Goal: Task Accomplishment & Management: Use online tool/utility

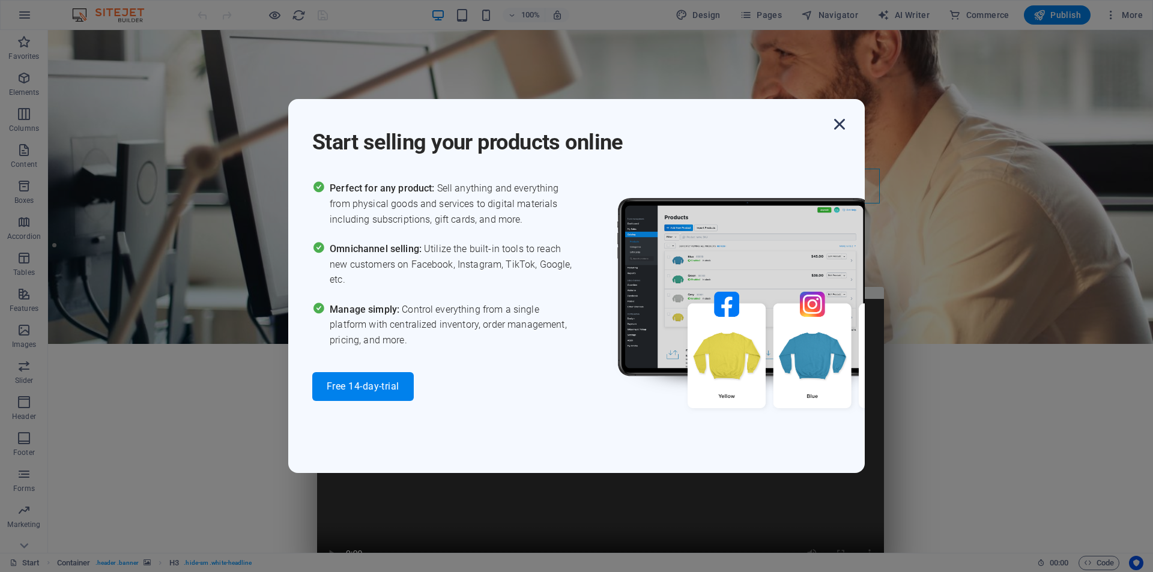
click at [840, 123] on icon "button" at bounding box center [839, 124] width 22 height 22
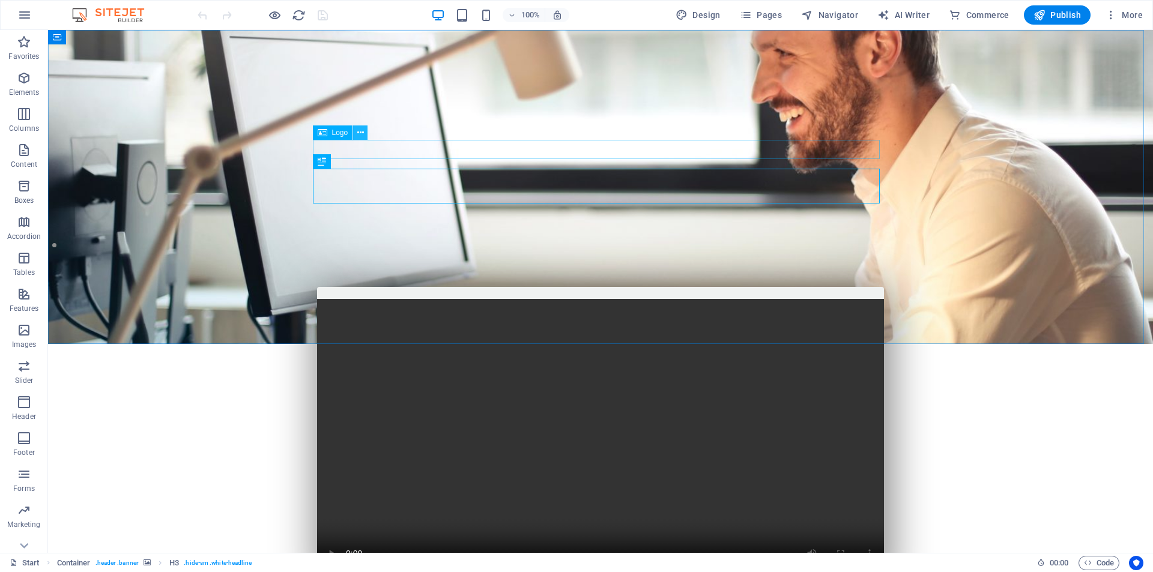
click at [360, 131] on icon at bounding box center [360, 133] width 7 height 13
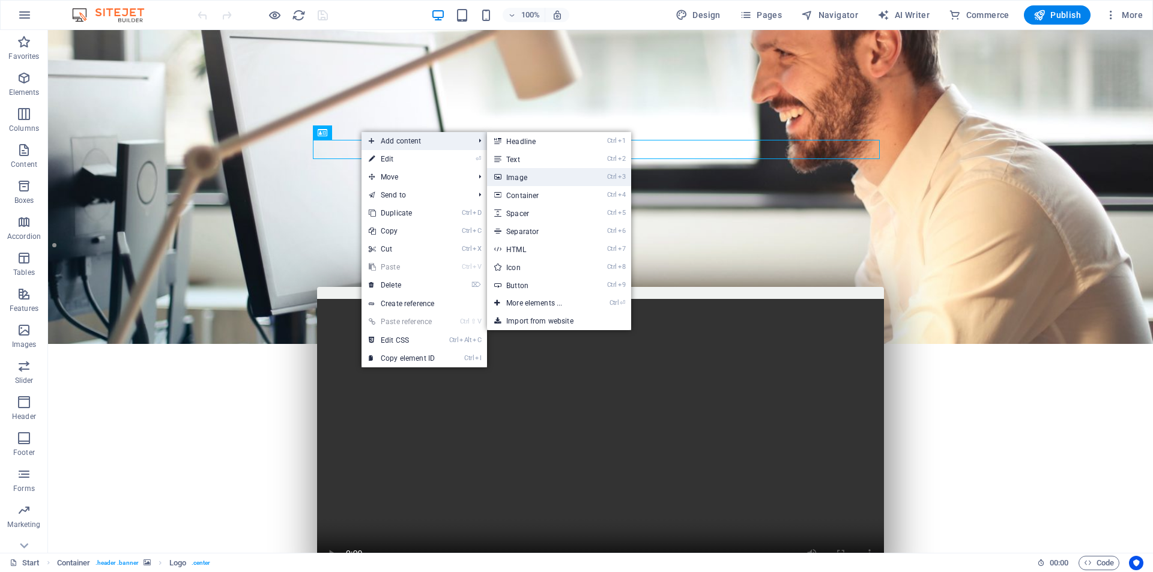
click at [514, 180] on link "Ctrl 3 Image" at bounding box center [536, 177] width 99 height 18
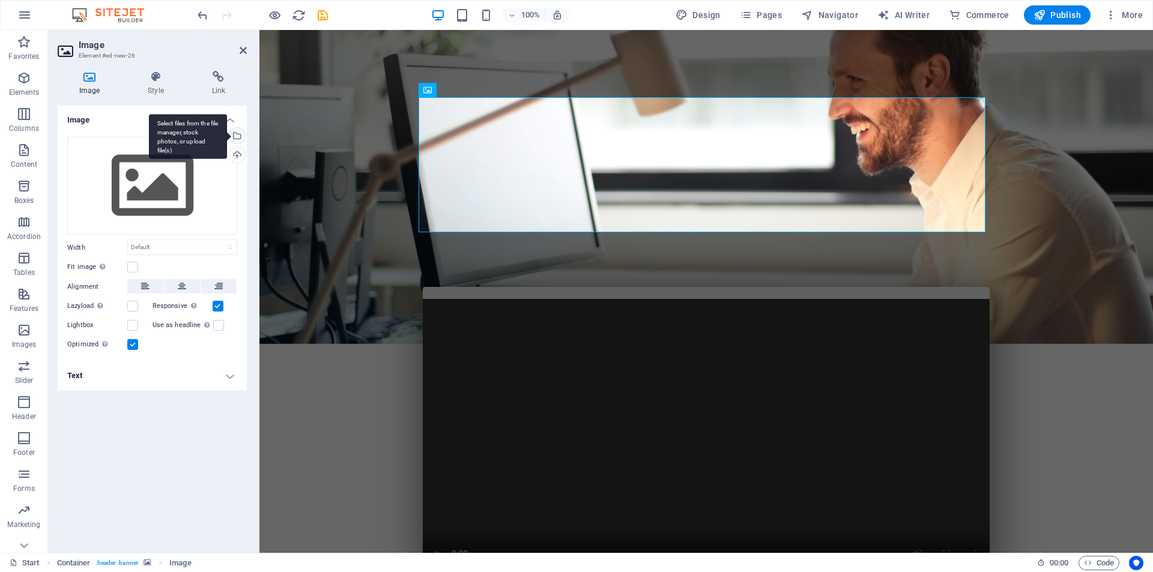
click at [237, 140] on div "Select files from the file manager, stock photos, or upload file(s)" at bounding box center [236, 137] width 18 height 18
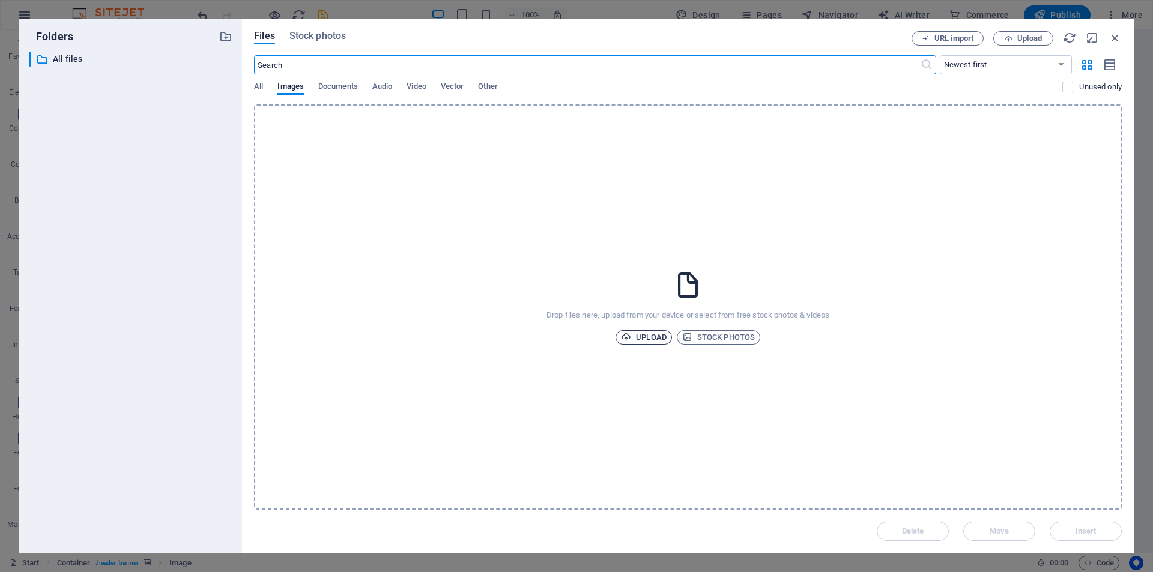
click at [630, 339] on icon "button" at bounding box center [626, 337] width 10 height 10
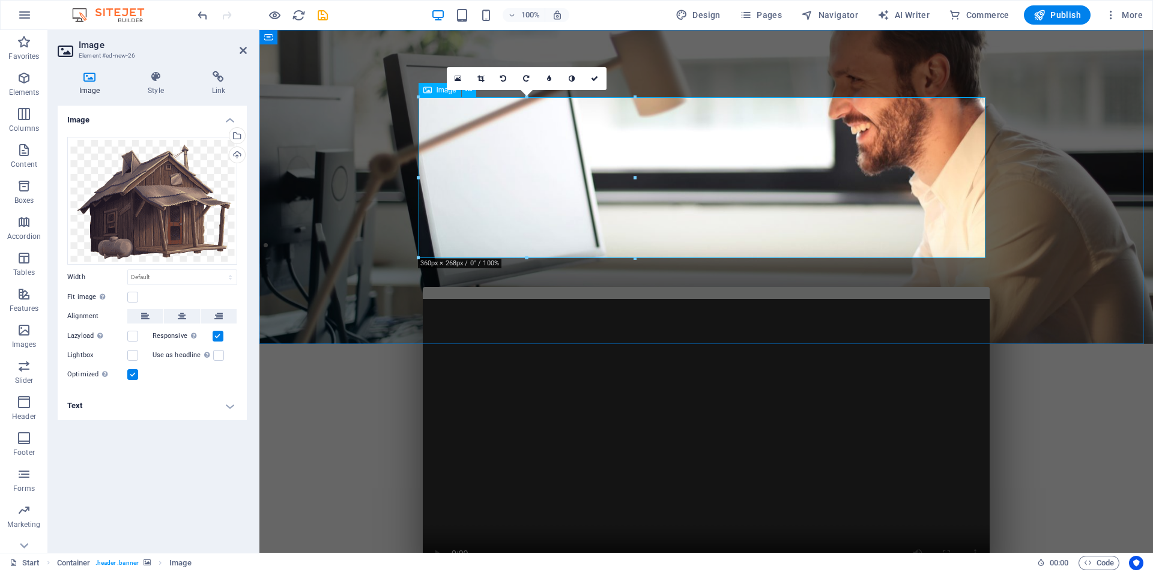
drag, startPoint x: 896, startPoint y: 208, endPoint x: 873, endPoint y: 181, distance: 35.0
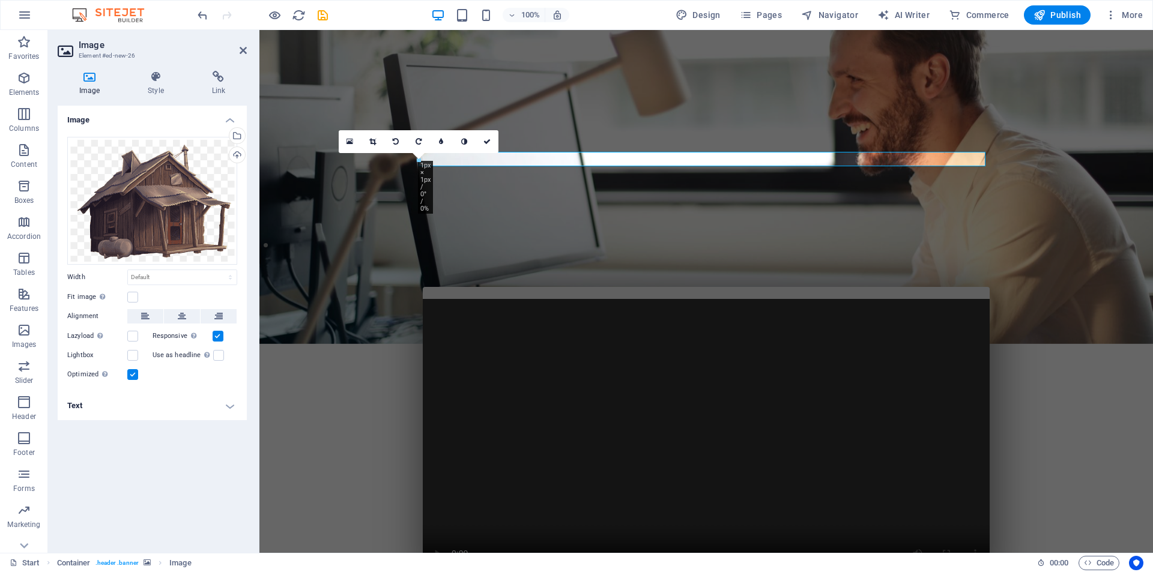
drag, startPoint x: 308, startPoint y: 200, endPoint x: 37, endPoint y: 172, distance: 272.8
click at [308, 200] on div at bounding box center [701, 187] width 884 height 314
type input "1"
select select "px"
click at [242, 47] on icon at bounding box center [243, 51] width 7 height 10
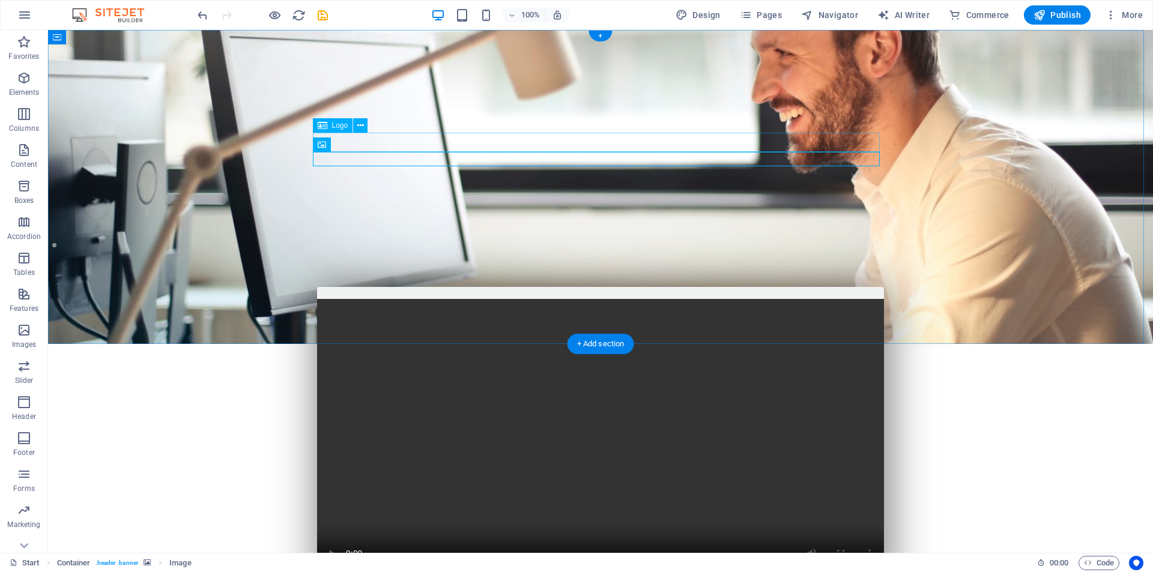
click at [564, 392] on div at bounding box center [600, 401] width 567 height 19
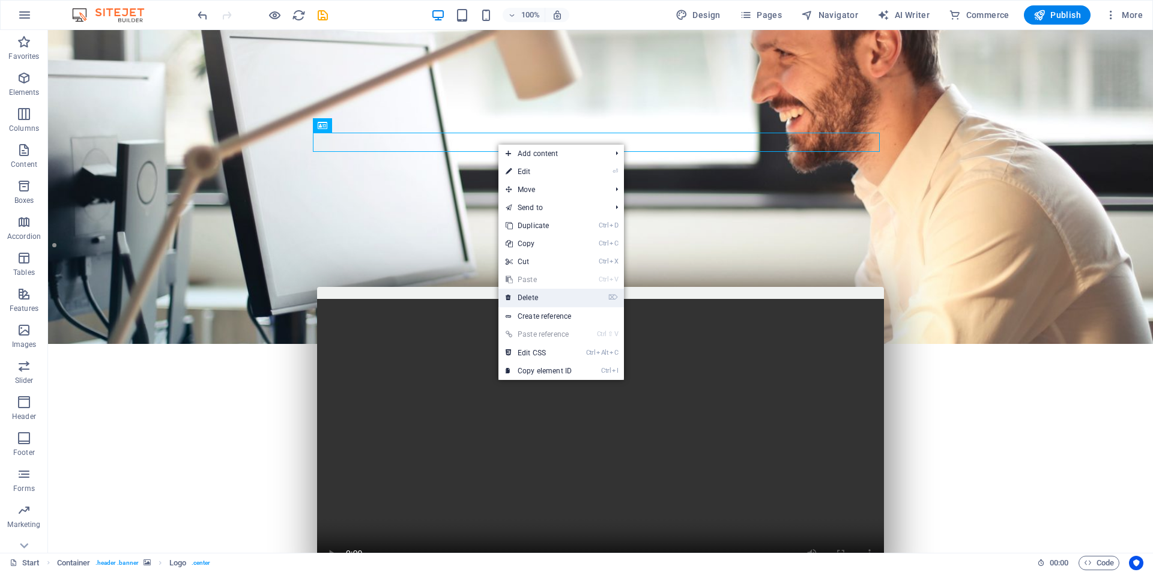
click at [525, 298] on link "⌦ Delete" at bounding box center [538, 298] width 80 height 18
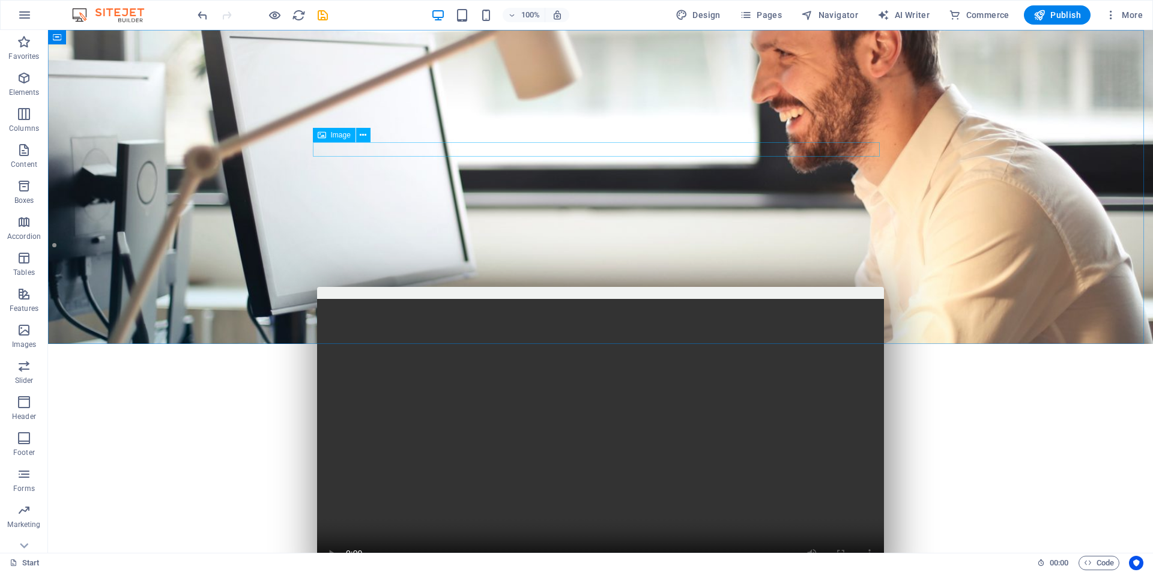
click at [348, 137] on span "Image" at bounding box center [341, 134] width 20 height 7
click at [363, 136] on icon at bounding box center [363, 135] width 7 height 13
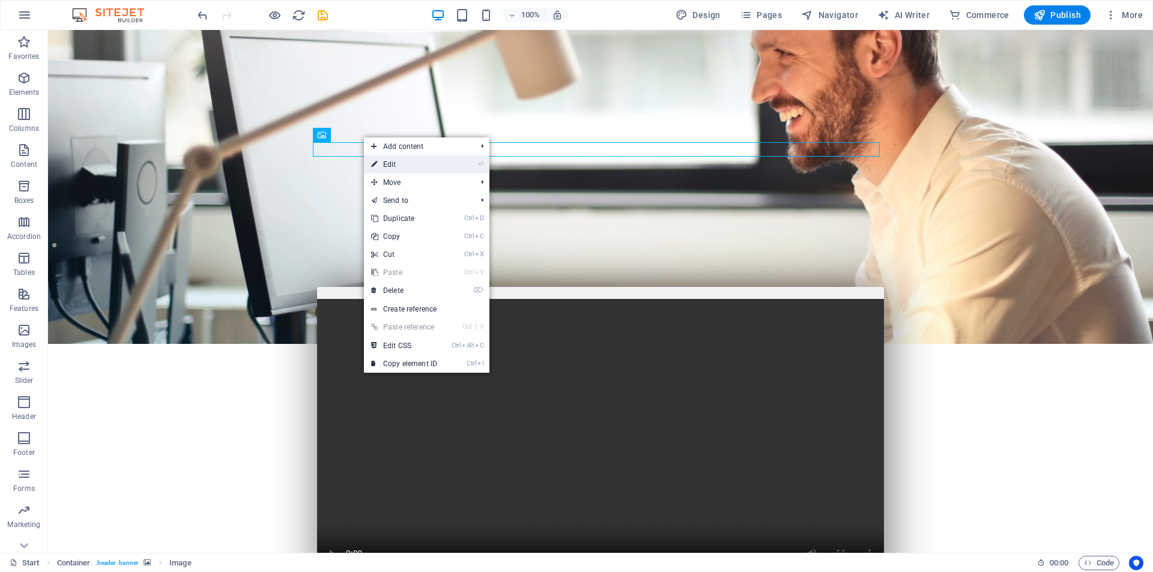
click at [403, 160] on link "⏎ Edit" at bounding box center [404, 164] width 80 height 18
select select "px"
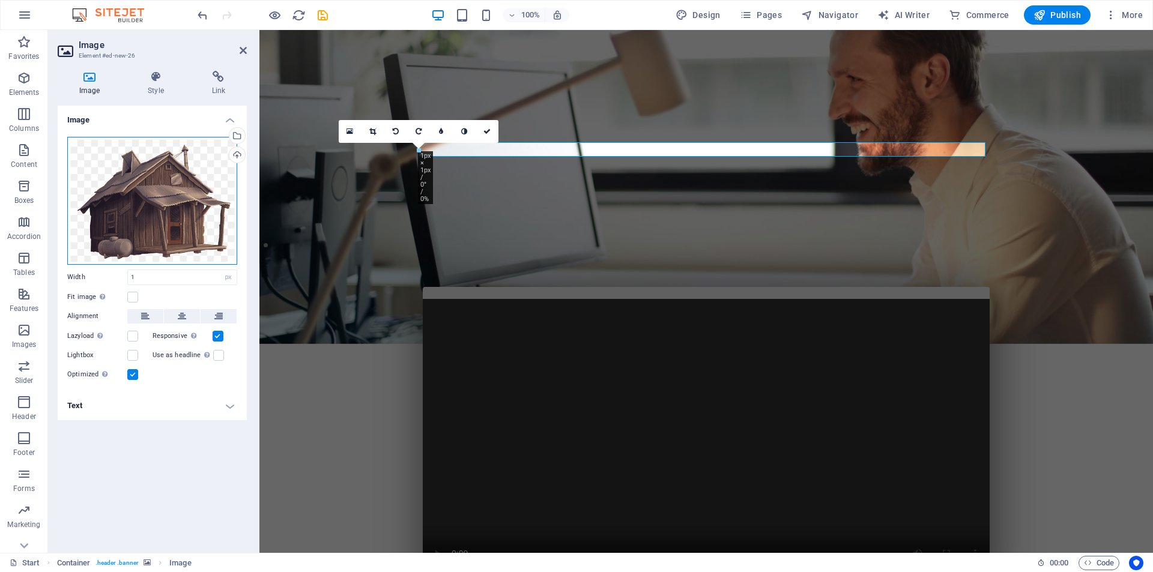
click at [180, 187] on div "Drag files here, click to choose files or select files from Files or our free s…" at bounding box center [152, 201] width 170 height 128
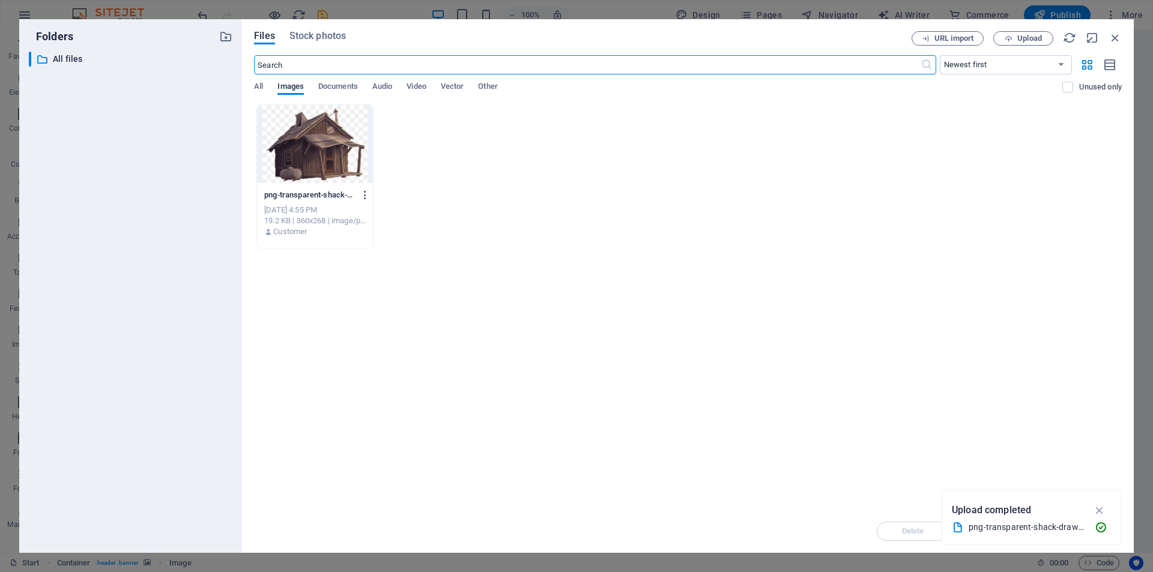
click at [368, 193] on icon "button" at bounding box center [365, 195] width 11 height 11
click at [358, 424] on h6 "Delete" at bounding box center [371, 428] width 51 height 14
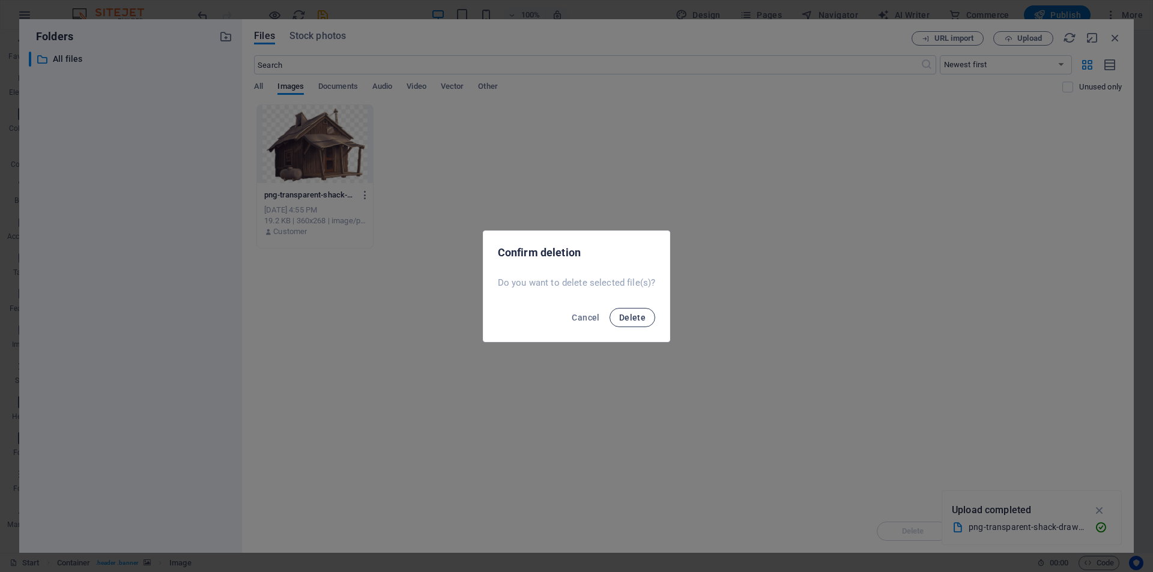
click at [636, 318] on span "Delete" at bounding box center [632, 318] width 26 height 10
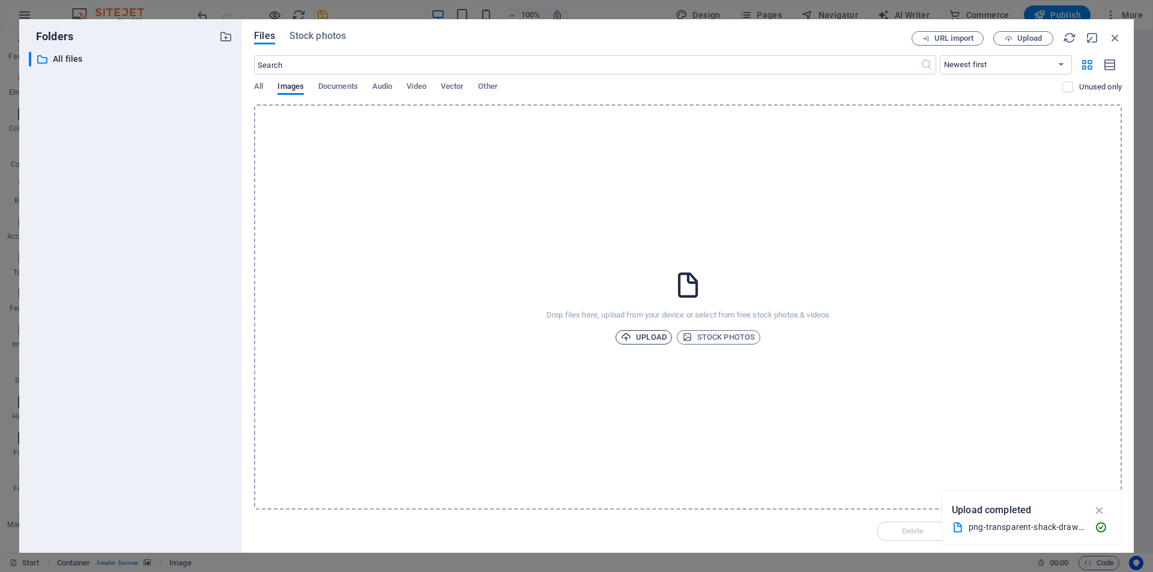
click at [646, 334] on span "Upload" at bounding box center [644, 337] width 46 height 14
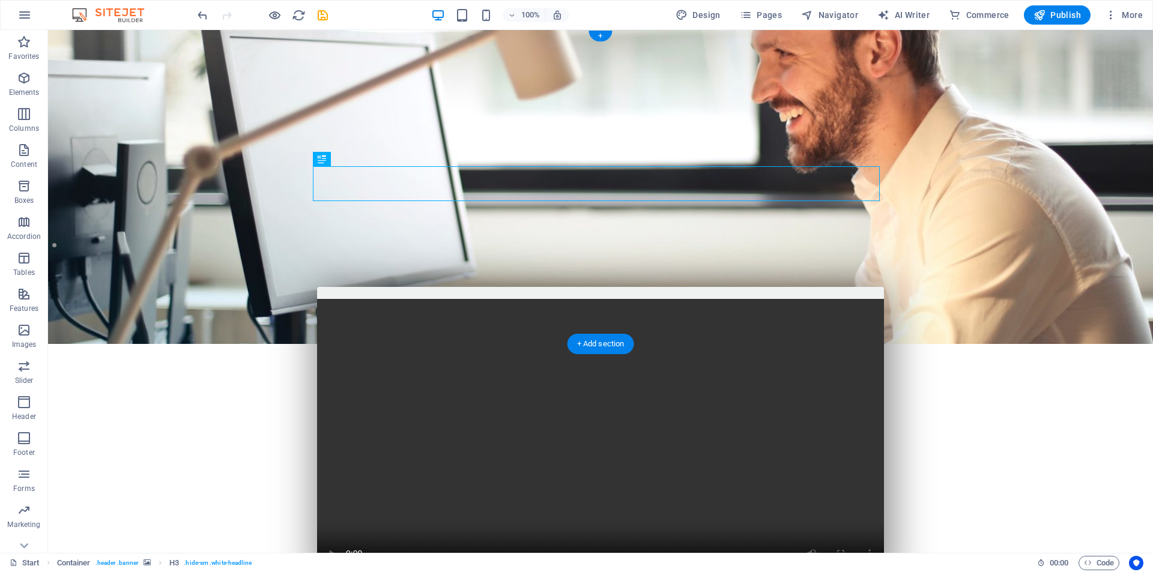
drag, startPoint x: 459, startPoint y: 167, endPoint x: 505, endPoint y: 169, distance: 46.3
click at [593, 392] on div at bounding box center [600, 401] width 567 height 19
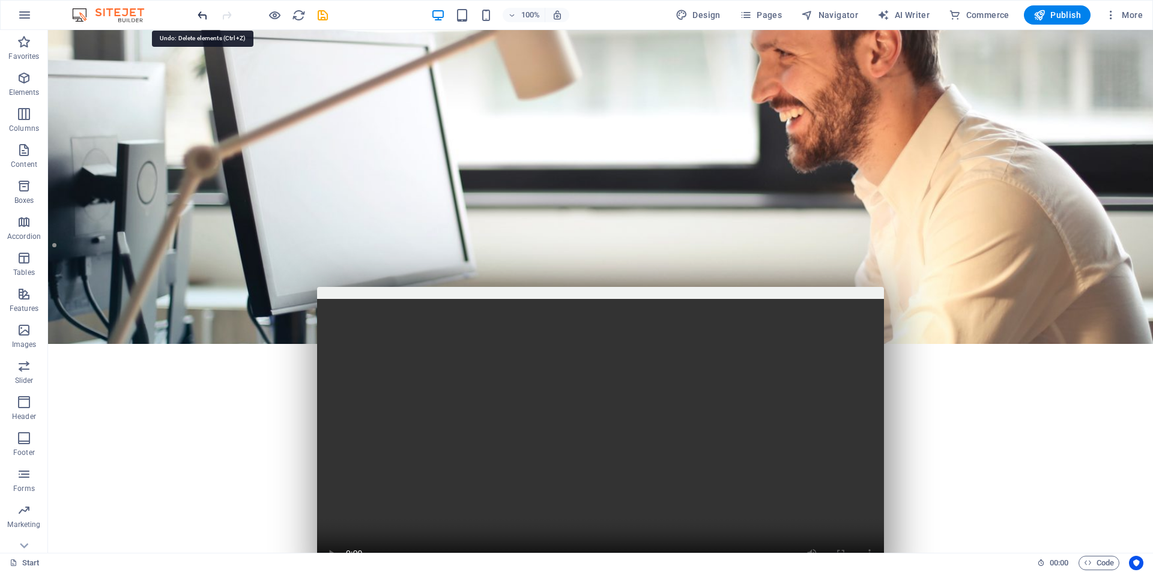
click at [197, 13] on icon "undo" at bounding box center [203, 15] width 14 height 14
click at [363, 136] on icon at bounding box center [360, 133] width 7 height 13
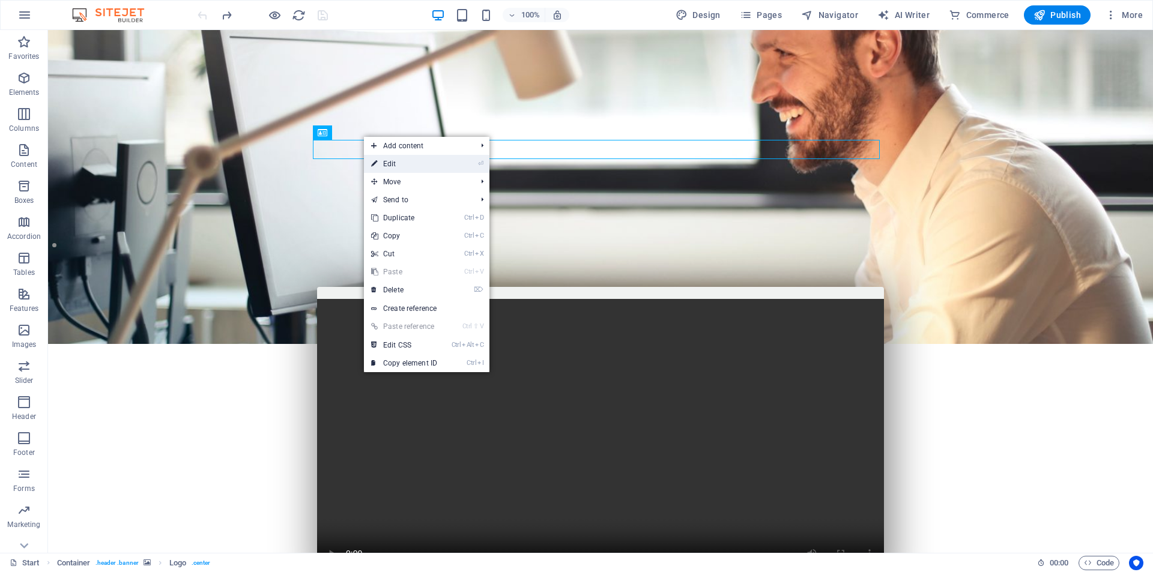
click at [393, 167] on link "⏎ Edit" at bounding box center [404, 164] width 80 height 18
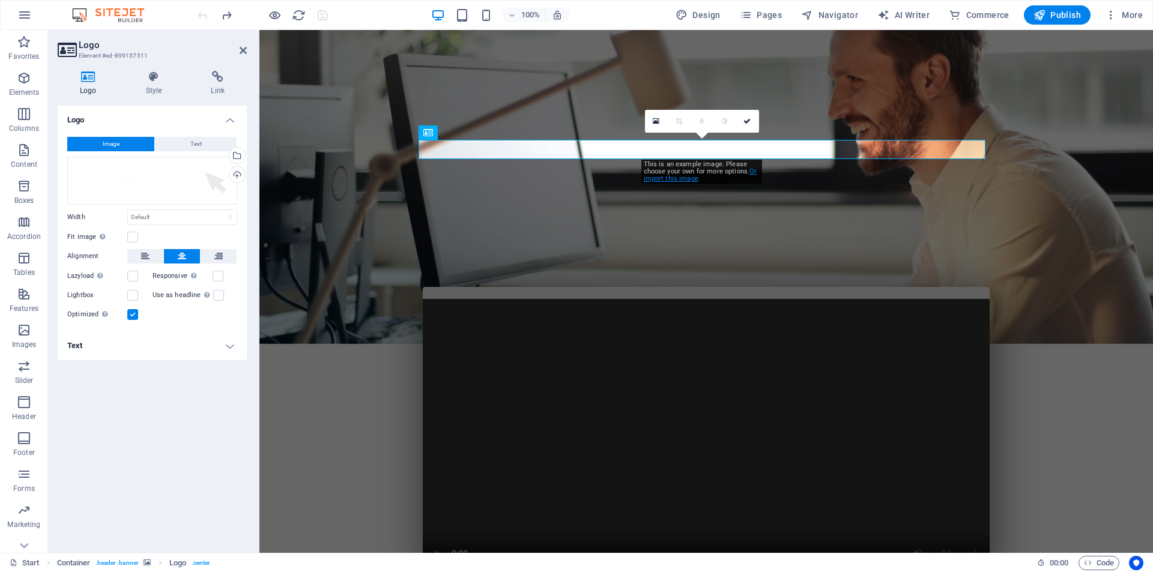
click at [677, 178] on link "Or import this image" at bounding box center [700, 174] width 113 height 15
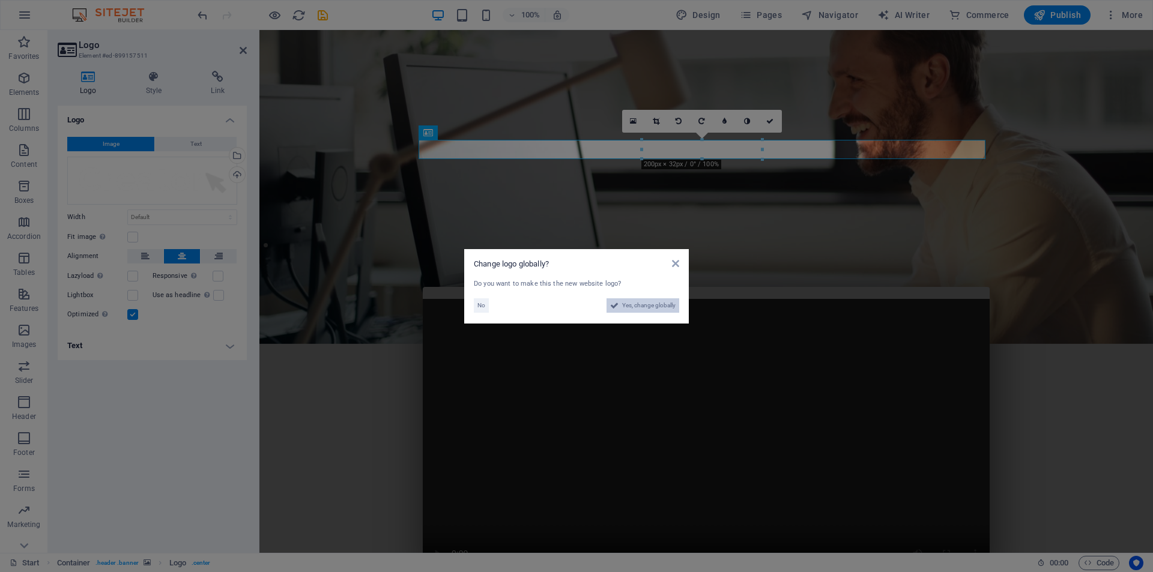
click at [652, 304] on span "Yes, change globally" at bounding box center [648, 305] width 53 height 14
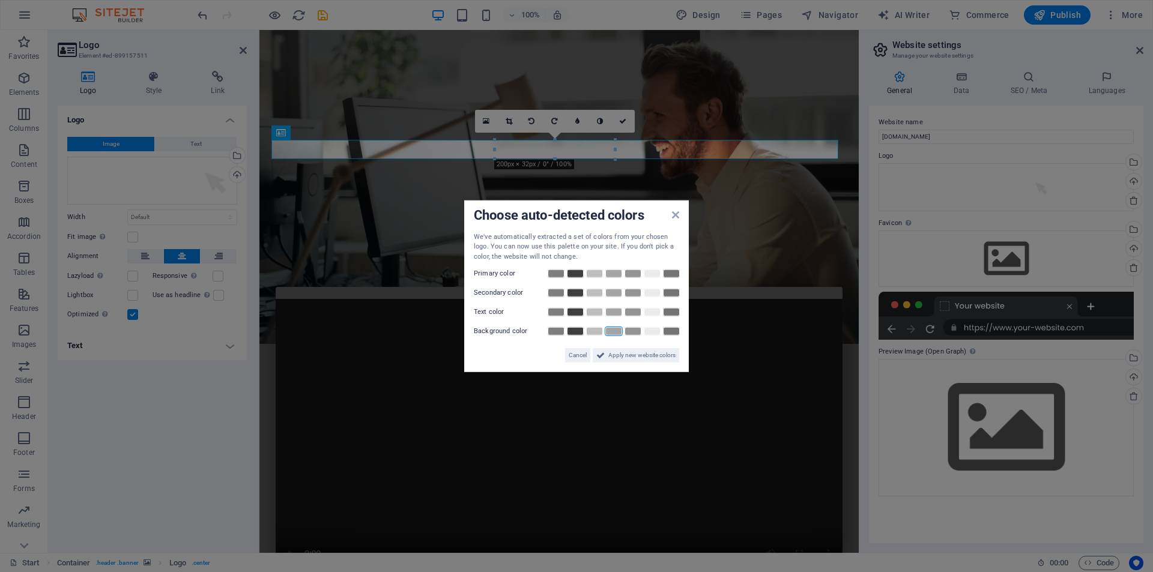
click at [608, 327] on link at bounding box center [614, 332] width 18 height 10
click at [612, 351] on span "Apply new website colors" at bounding box center [641, 355] width 67 height 14
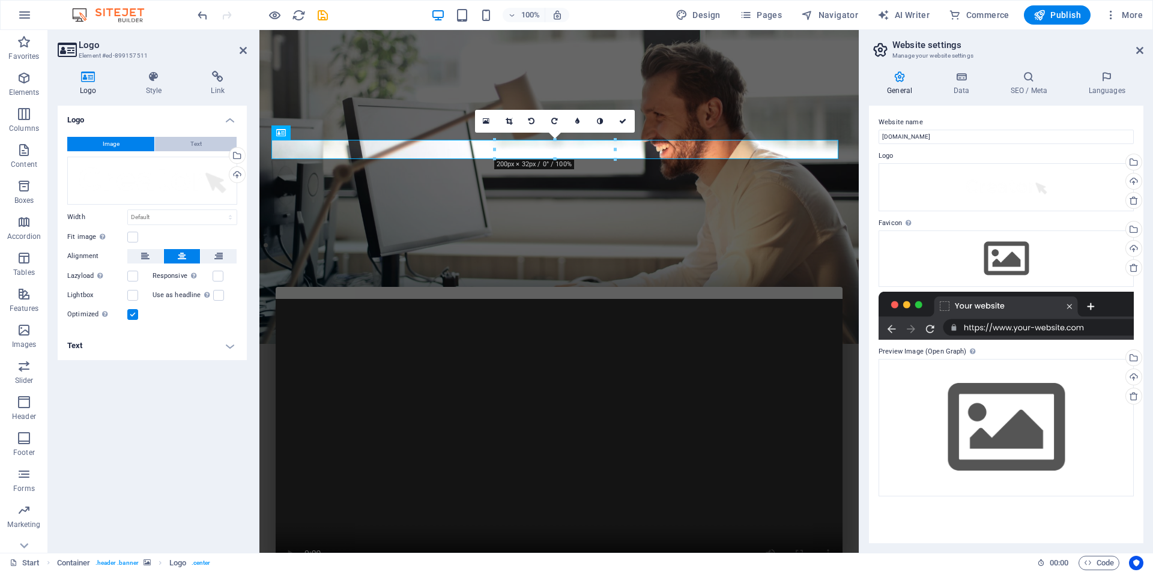
click at [180, 142] on button "Text" at bounding box center [196, 144] width 82 height 14
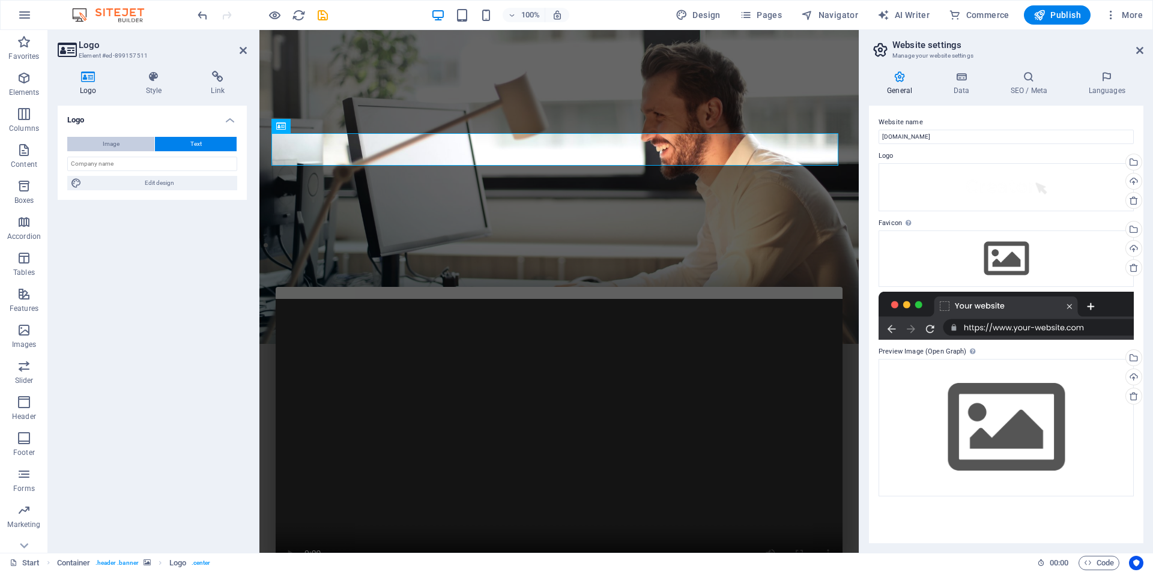
click at [137, 142] on button "Image" at bounding box center [110, 144] width 87 height 14
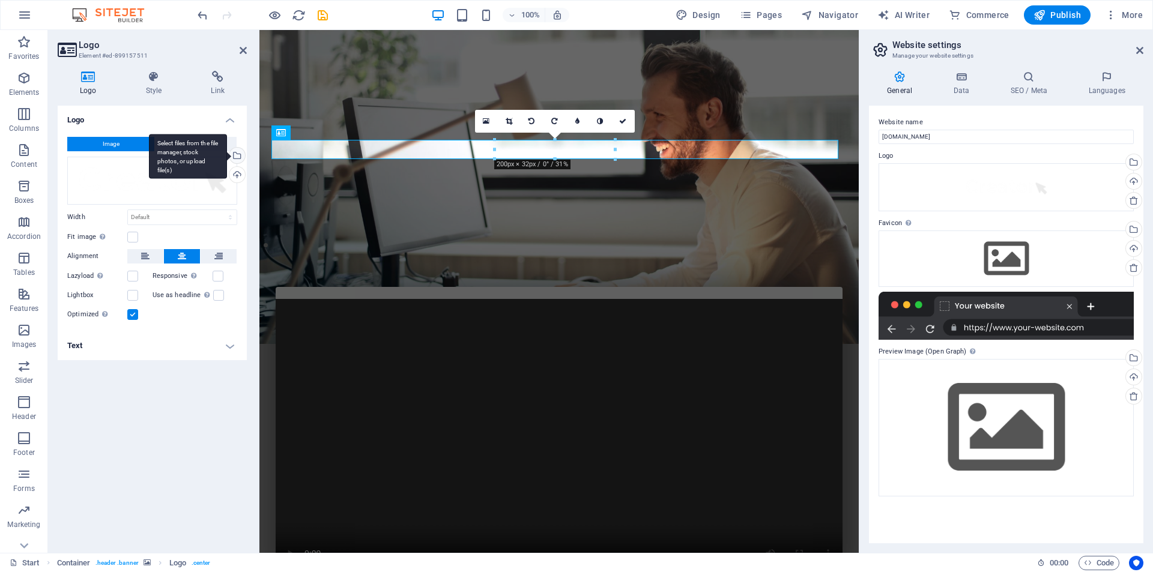
click at [237, 157] on div "Select files from the file manager, stock photos, or upload file(s)" at bounding box center [236, 157] width 18 height 18
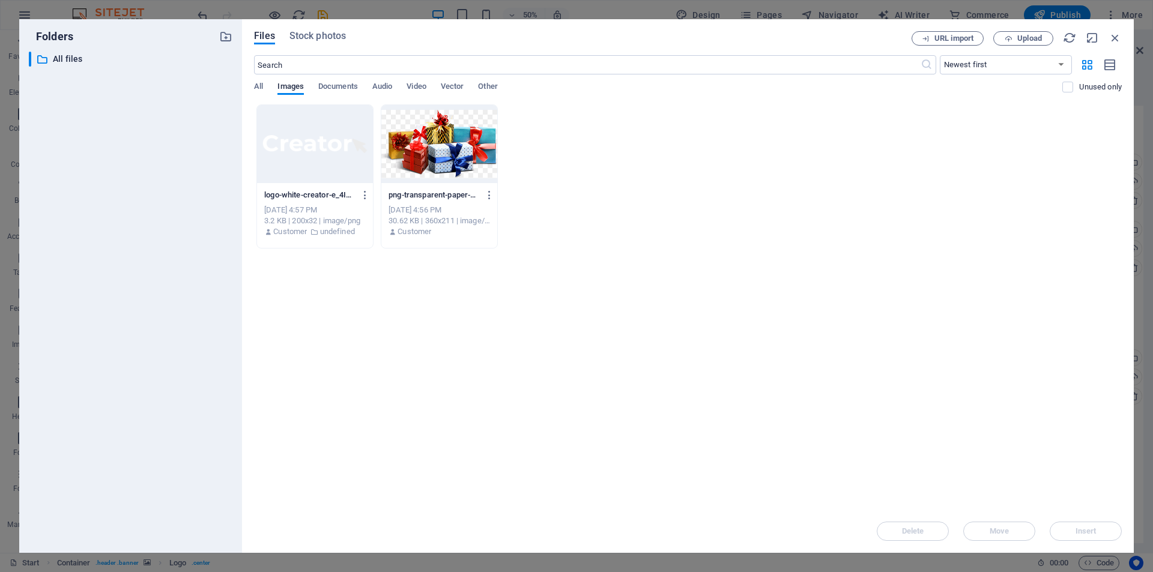
click at [476, 160] on div at bounding box center [439, 144] width 116 height 78
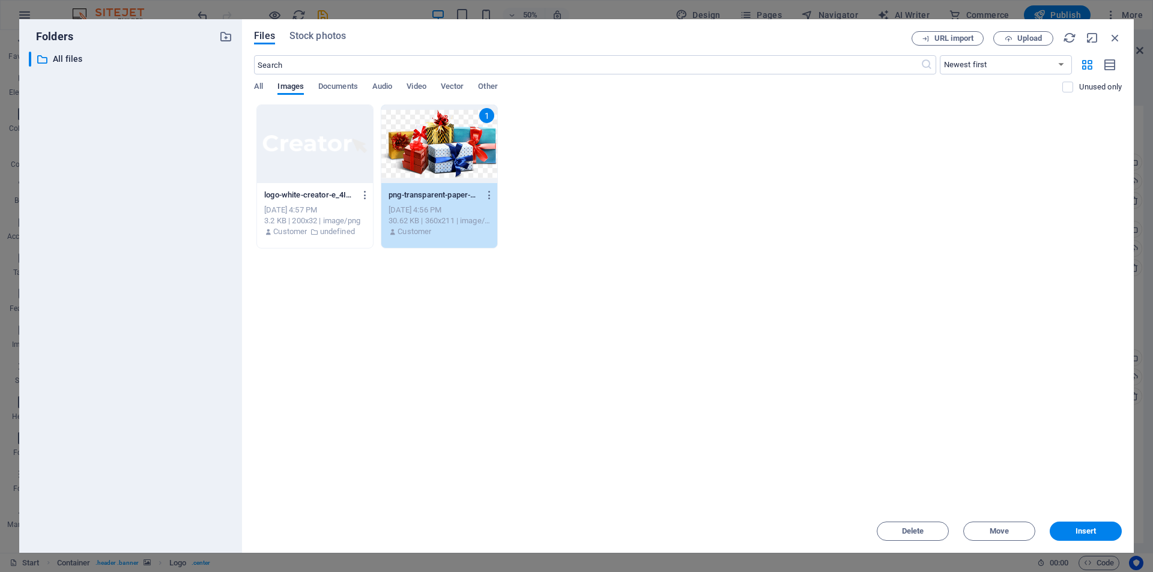
click at [1075, 529] on span "Insert" at bounding box center [1085, 531] width 21 height 7
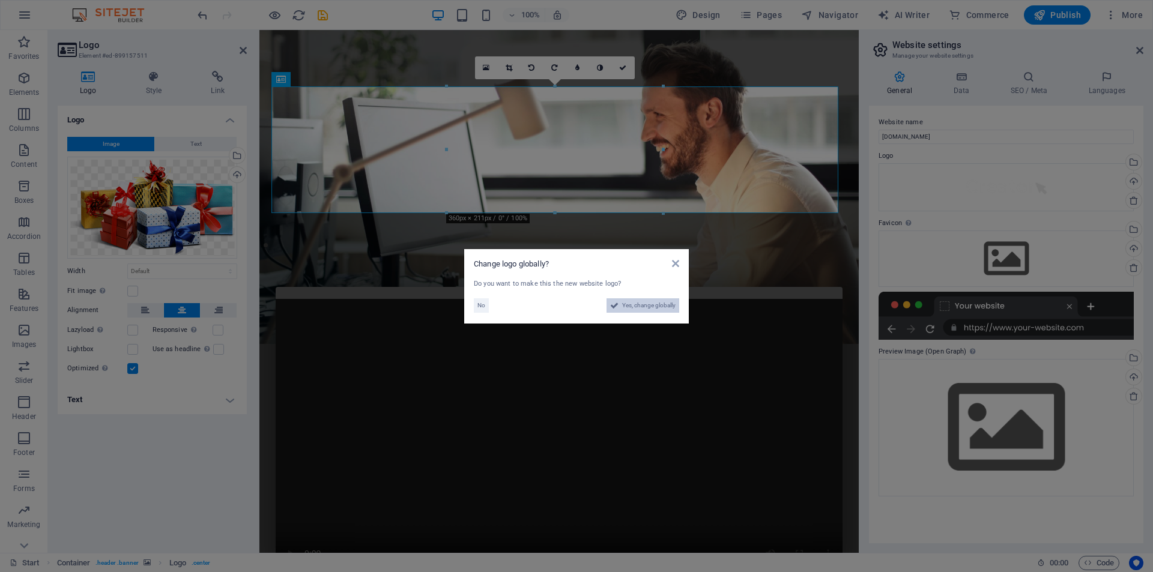
click at [638, 304] on span "Yes, change globally" at bounding box center [648, 305] width 53 height 14
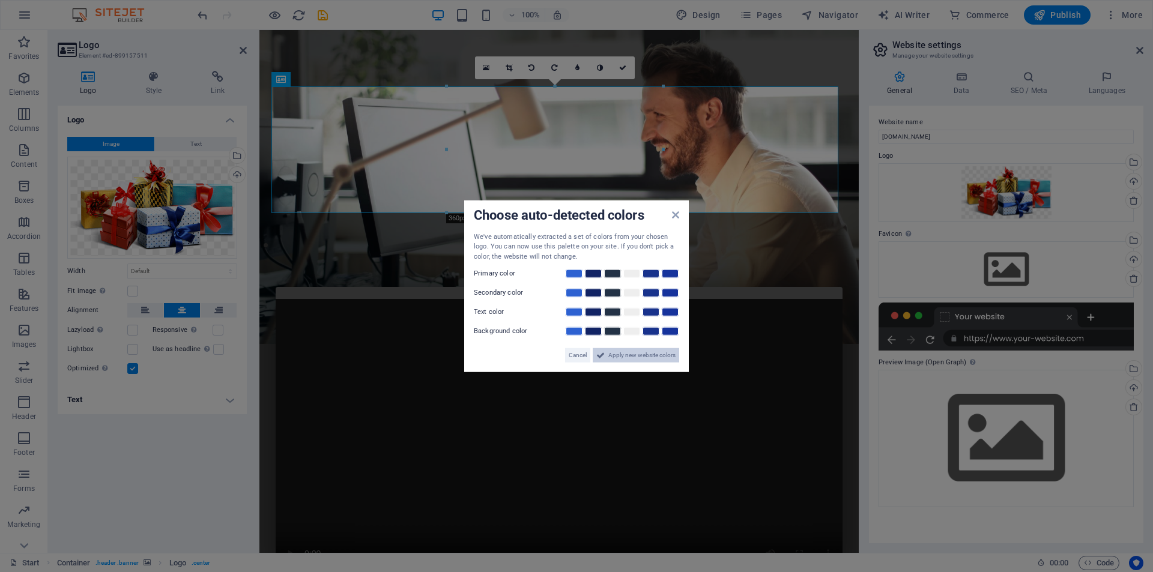
click at [614, 351] on span "Apply new website colors" at bounding box center [641, 355] width 67 height 14
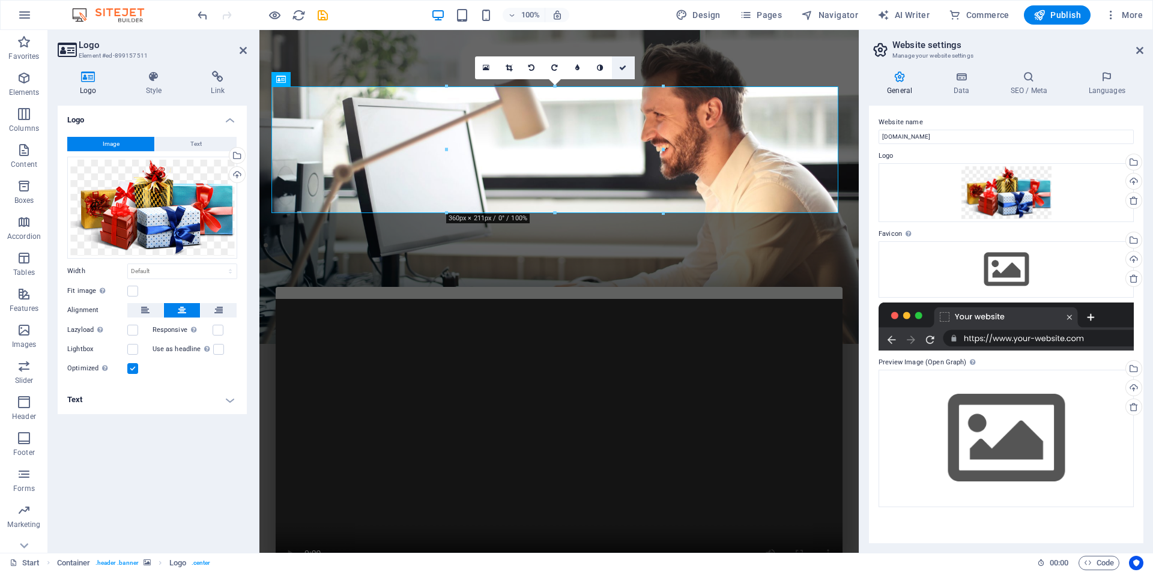
click at [626, 69] on icon at bounding box center [622, 67] width 7 height 7
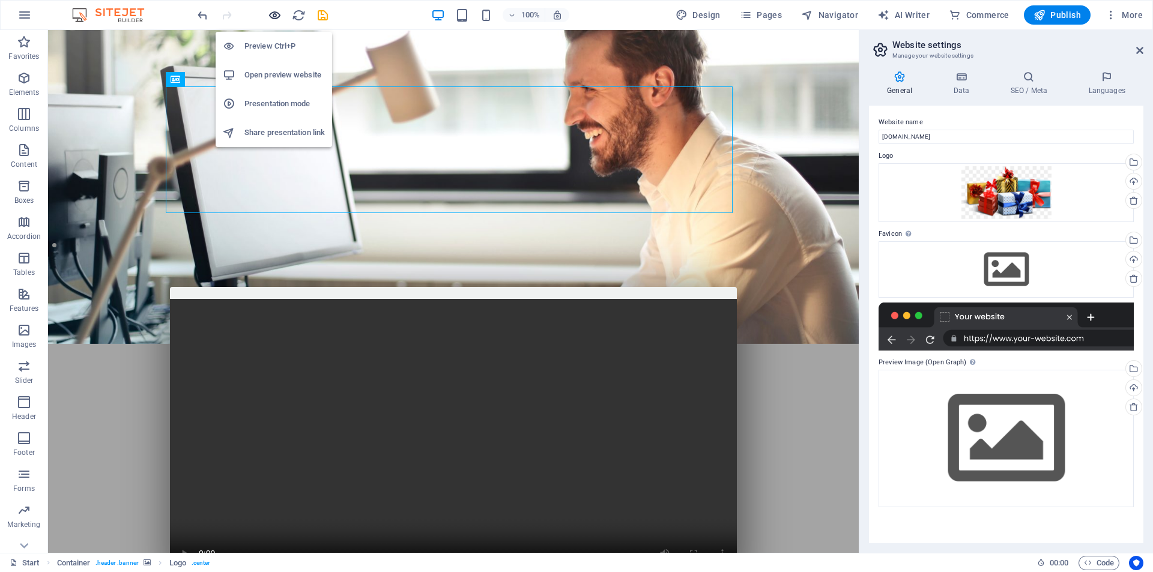
click at [273, 13] on icon "button" at bounding box center [275, 15] width 14 height 14
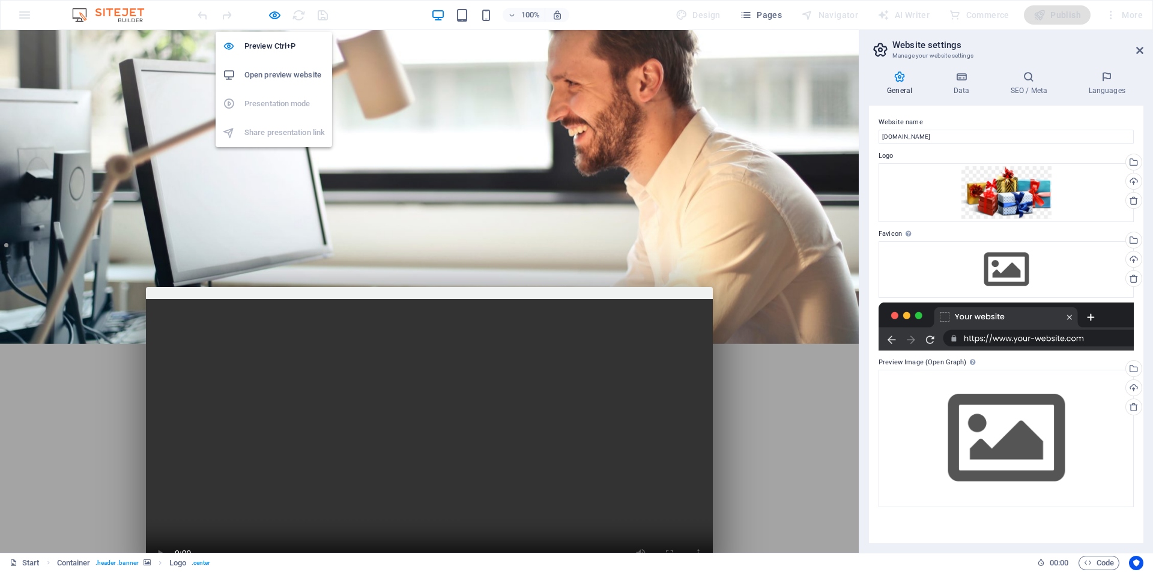
click at [265, 67] on li "Open preview website" at bounding box center [274, 75] width 116 height 29
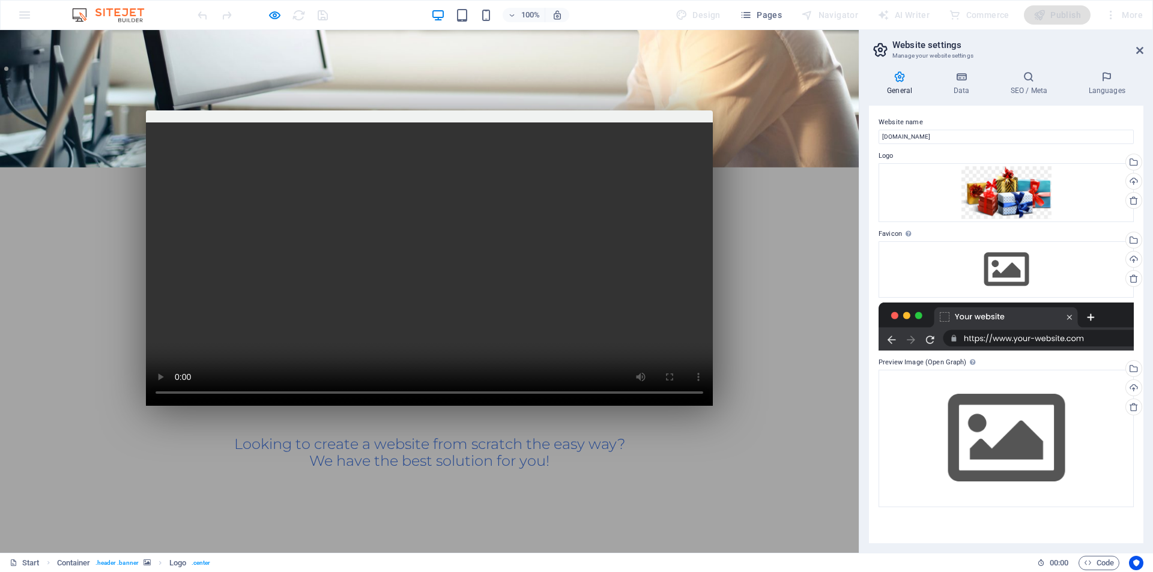
scroll to position [300, 0]
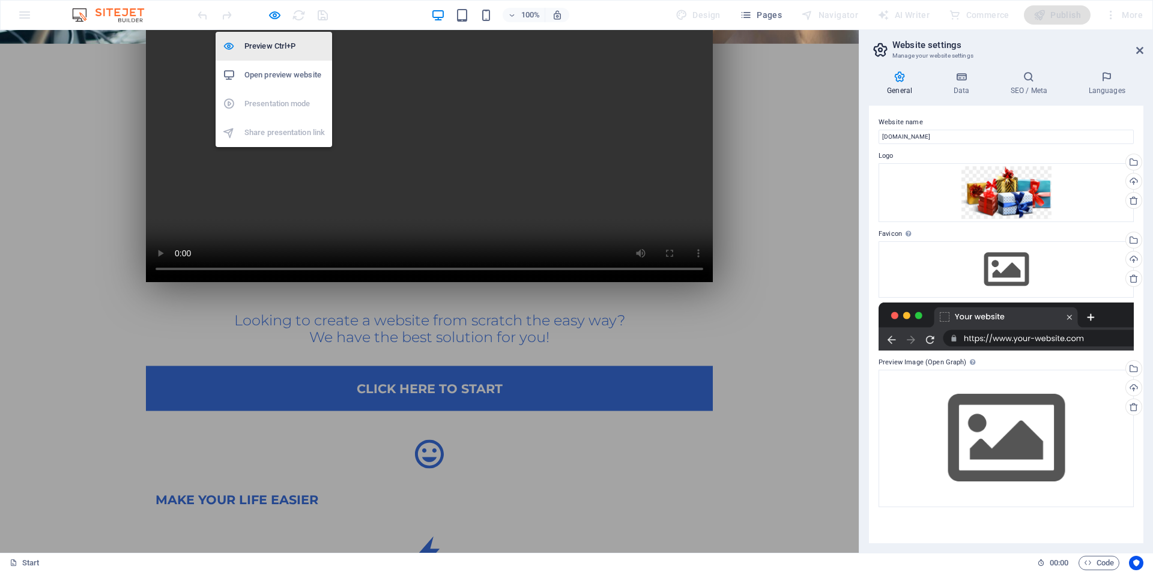
click at [273, 50] on h6 "Preview Ctrl+P" at bounding box center [284, 46] width 80 height 14
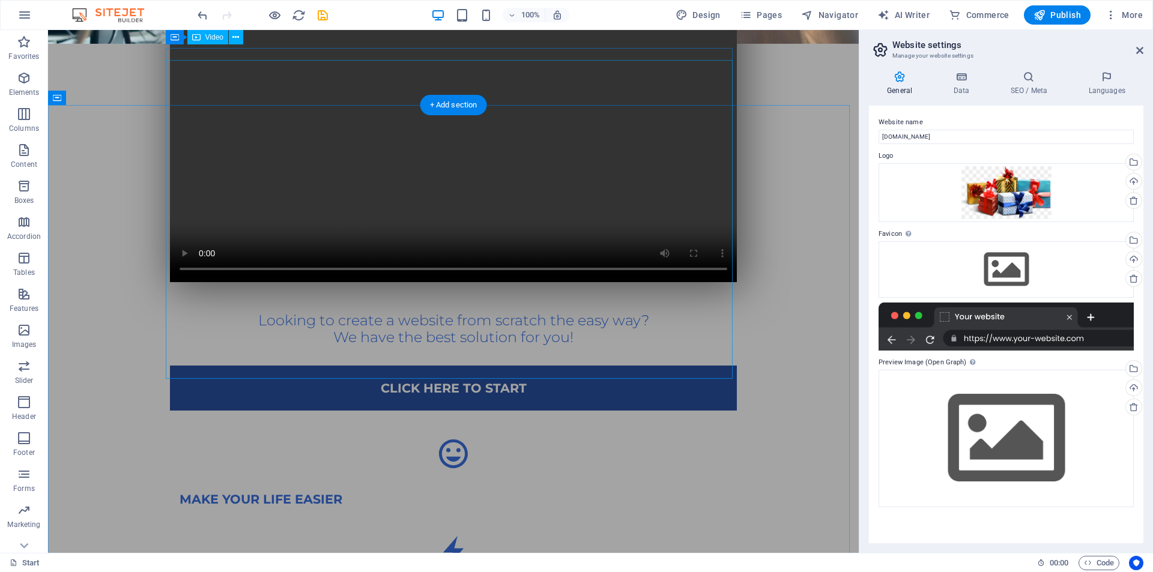
scroll to position [0, 0]
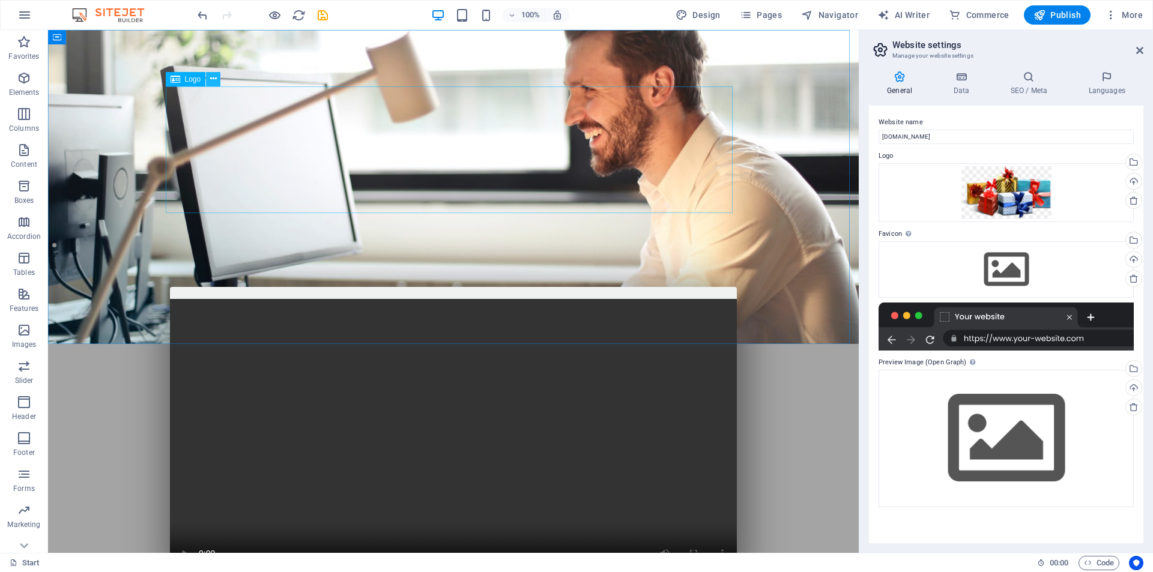
click at [213, 79] on icon at bounding box center [213, 79] width 7 height 13
click at [1059, 13] on span "Publish" at bounding box center [1056, 15] width 47 height 12
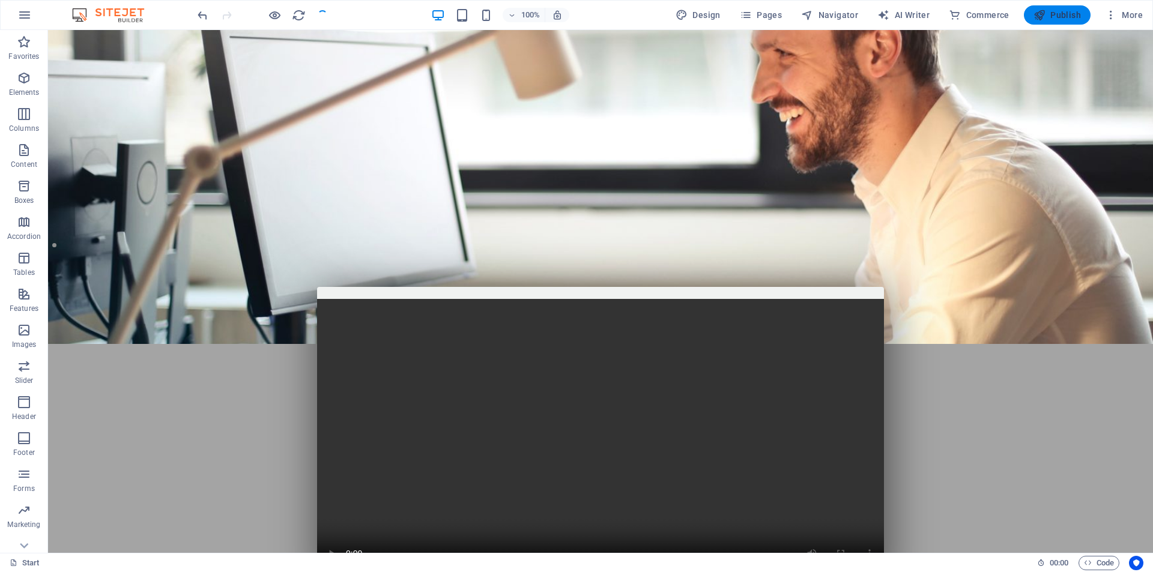
click at [1065, 12] on span "Publish" at bounding box center [1056, 15] width 47 height 12
click at [1065, 11] on span "Publish" at bounding box center [1056, 15] width 47 height 12
click at [367, 79] on button at bounding box center [360, 79] width 14 height 14
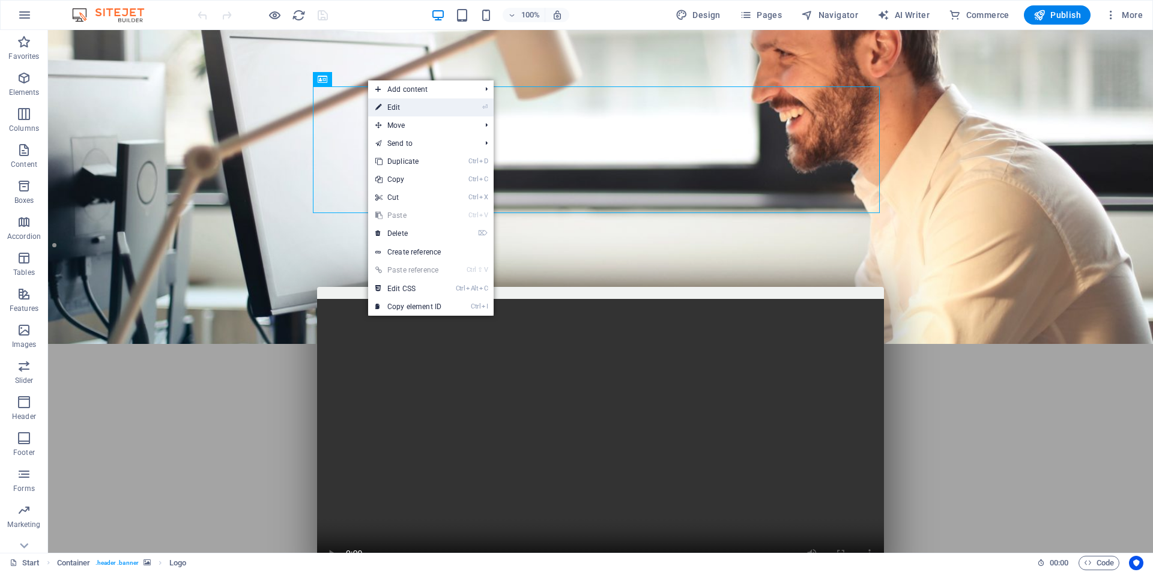
click at [416, 101] on link "⏎ Edit" at bounding box center [408, 107] width 80 height 18
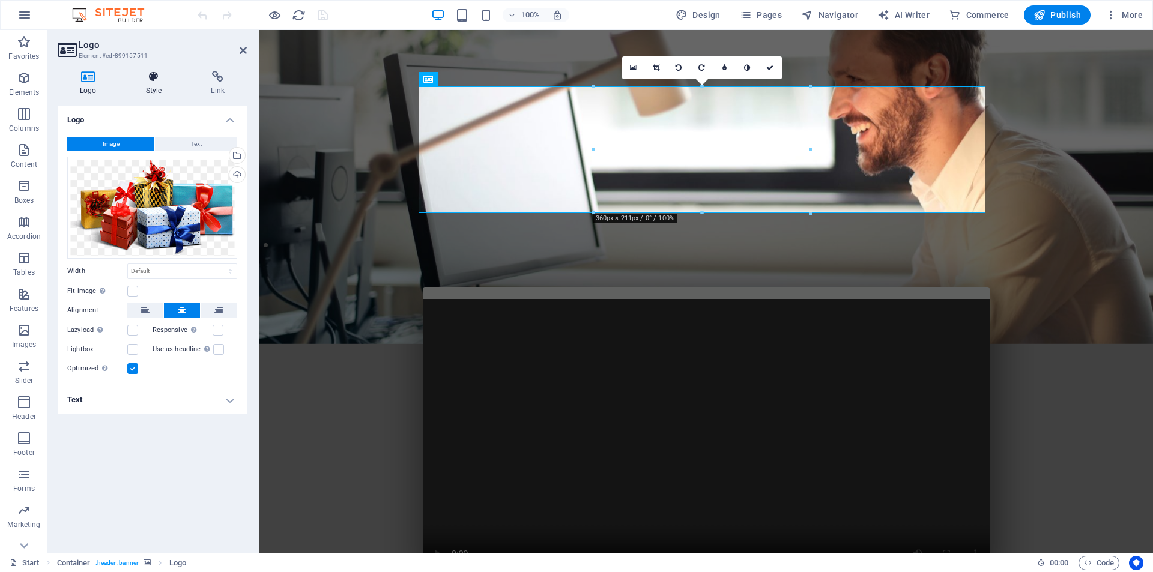
click at [155, 85] on h4 "Style" at bounding box center [156, 83] width 65 height 25
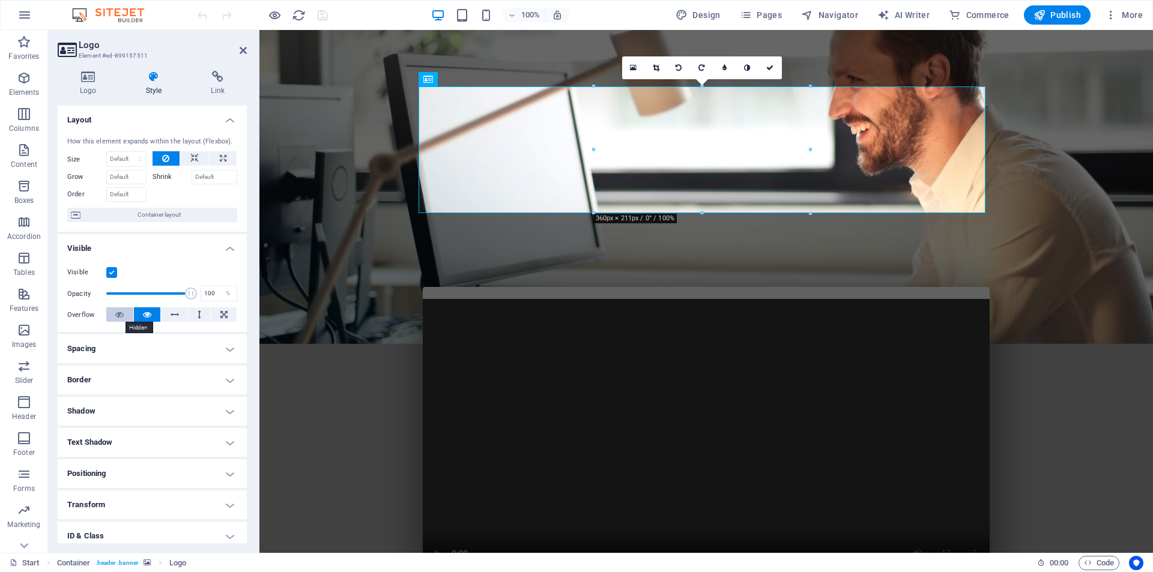
click at [112, 313] on button at bounding box center [119, 314] width 27 height 14
click at [149, 313] on icon at bounding box center [147, 314] width 8 height 14
click at [123, 315] on icon at bounding box center [119, 314] width 8 height 14
drag, startPoint x: 187, startPoint y: 292, endPoint x: 62, endPoint y: 295, distance: 124.9
click at [62, 295] on div "Visible Opacity 1 % Overflow" at bounding box center [152, 294] width 189 height 76
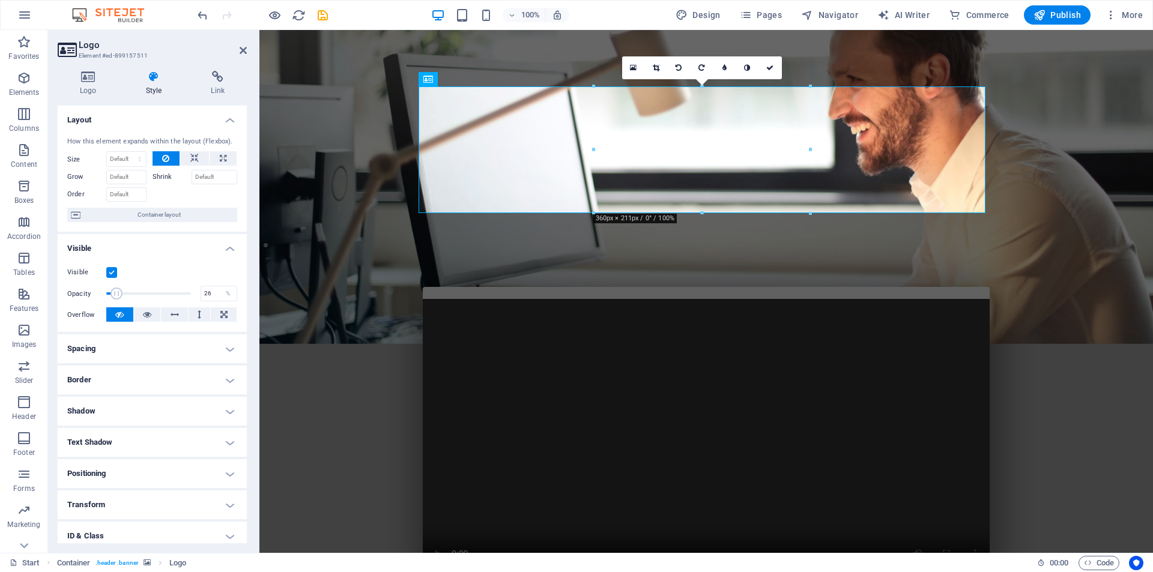
drag, startPoint x: 109, startPoint y: 292, endPoint x: 127, endPoint y: 292, distance: 18.0
click at [122, 292] on span at bounding box center [116, 294] width 12 height 12
drag, startPoint x: 127, startPoint y: 292, endPoint x: 137, endPoint y: 292, distance: 10.2
click at [137, 292] on span at bounding box center [139, 294] width 12 height 12
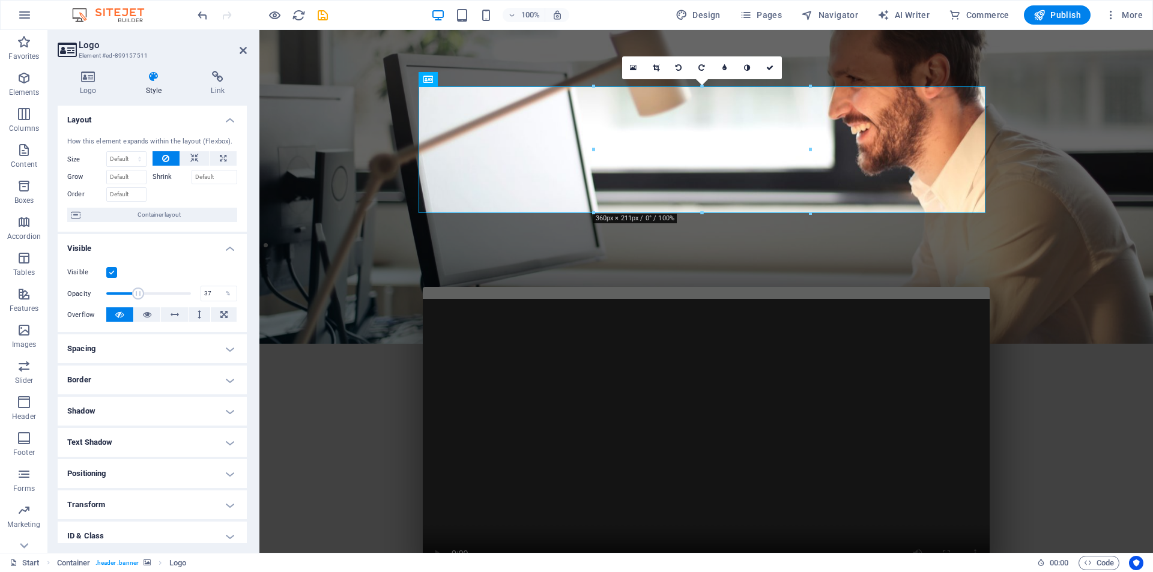
click at [136, 292] on span at bounding box center [138, 294] width 12 height 12
click at [151, 310] on button at bounding box center [147, 314] width 27 height 14
drag, startPoint x: 139, startPoint y: 292, endPoint x: 166, endPoint y: 292, distance: 27.6
click at [166, 292] on span at bounding box center [168, 294] width 12 height 12
drag, startPoint x: 167, startPoint y: 292, endPoint x: 229, endPoint y: 300, distance: 62.3
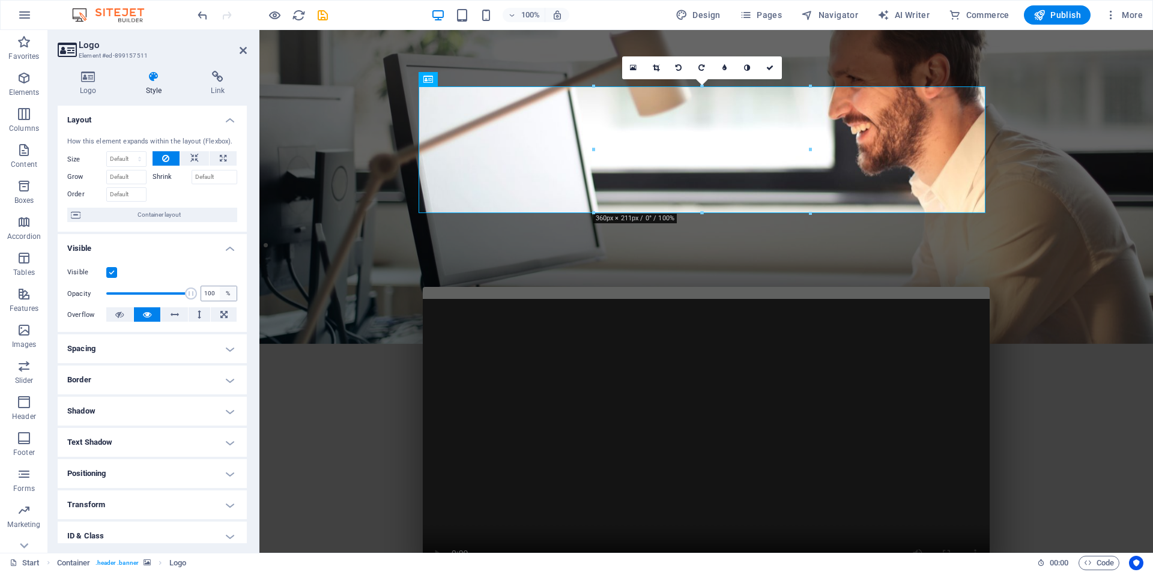
click at [229, 300] on div "Opacity 100 %" at bounding box center [152, 294] width 170 height 18
type input "27"
drag, startPoint x: 188, startPoint y: 295, endPoint x: 128, endPoint y: 304, distance: 60.8
click at [128, 304] on div "Visible Opacity 27 % Overflow" at bounding box center [152, 294] width 189 height 76
click at [121, 318] on icon at bounding box center [119, 314] width 8 height 14
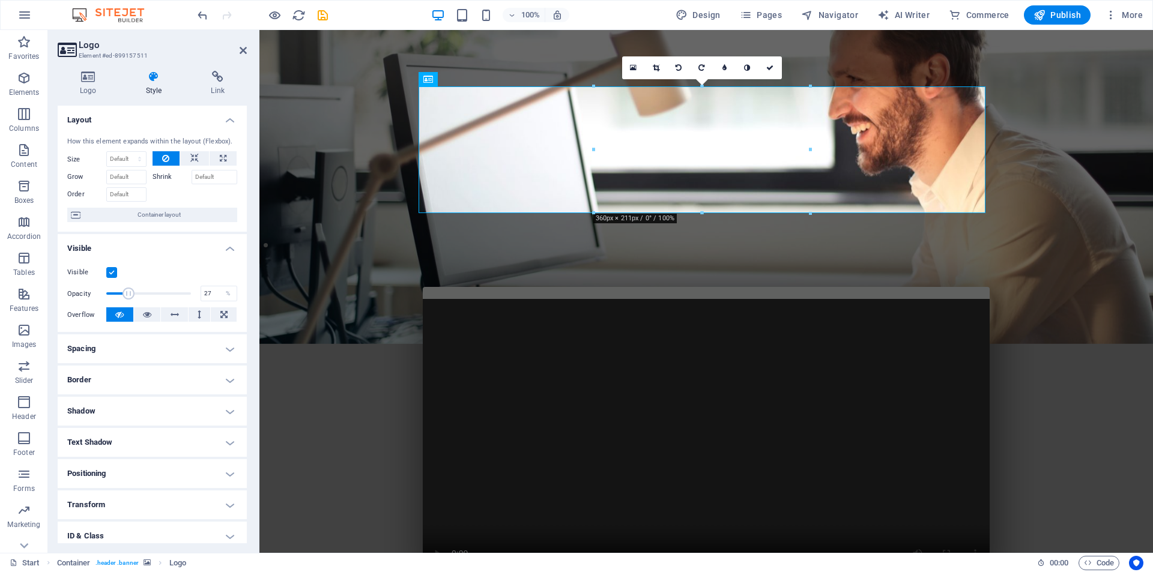
click at [113, 272] on label at bounding box center [111, 272] width 11 height 11
click at [0, 0] on input "Visible" at bounding box center [0, 0] width 0 height 0
click at [113, 272] on label at bounding box center [111, 272] width 11 height 11
click at [0, 0] on input "Visible" at bounding box center [0, 0] width 0 height 0
click at [113, 272] on label at bounding box center [111, 272] width 11 height 11
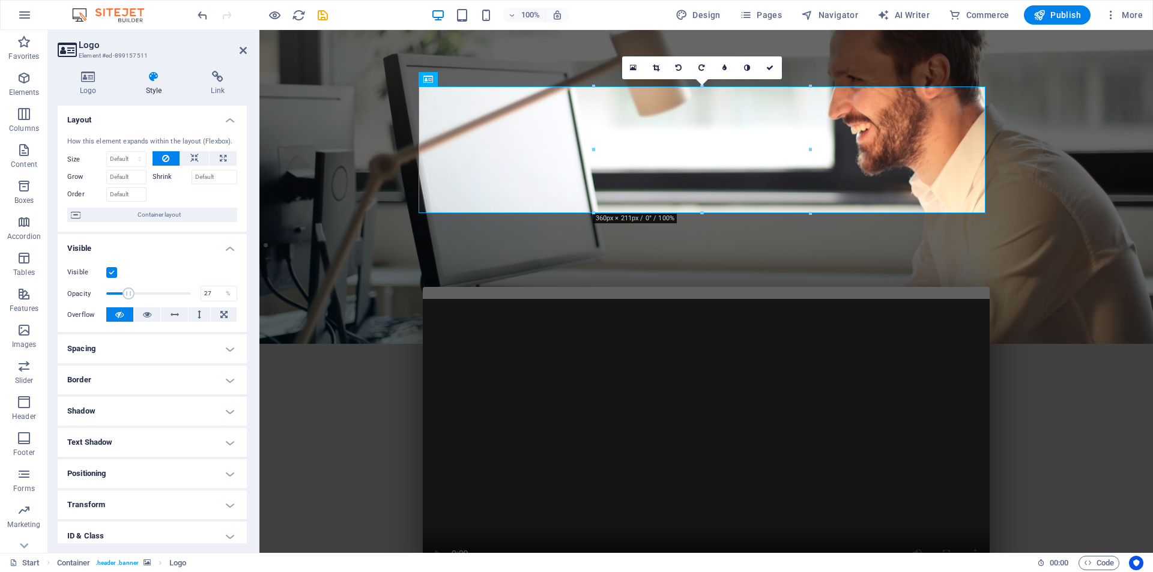
click at [0, 0] on input "Visible" at bounding box center [0, 0] width 0 height 0
click at [319, 14] on icon "save" at bounding box center [323, 15] width 14 height 14
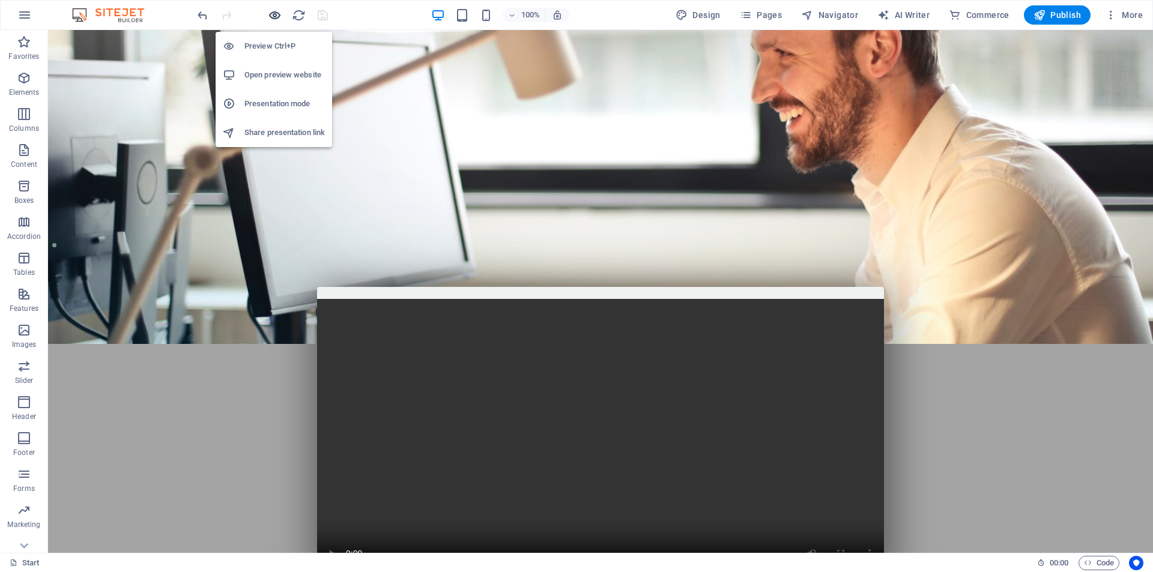
click at [278, 16] on icon "button" at bounding box center [275, 15] width 14 height 14
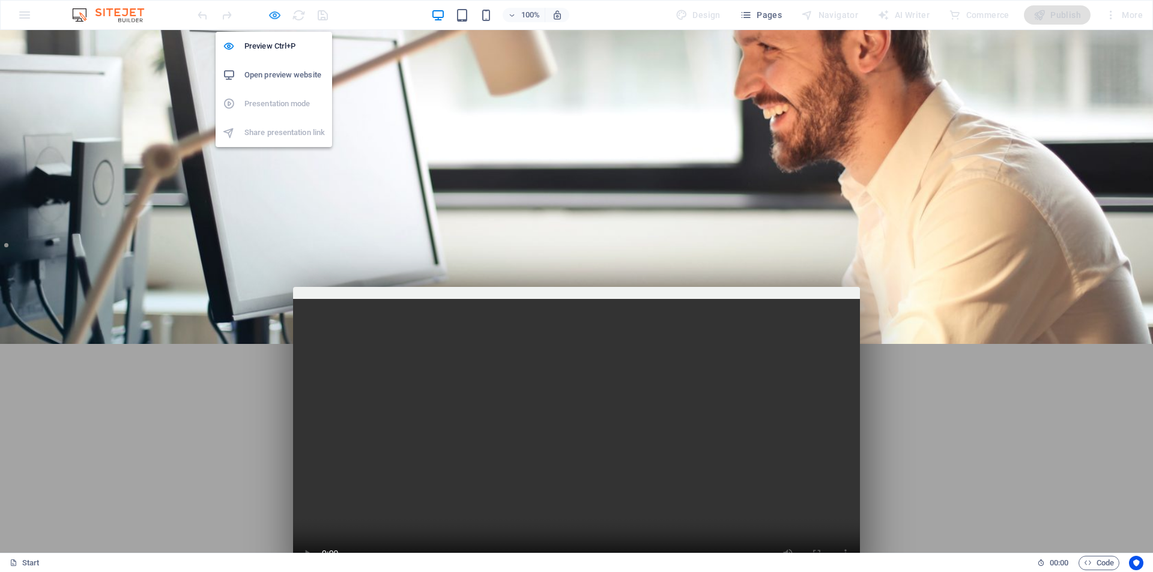
click at [273, 17] on icon "button" at bounding box center [275, 15] width 14 height 14
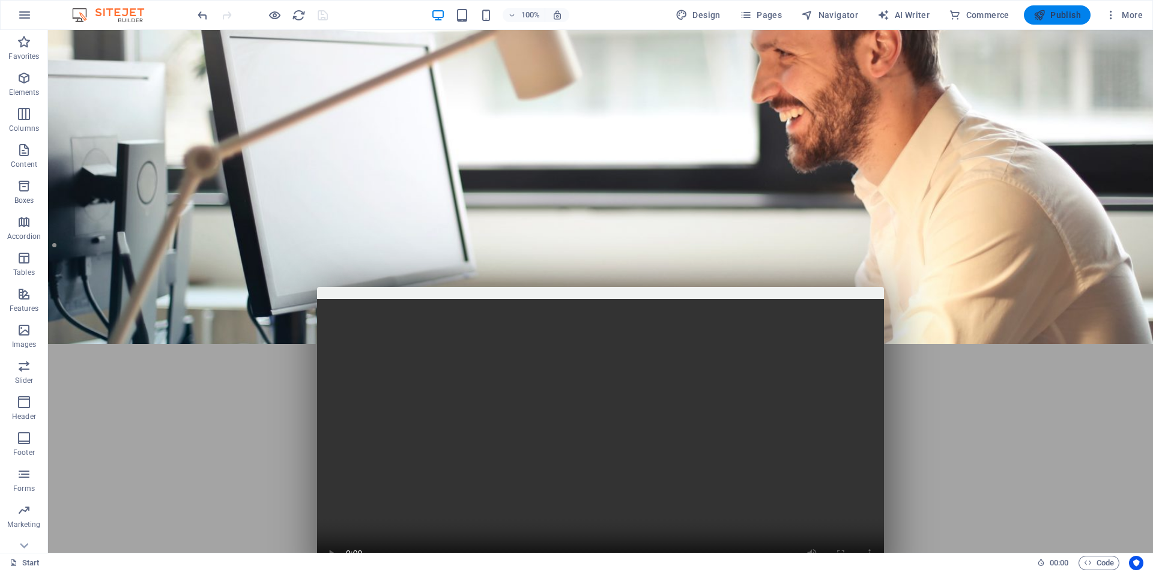
click at [1061, 18] on span "Publish" at bounding box center [1056, 15] width 47 height 12
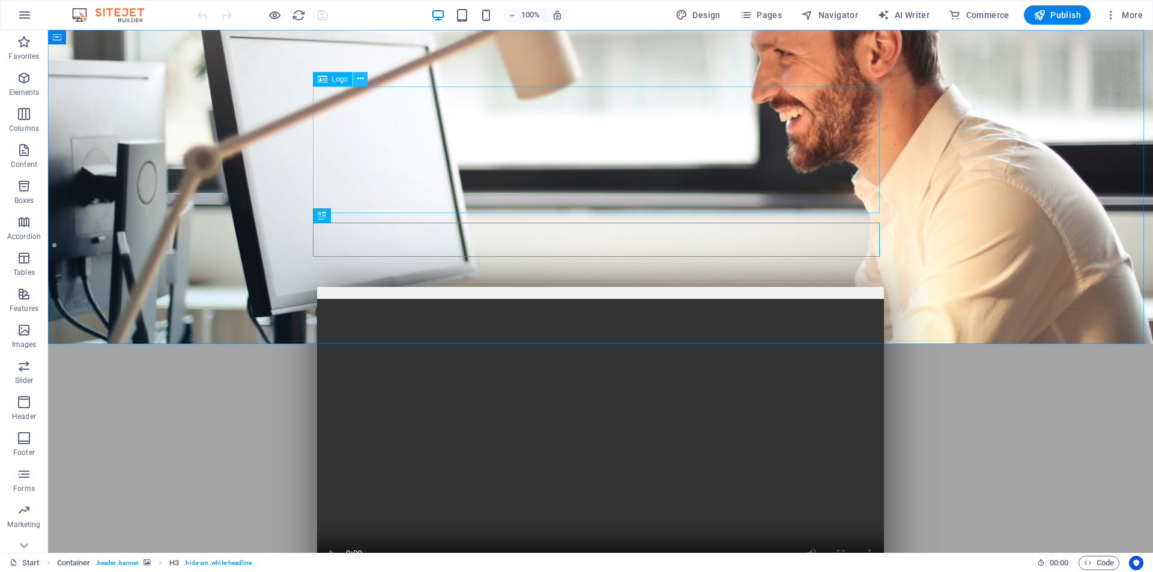
click at [364, 79] on button at bounding box center [360, 79] width 14 height 14
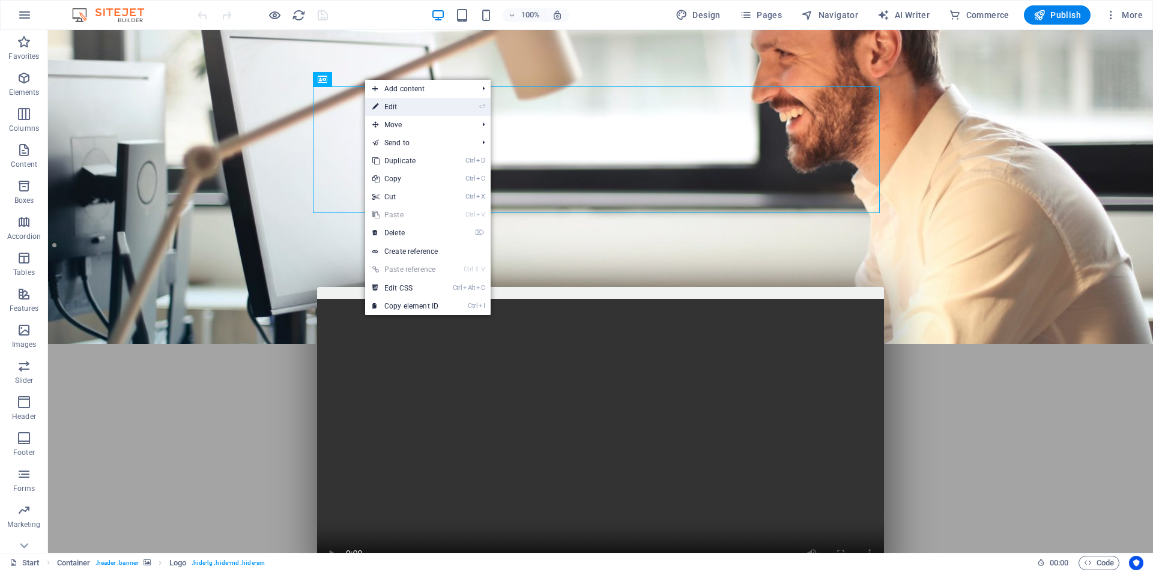
click at [414, 107] on link "⏎ Edit" at bounding box center [405, 107] width 80 height 18
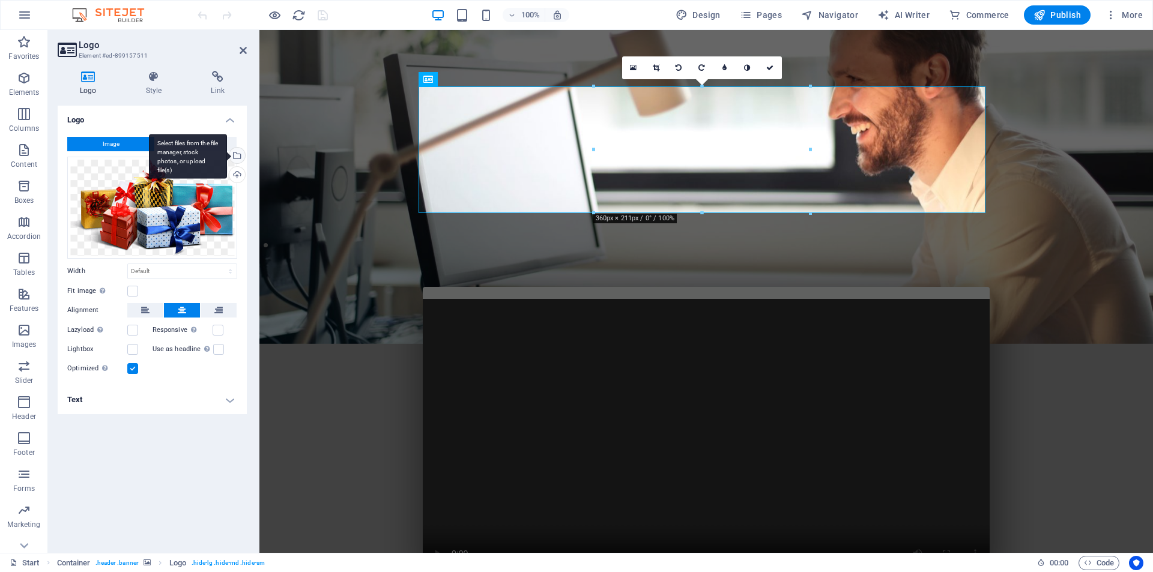
click at [236, 157] on div "Select files from the file manager, stock photos, or upload file(s)" at bounding box center [236, 157] width 18 height 18
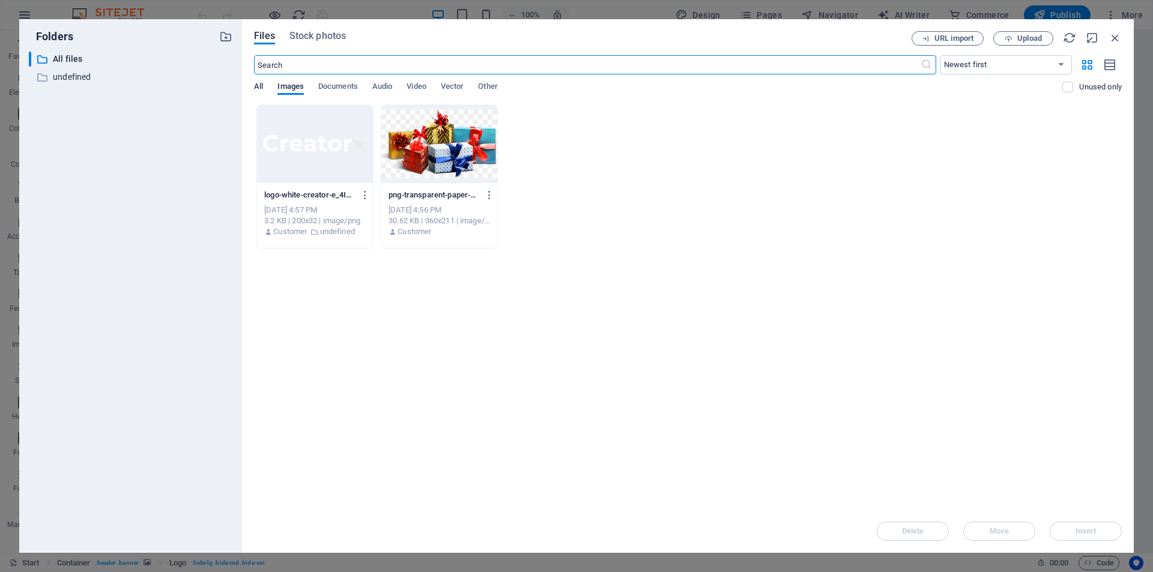
click at [256, 88] on span "All" at bounding box center [258, 87] width 9 height 17
click at [439, 113] on div at bounding box center [439, 144] width 116 height 78
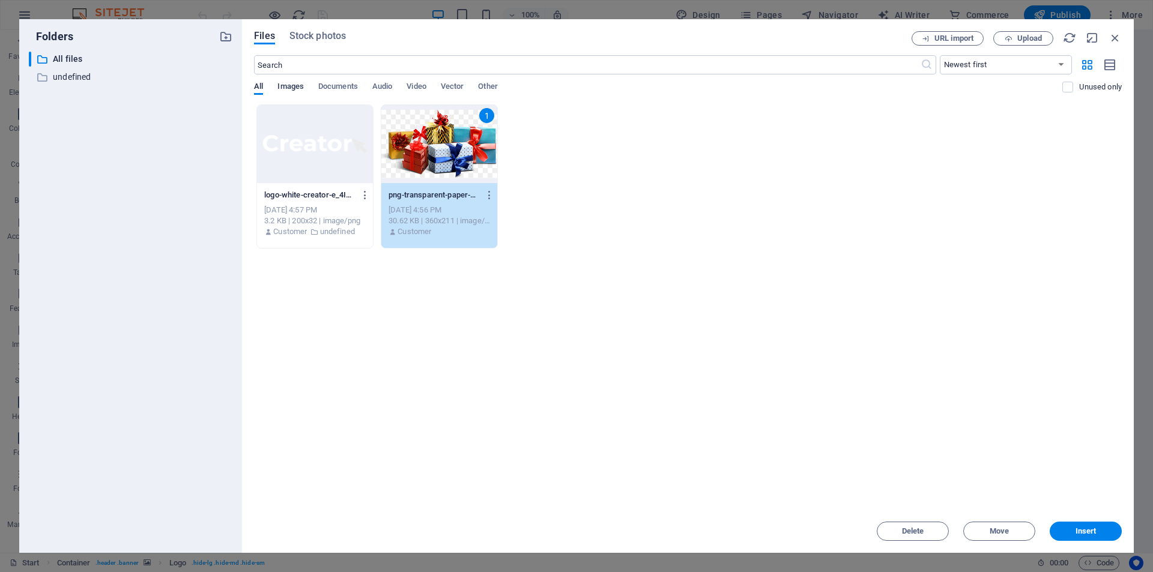
click at [300, 89] on span "Images" at bounding box center [290, 87] width 26 height 17
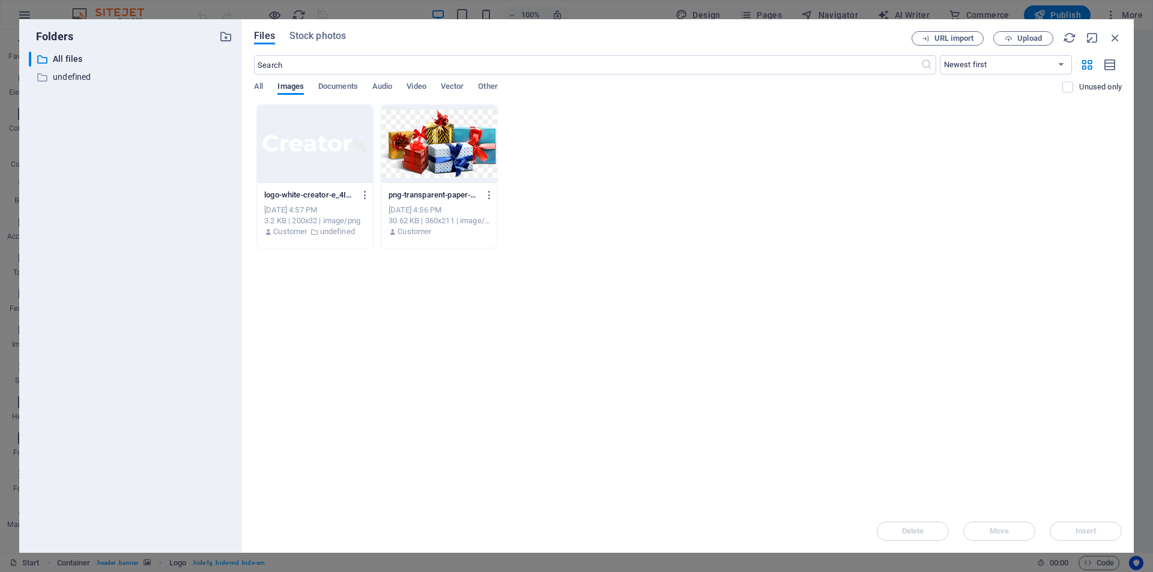
click at [267, 92] on div "All Images Documents Audio Video Vector Other" at bounding box center [658, 93] width 808 height 23
click at [1020, 41] on span "Upload" at bounding box center [1029, 38] width 25 height 7
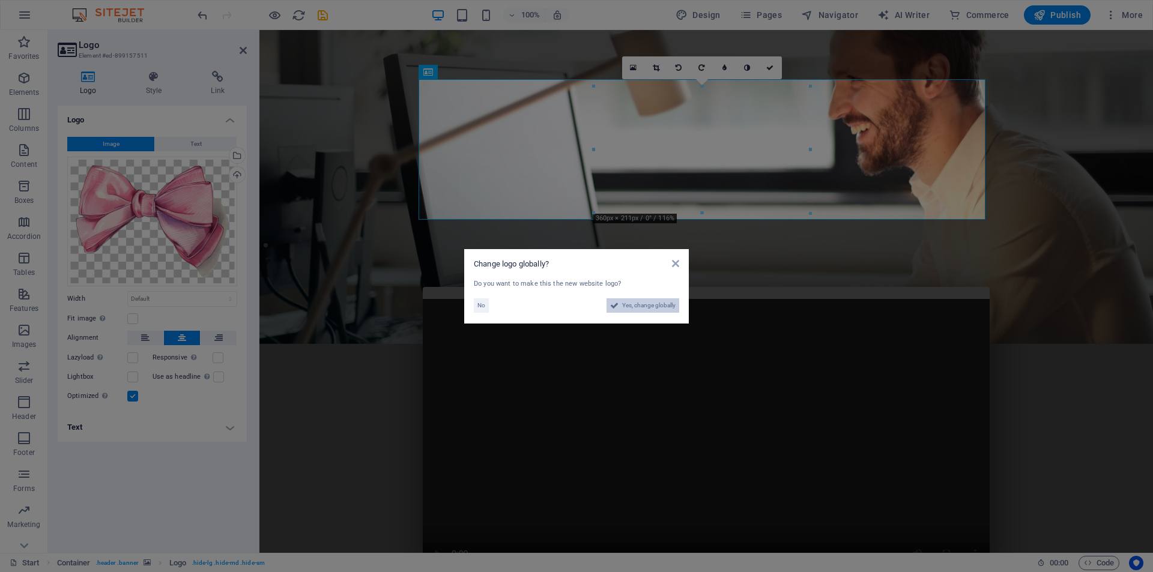
click at [656, 310] on span "Yes, change globally" at bounding box center [648, 305] width 53 height 14
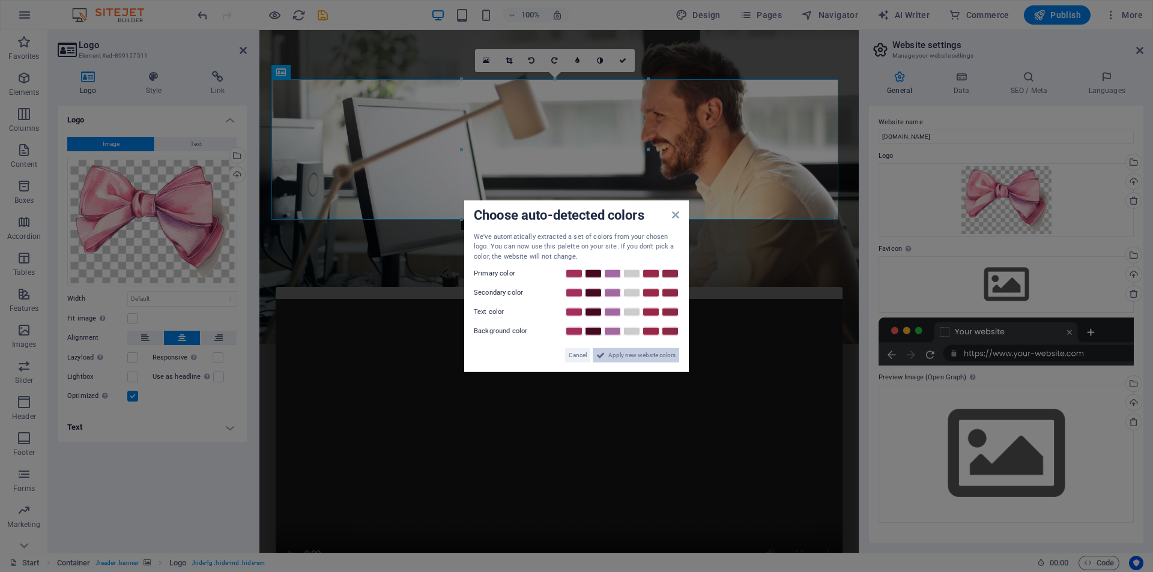
click at [606, 356] on button "Apply new website colors" at bounding box center [636, 355] width 86 height 14
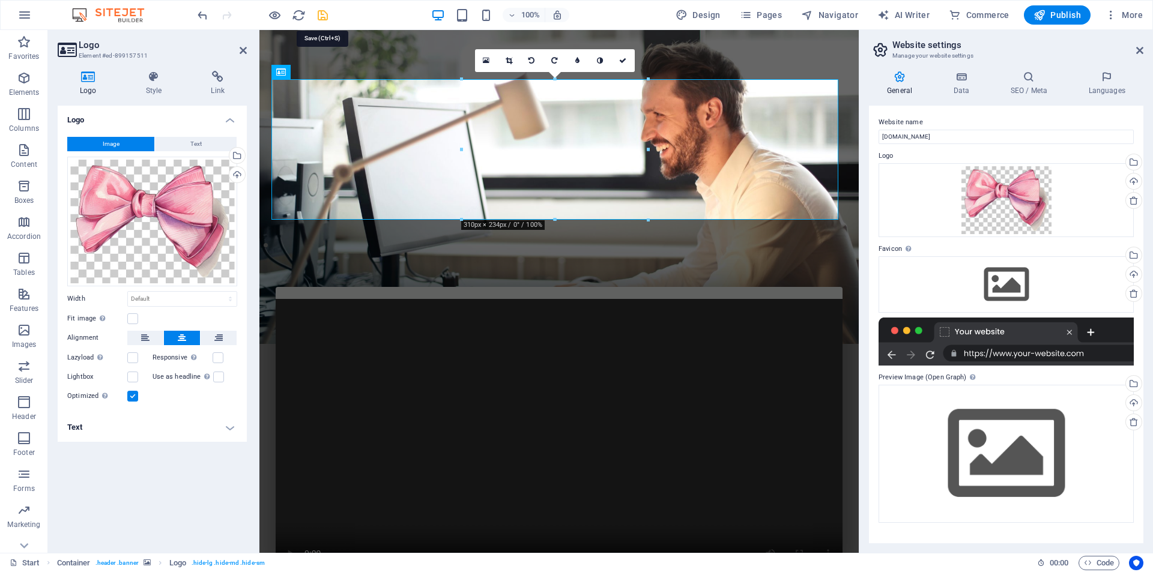
click at [326, 19] on icon "save" at bounding box center [323, 15] width 14 height 14
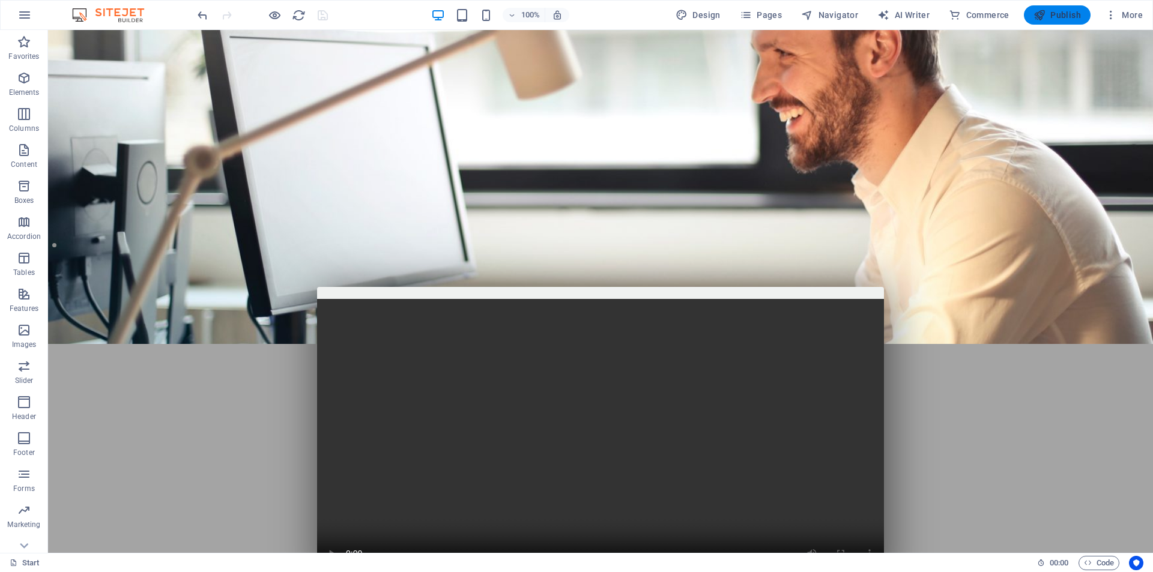
click at [1049, 17] on span "Publish" at bounding box center [1056, 15] width 47 height 12
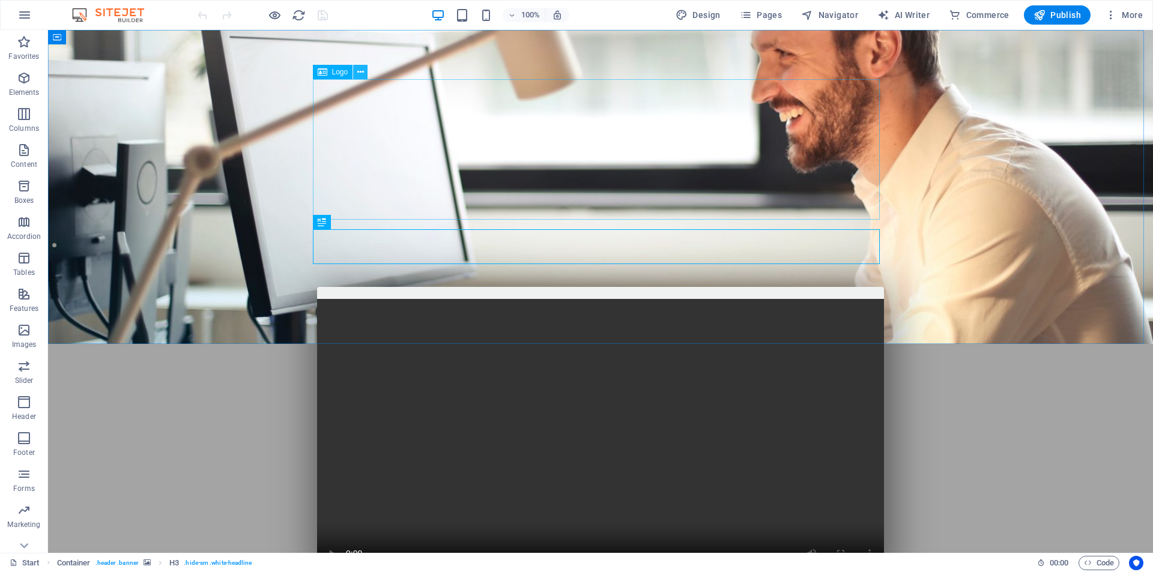
click at [361, 73] on icon at bounding box center [360, 72] width 7 height 13
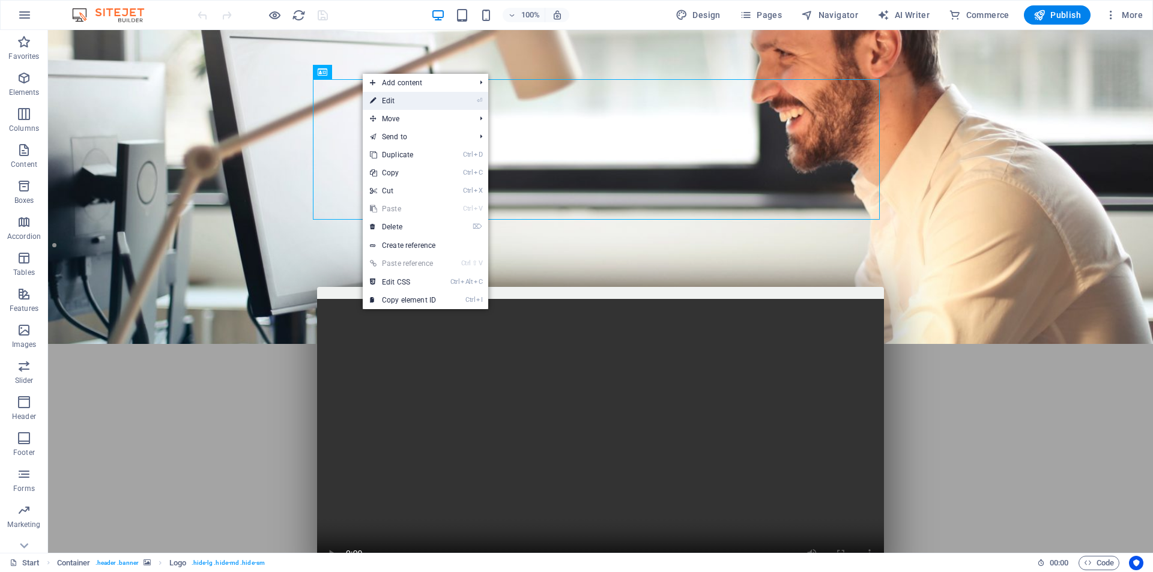
click at [390, 92] on link "⏎ Edit" at bounding box center [403, 101] width 80 height 18
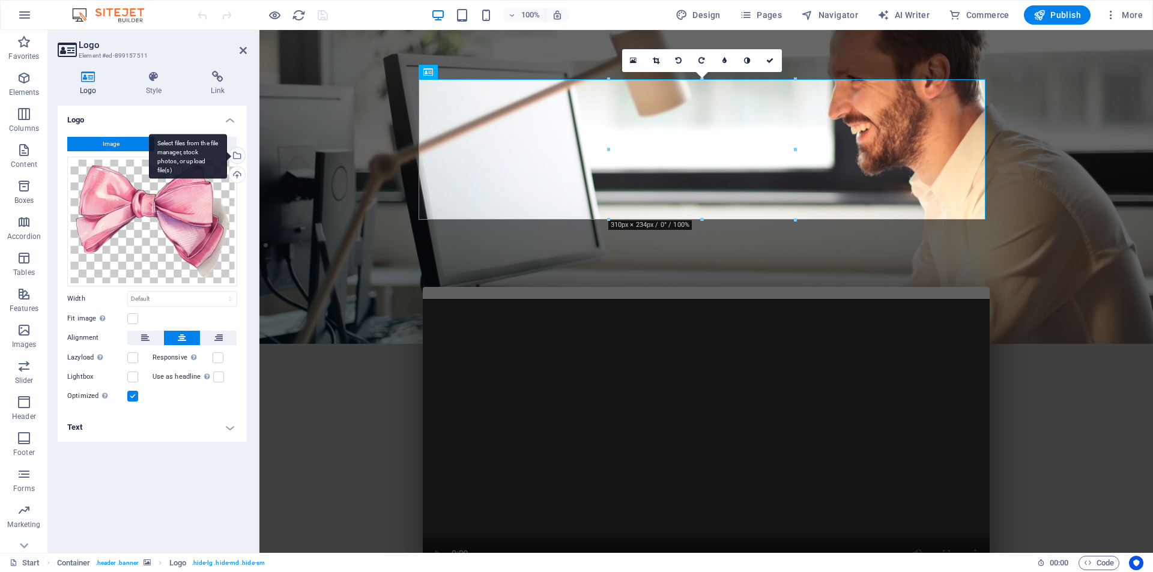
click at [238, 159] on div "Select files from the file manager, stock photos, or upload file(s)" at bounding box center [236, 157] width 18 height 18
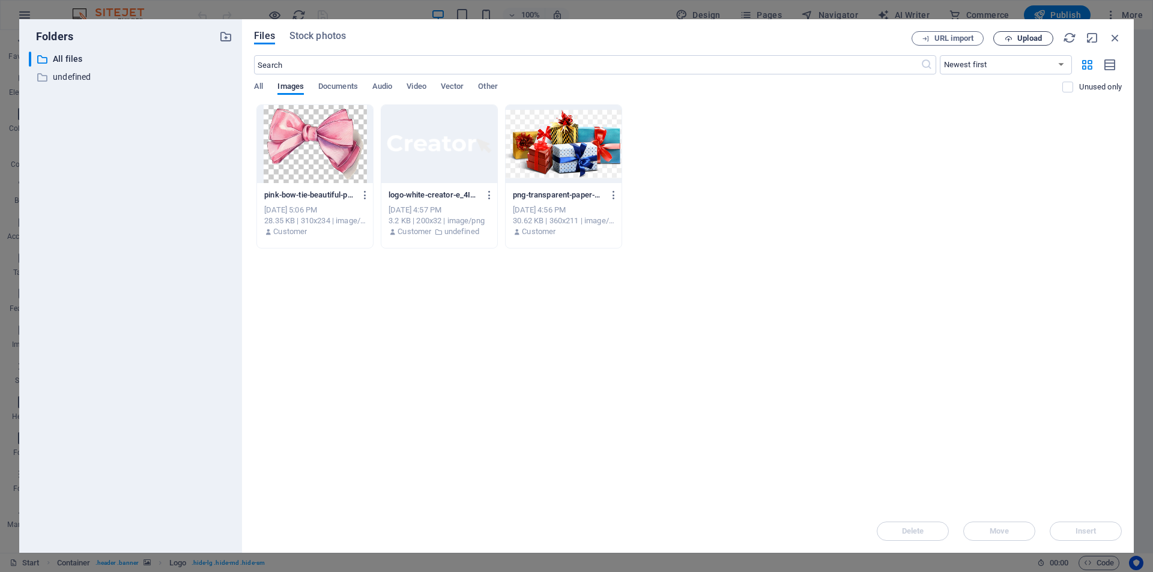
click at [1031, 38] on span "Upload" at bounding box center [1029, 38] width 25 height 7
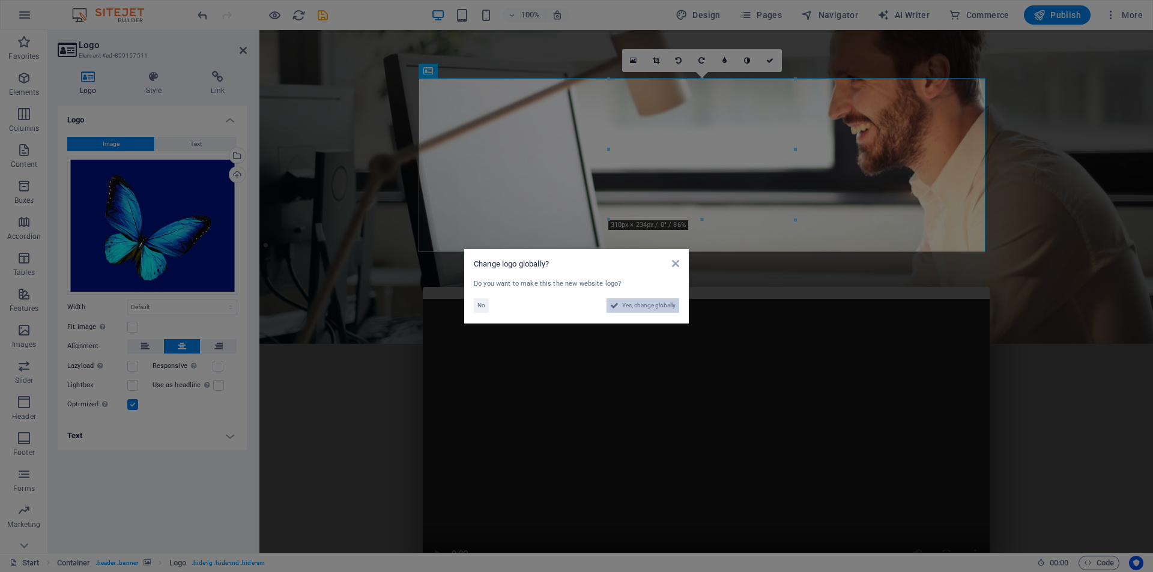
click at [651, 308] on span "Yes, change globally" at bounding box center [648, 305] width 53 height 14
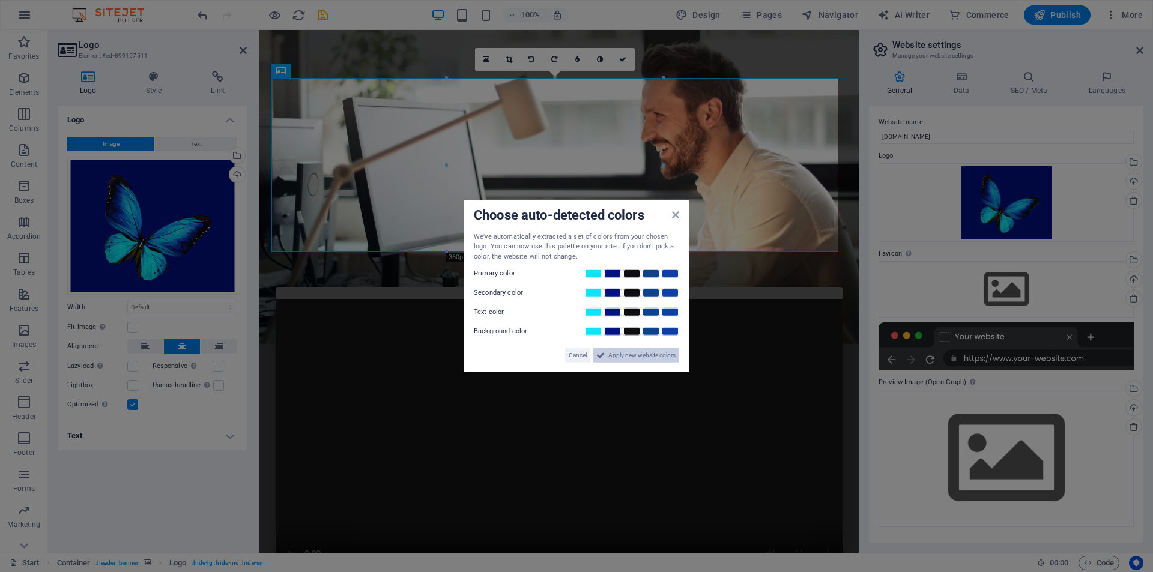
click at [660, 357] on span "Apply new website colors" at bounding box center [641, 355] width 67 height 14
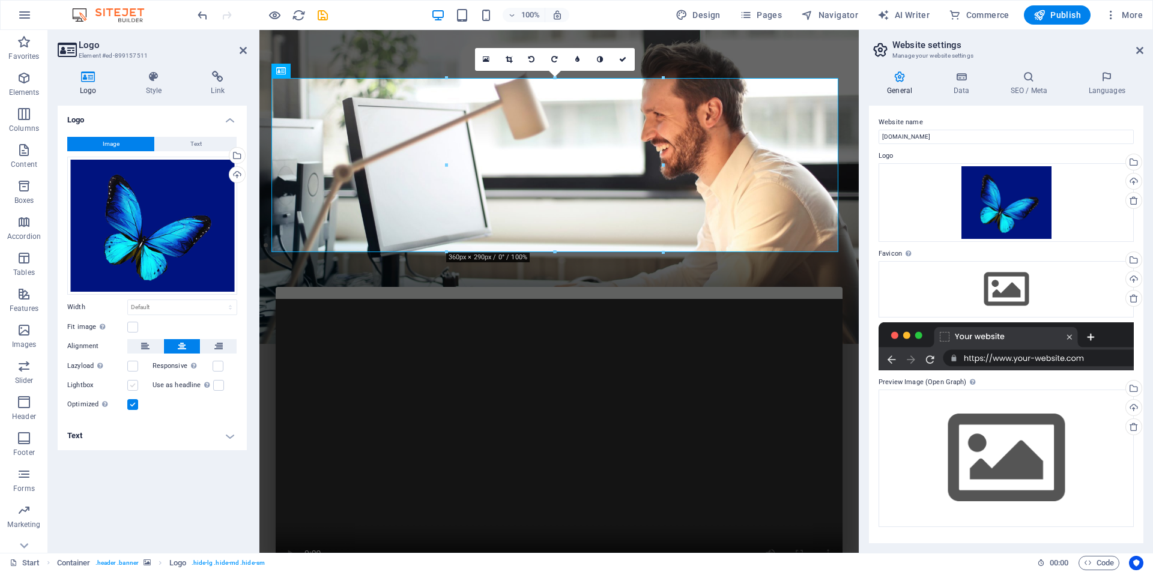
click at [130, 385] on label at bounding box center [132, 385] width 11 height 11
click at [0, 0] on input "Lightbox" at bounding box center [0, 0] width 0 height 0
click at [130, 385] on label at bounding box center [132, 385] width 11 height 11
click at [0, 0] on input "Lightbox" at bounding box center [0, 0] width 0 height 0
click at [130, 385] on label at bounding box center [132, 385] width 11 height 11
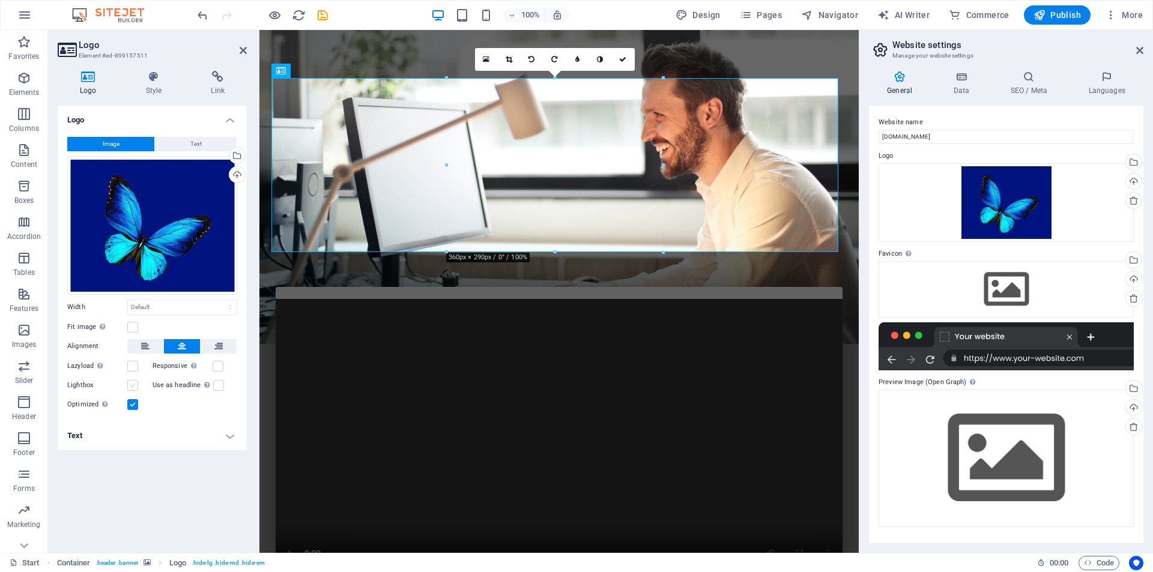
click at [0, 0] on input "Lightbox" at bounding box center [0, 0] width 0 height 0
click at [136, 387] on label at bounding box center [132, 385] width 11 height 11
click at [0, 0] on input "Lightbox" at bounding box center [0, 0] width 0 height 0
click at [160, 92] on h4 "Style" at bounding box center [156, 83] width 65 height 25
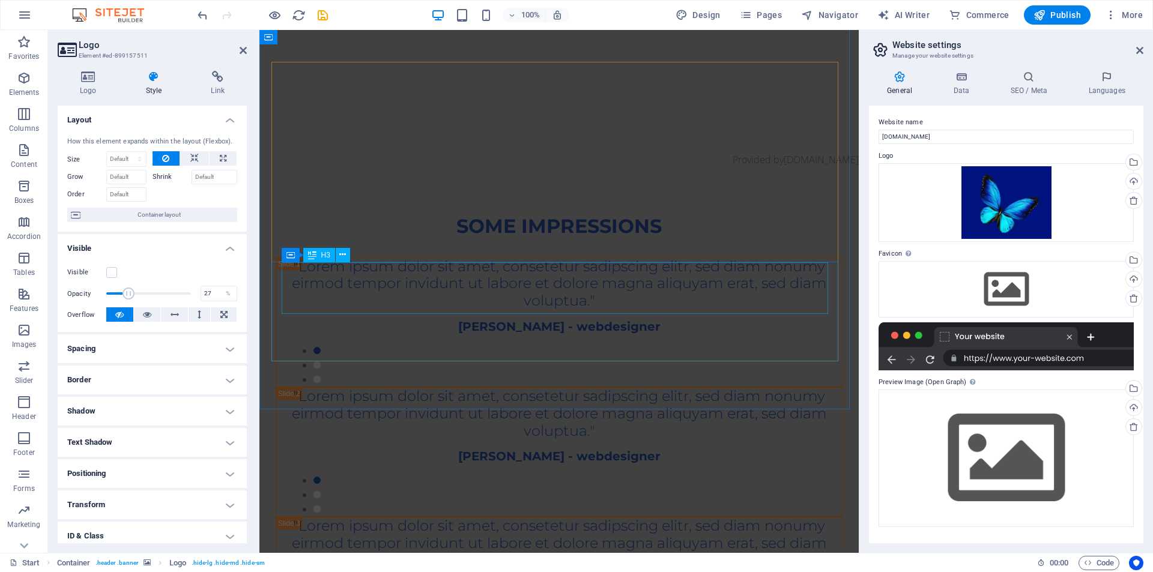
scroll to position [2032, 0]
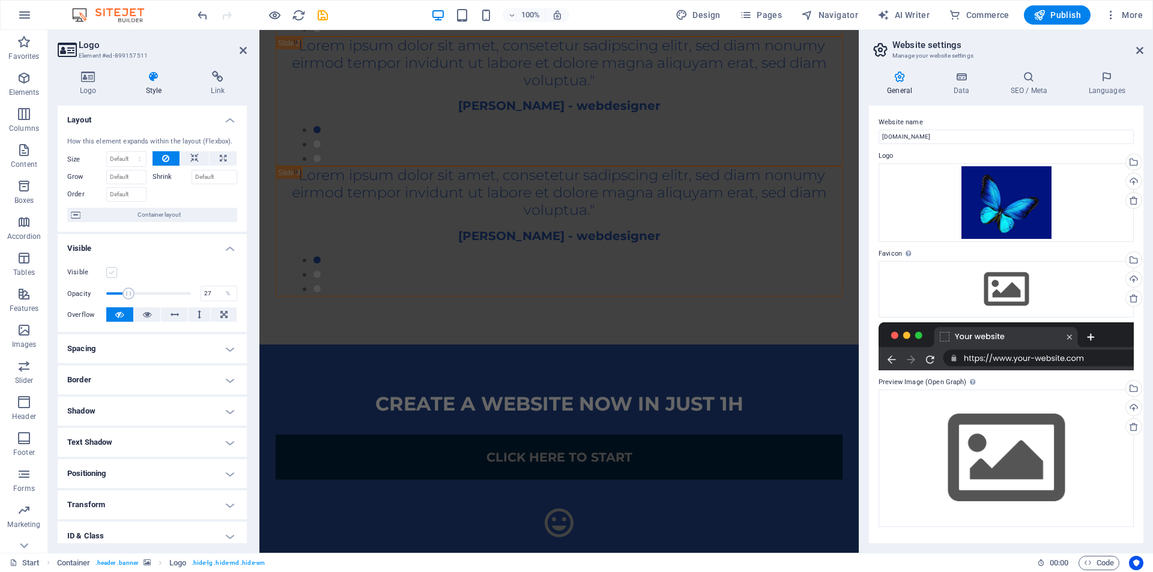
click at [112, 278] on label at bounding box center [111, 272] width 11 height 11
click at [0, 0] on input "Visible" at bounding box center [0, 0] width 0 height 0
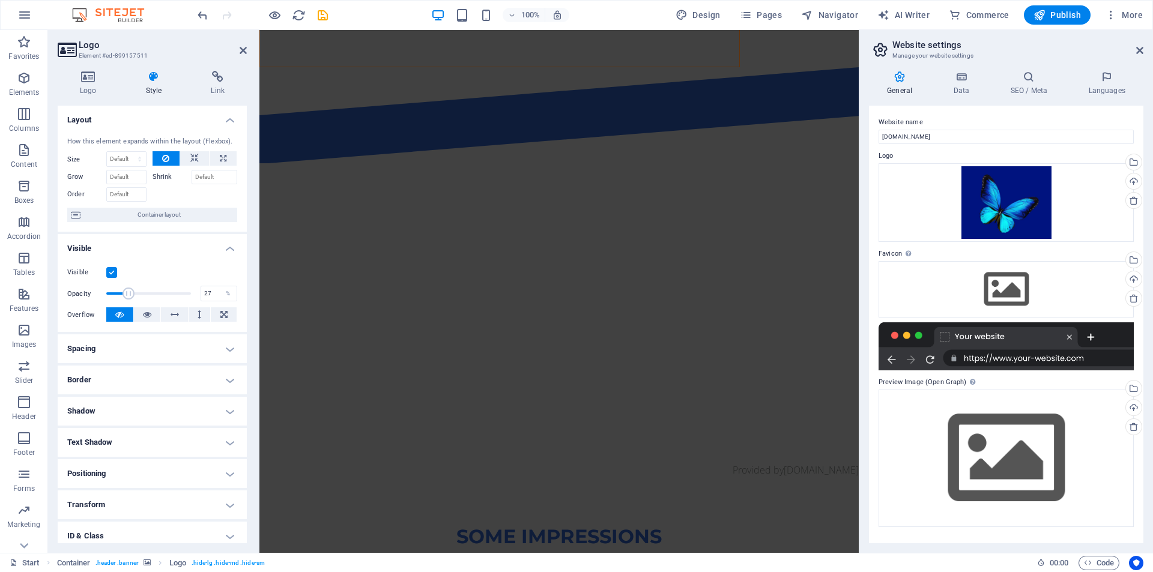
scroll to position [0, 0]
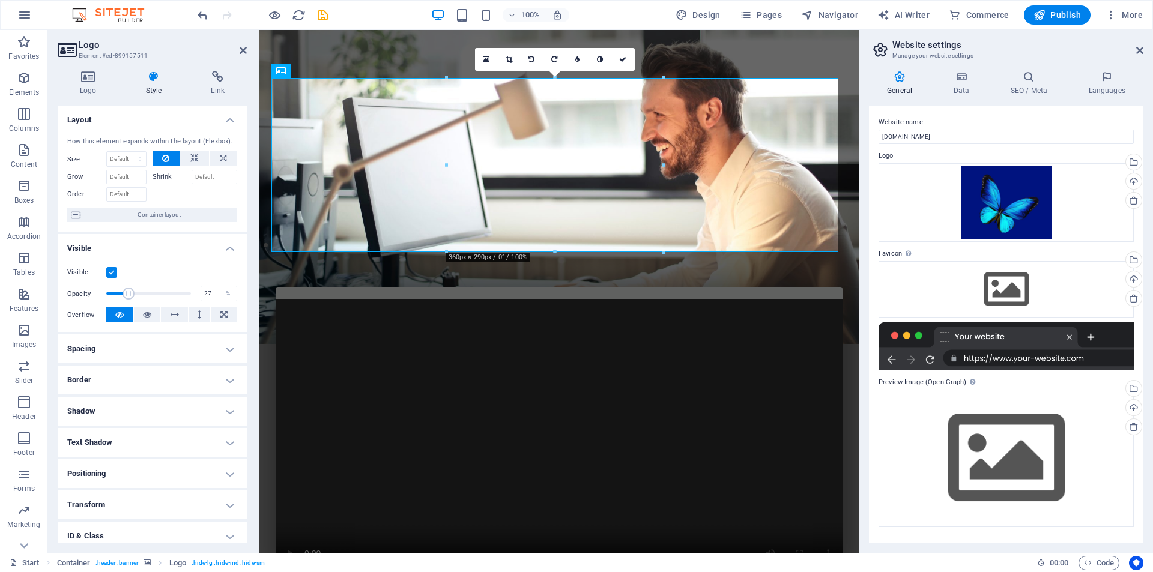
click at [112, 278] on label at bounding box center [111, 272] width 11 height 11
click at [0, 0] on input "Visible" at bounding box center [0, 0] width 0 height 0
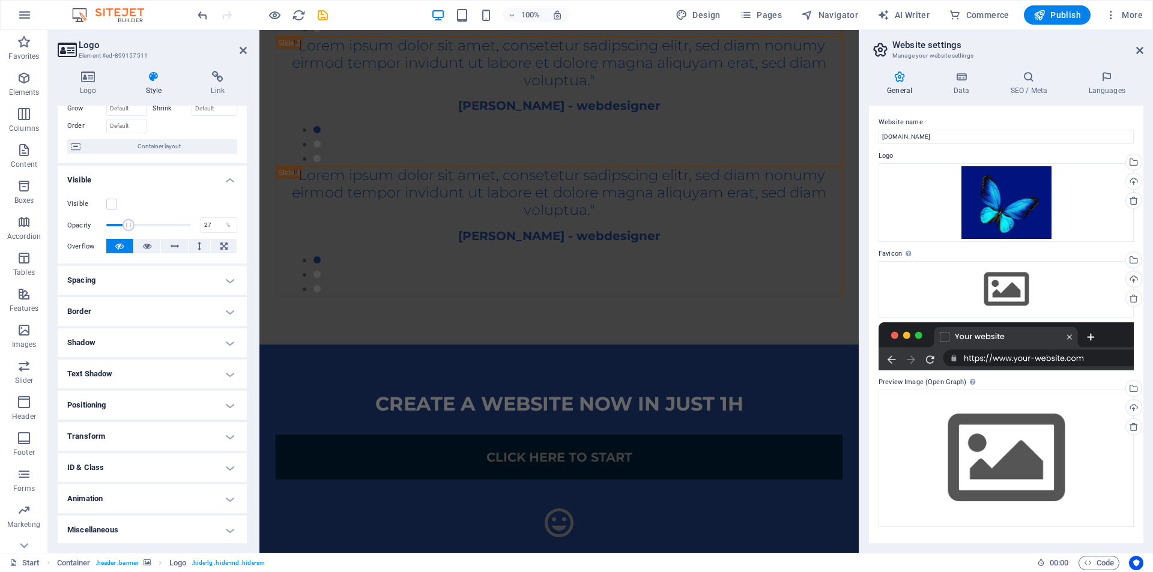
scroll to position [70, 0]
click at [228, 497] on h4 "Animation" at bounding box center [152, 497] width 189 height 29
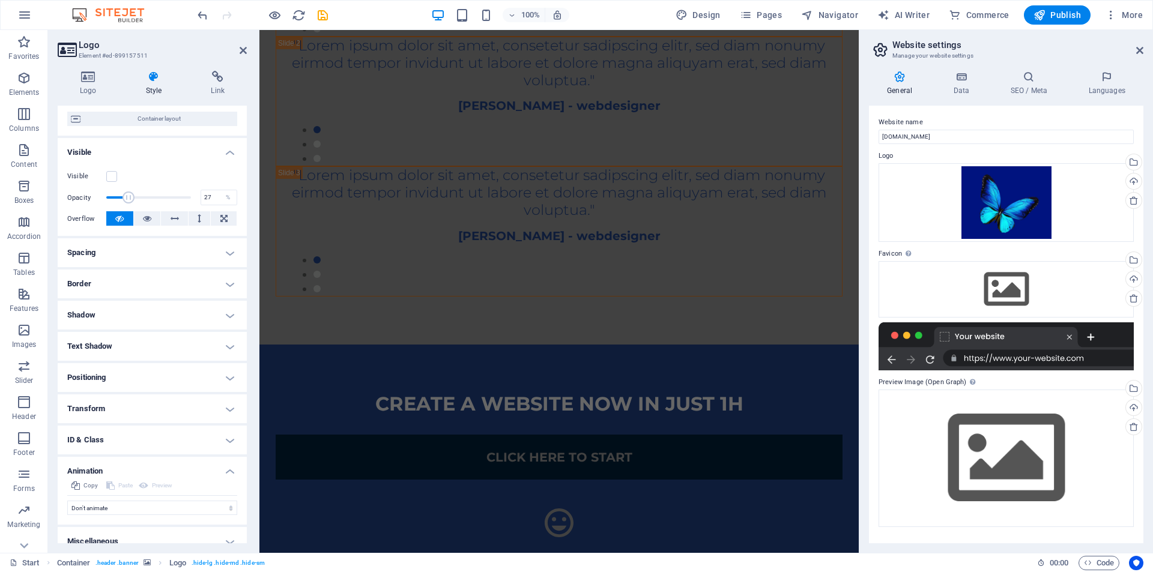
scroll to position [109, 0]
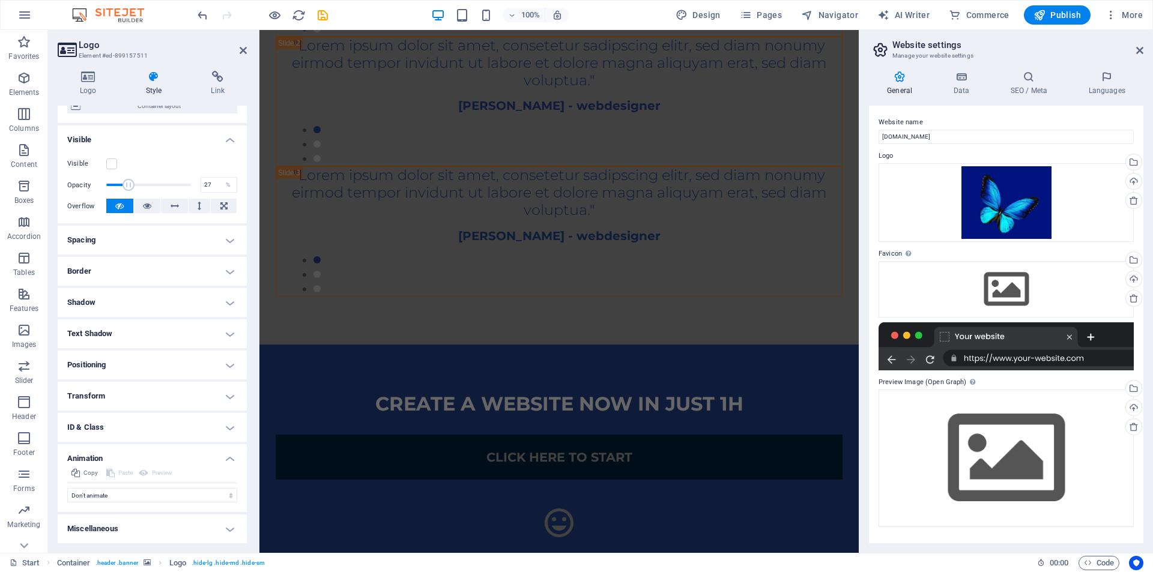
click at [226, 396] on h4 "Transform" at bounding box center [152, 396] width 189 height 29
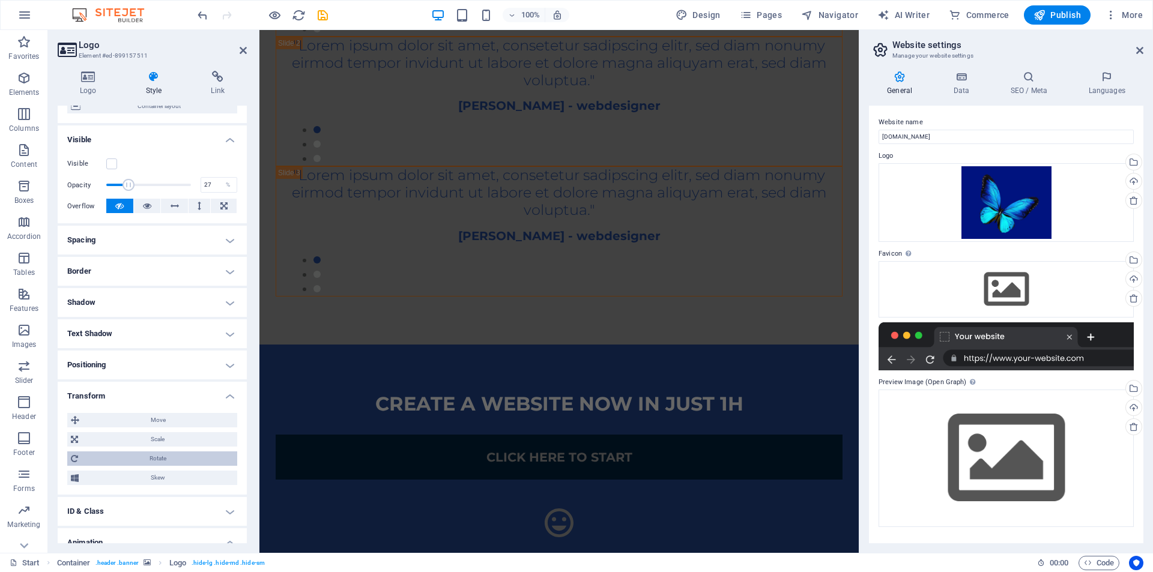
click at [157, 459] on span "Rotate" at bounding box center [158, 458] width 152 height 14
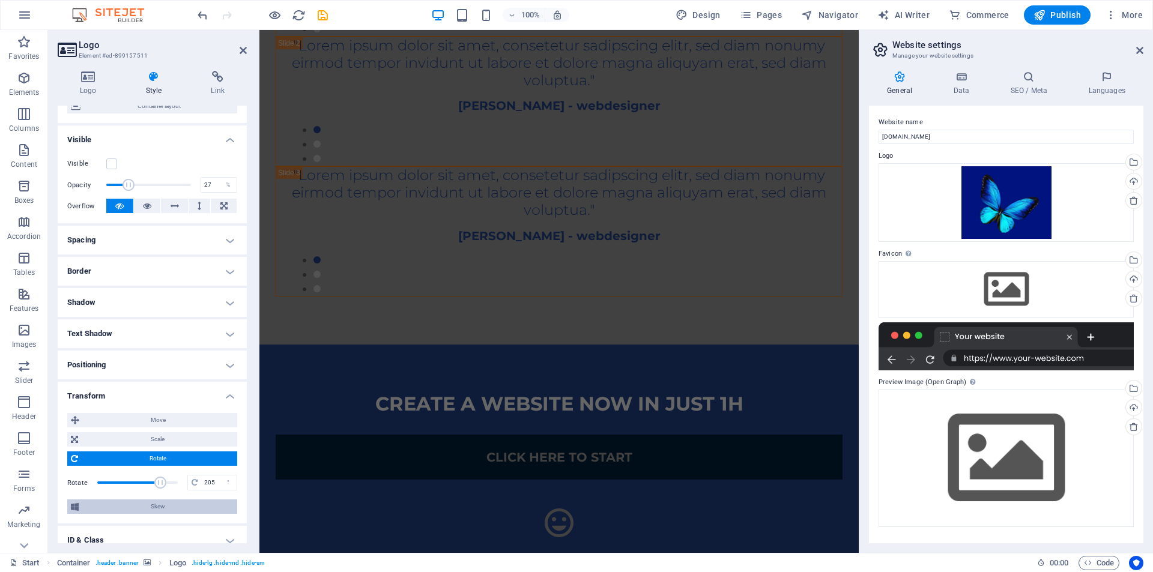
drag, startPoint x: 138, startPoint y: 482, endPoint x: 158, endPoint y: 501, distance: 28.0
click at [158, 501] on div "Move X offset 0 px rem % em vh vw Y offset 0 px rem % em vh vw Scale Zoom 100 %…" at bounding box center [152, 463] width 170 height 101
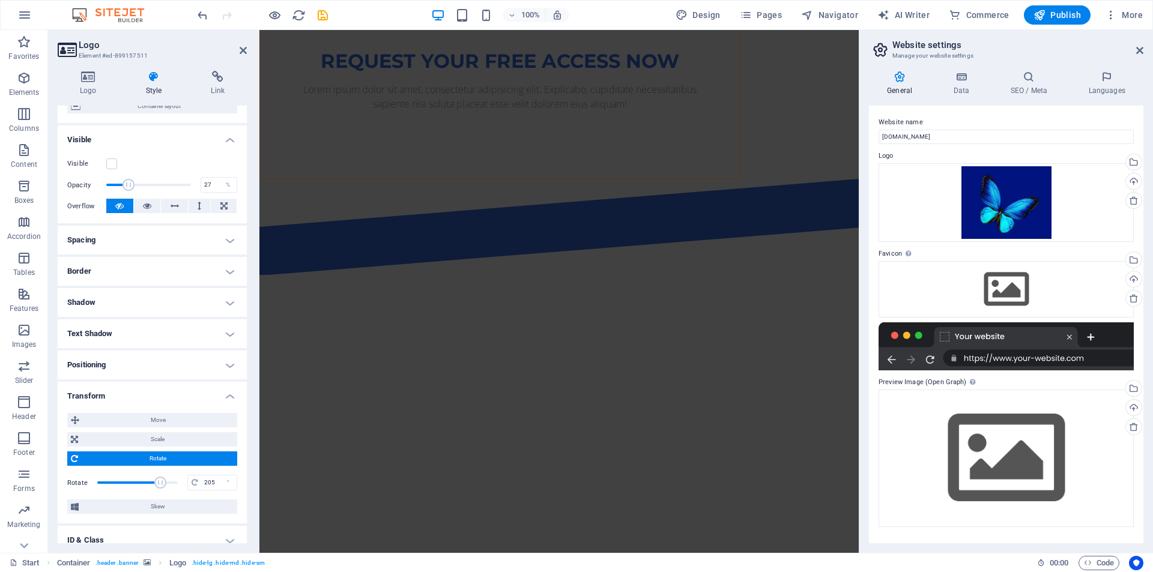
scroll to position [0, 0]
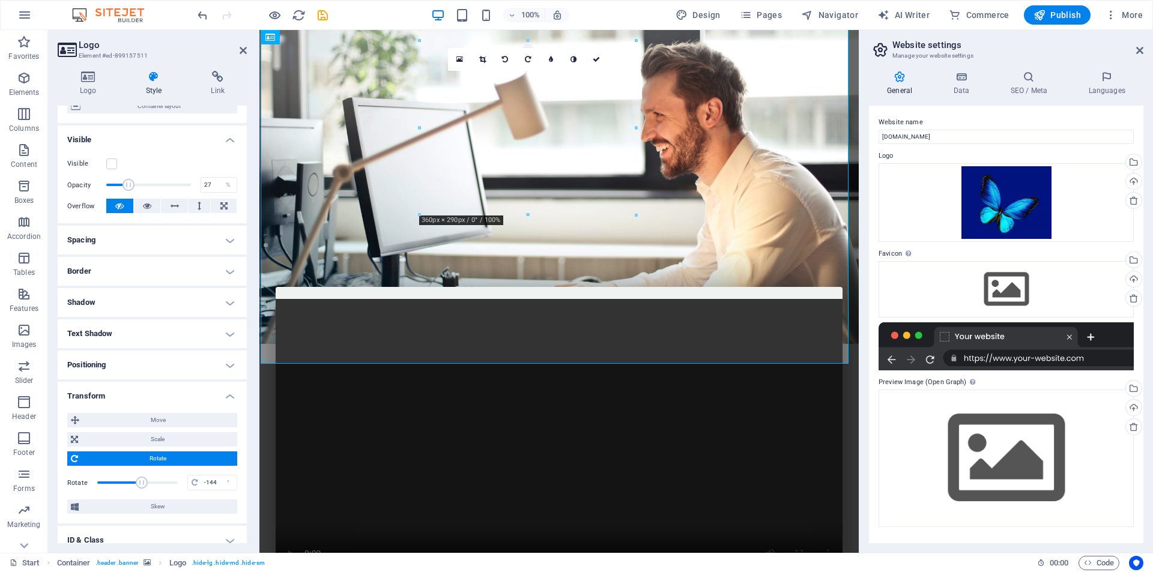
type input "-172"
drag, startPoint x: 154, startPoint y: 489, endPoint x: 118, endPoint y: 492, distance: 36.1
click at [118, 492] on span at bounding box center [137, 483] width 80 height 18
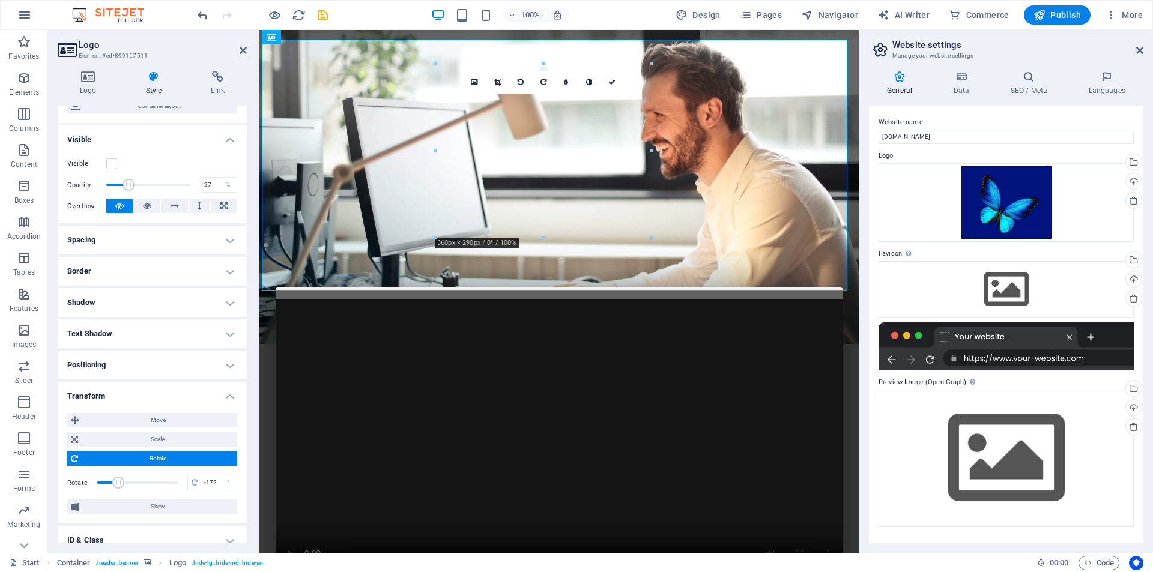
click at [119, 241] on h4 "Spacing" at bounding box center [152, 240] width 189 height 29
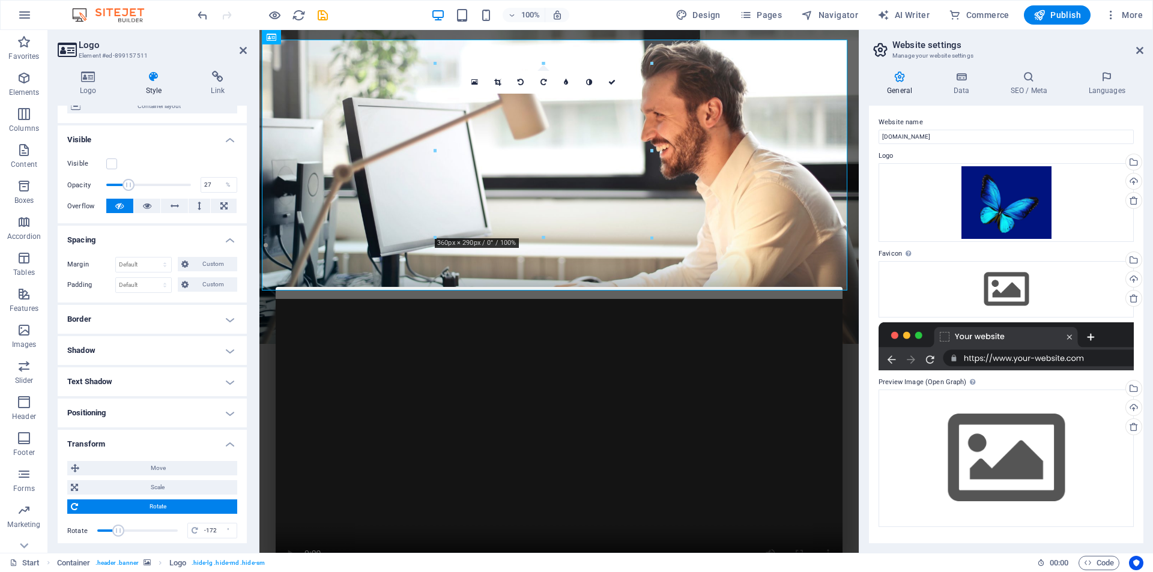
click at [112, 313] on h4 "Border" at bounding box center [152, 319] width 189 height 29
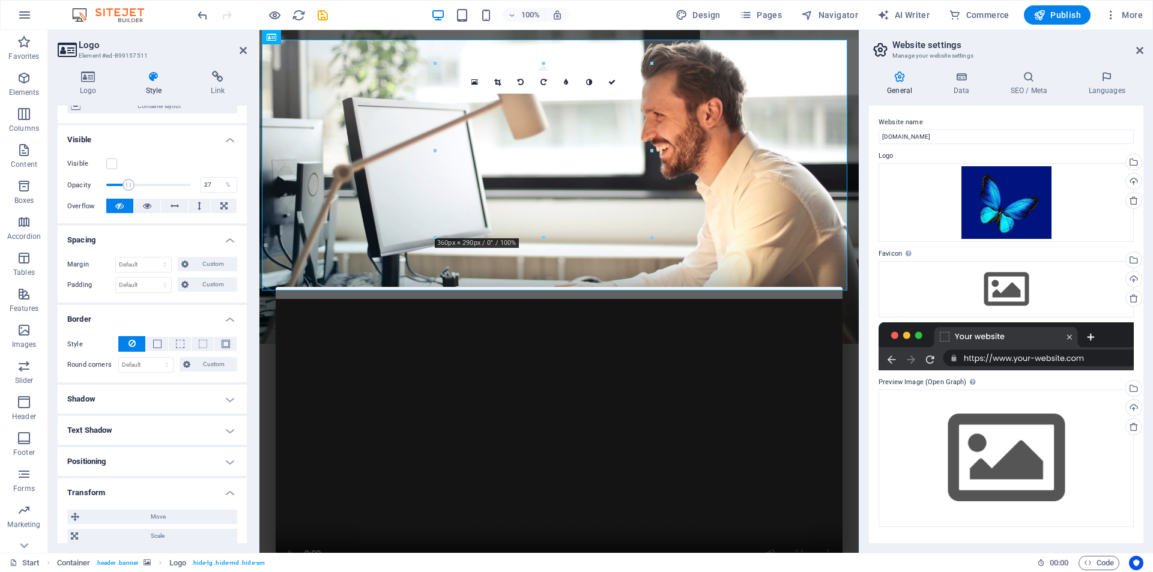
click at [115, 389] on h4 "Shadow" at bounding box center [152, 399] width 189 height 29
click at [85, 82] on icon at bounding box center [88, 77] width 61 height 12
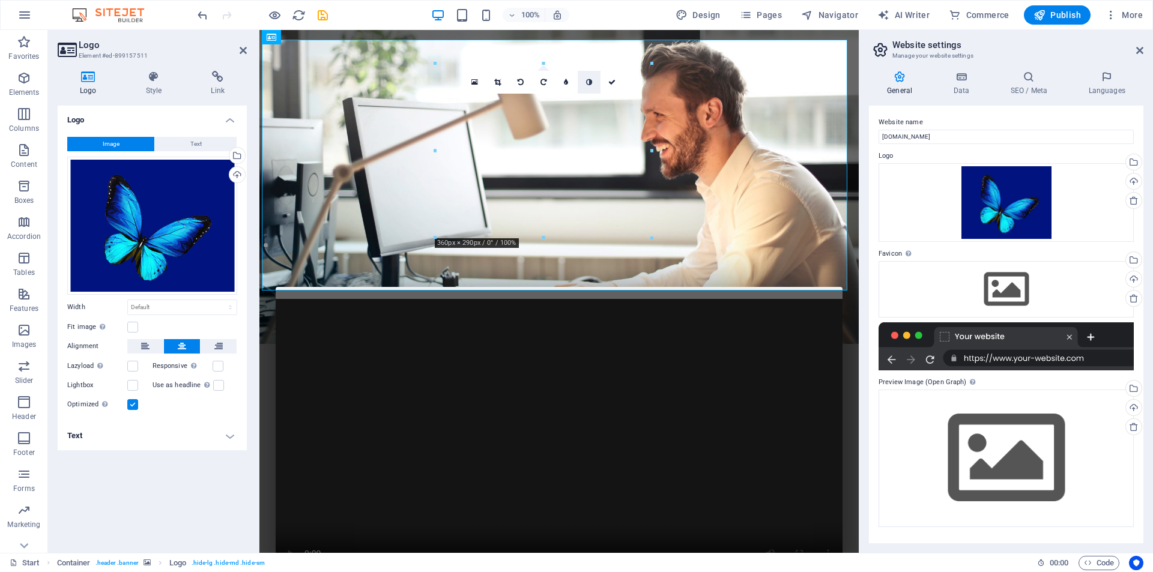
click at [588, 85] on icon at bounding box center [589, 82] width 6 height 7
click at [565, 87] on link at bounding box center [566, 82] width 23 height 23
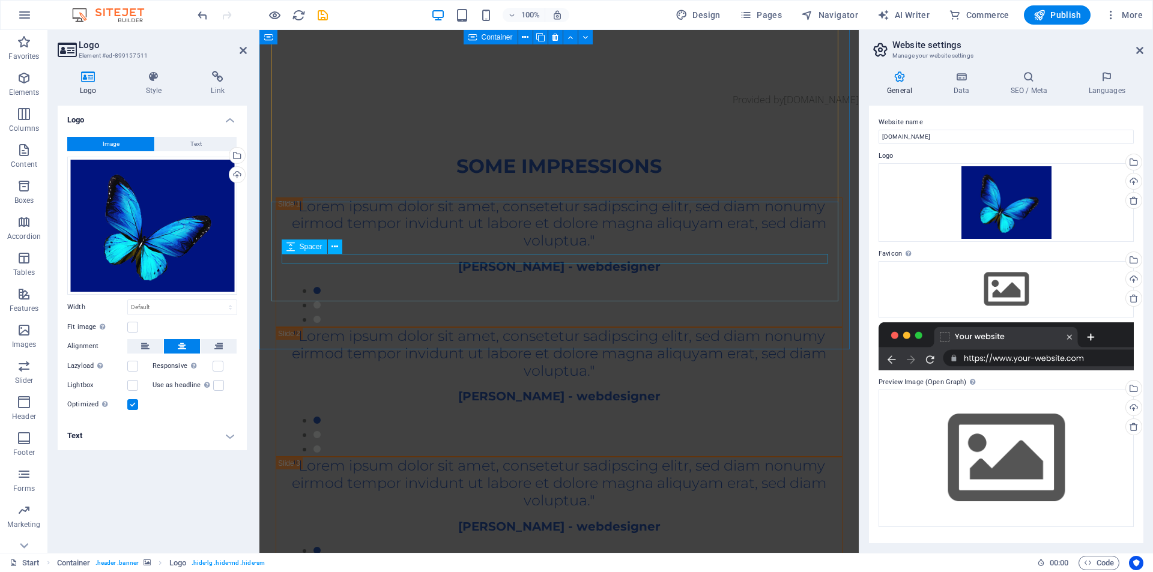
scroll to position [2032, 0]
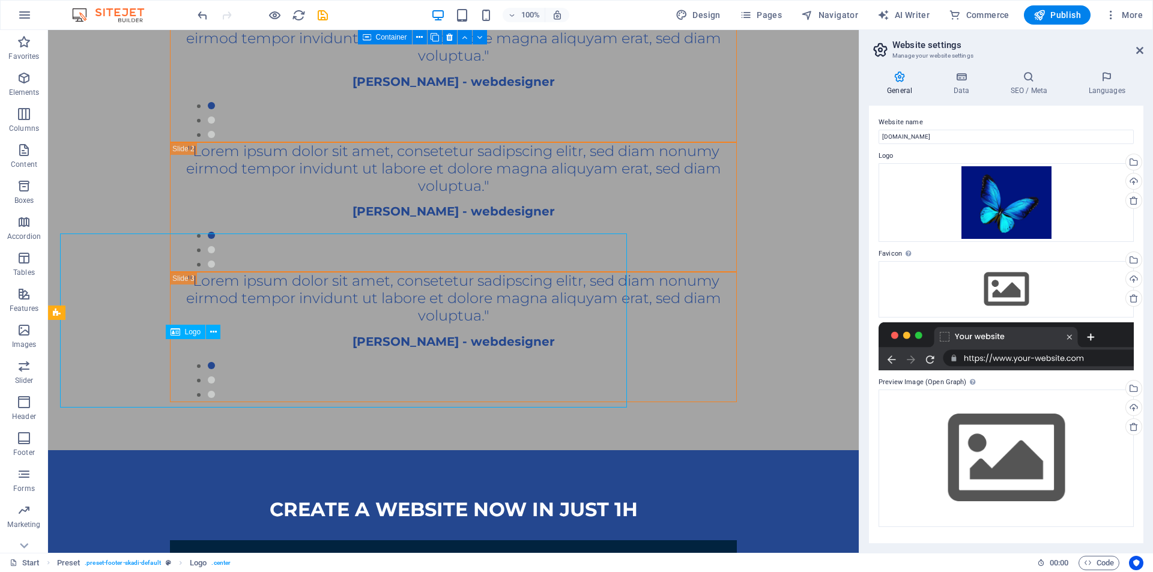
scroll to position [2137, 0]
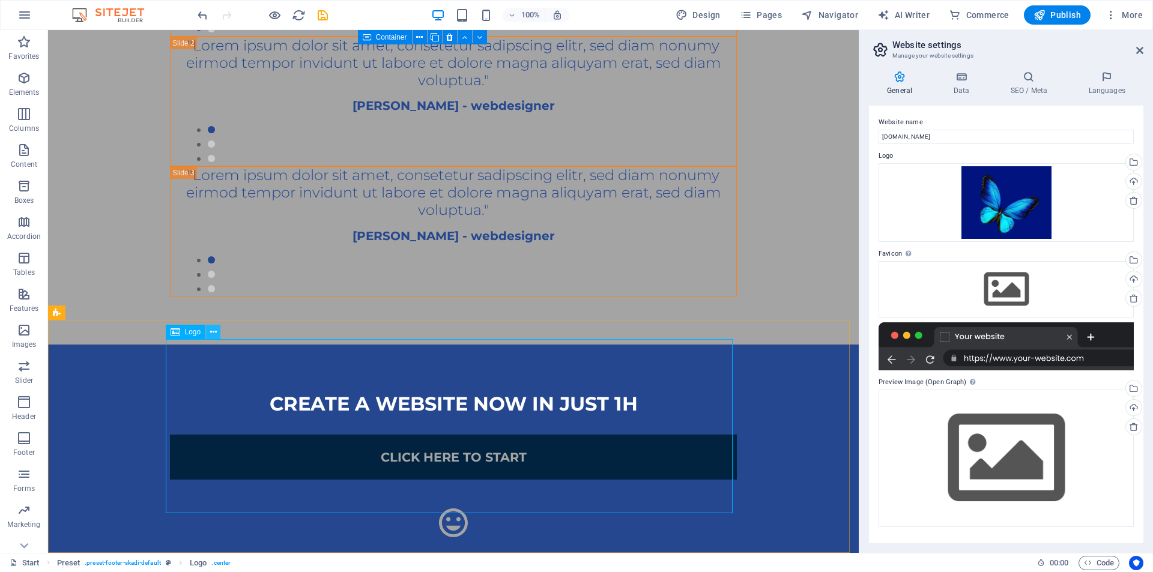
click at [219, 334] on button at bounding box center [213, 332] width 14 height 14
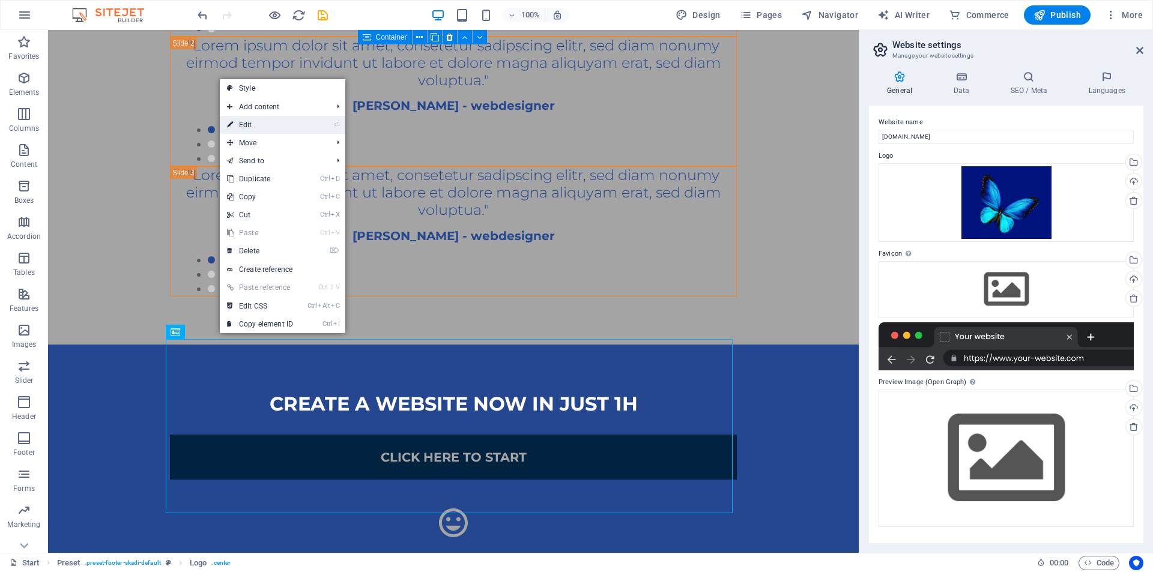
click at [283, 121] on link "⏎ Edit" at bounding box center [260, 125] width 80 height 18
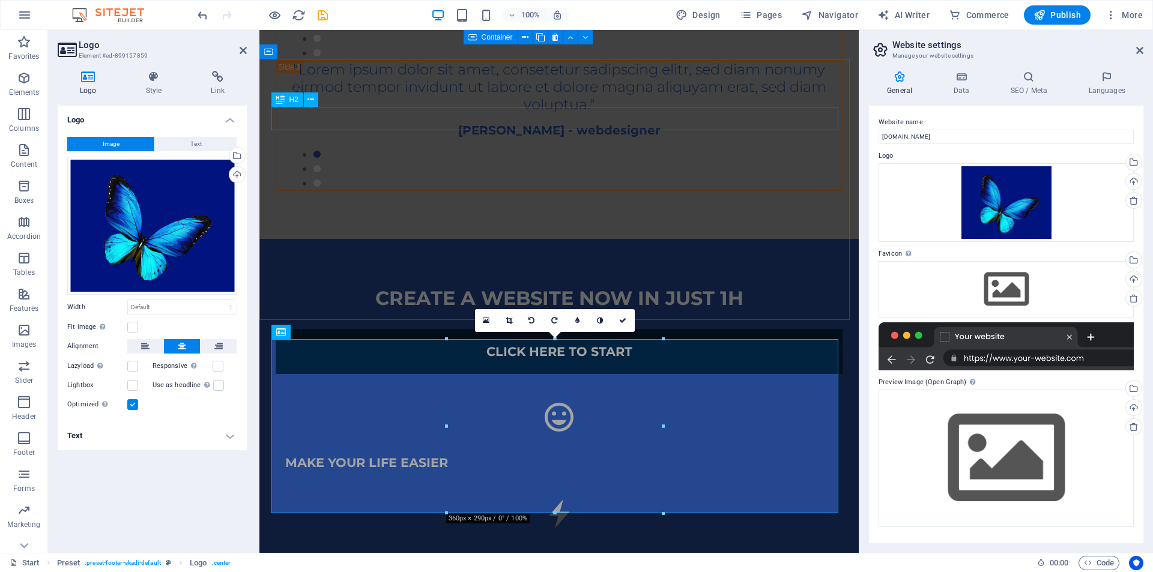
scroll to position [2032, 0]
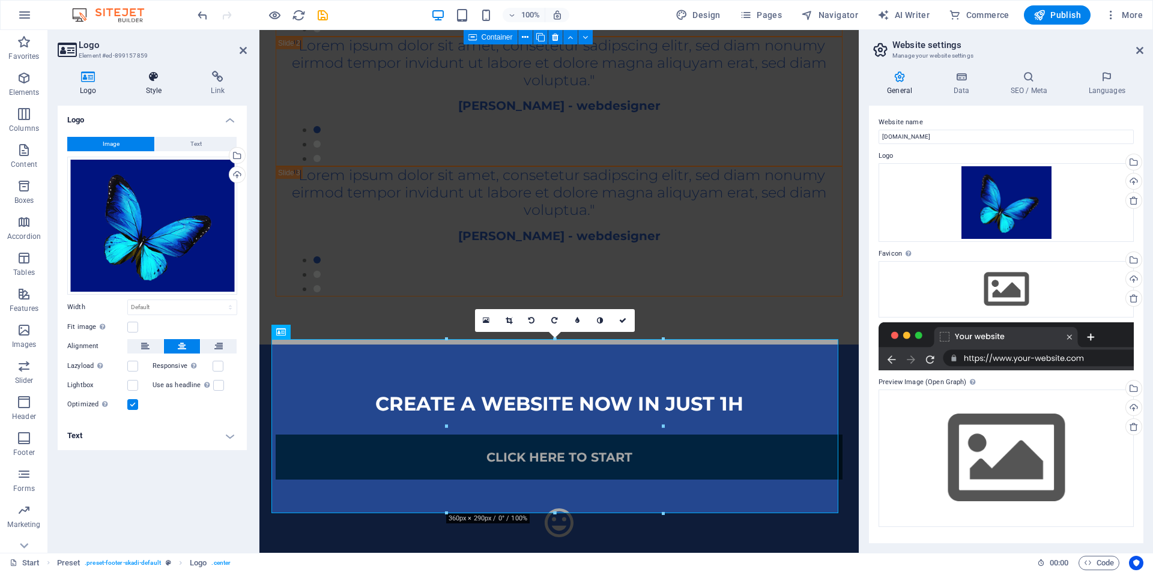
click at [154, 79] on icon at bounding box center [154, 77] width 61 height 12
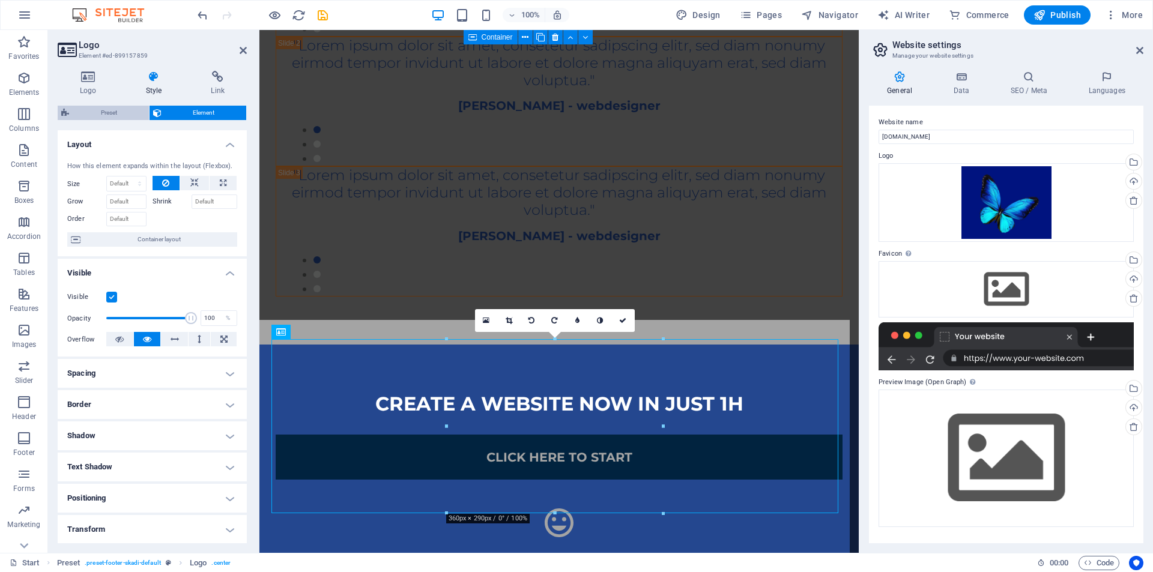
click at [100, 112] on span "Preset" at bounding box center [109, 113] width 73 height 14
select select "rem"
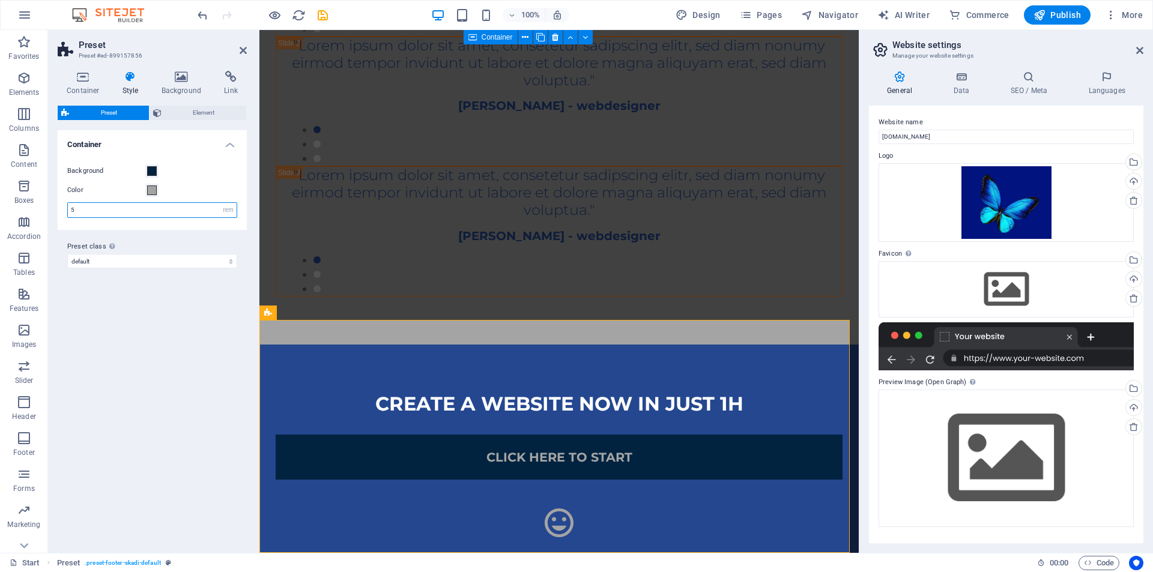
click at [163, 211] on input "5" at bounding box center [152, 210] width 169 height 14
click at [153, 173] on span at bounding box center [152, 171] width 10 height 10
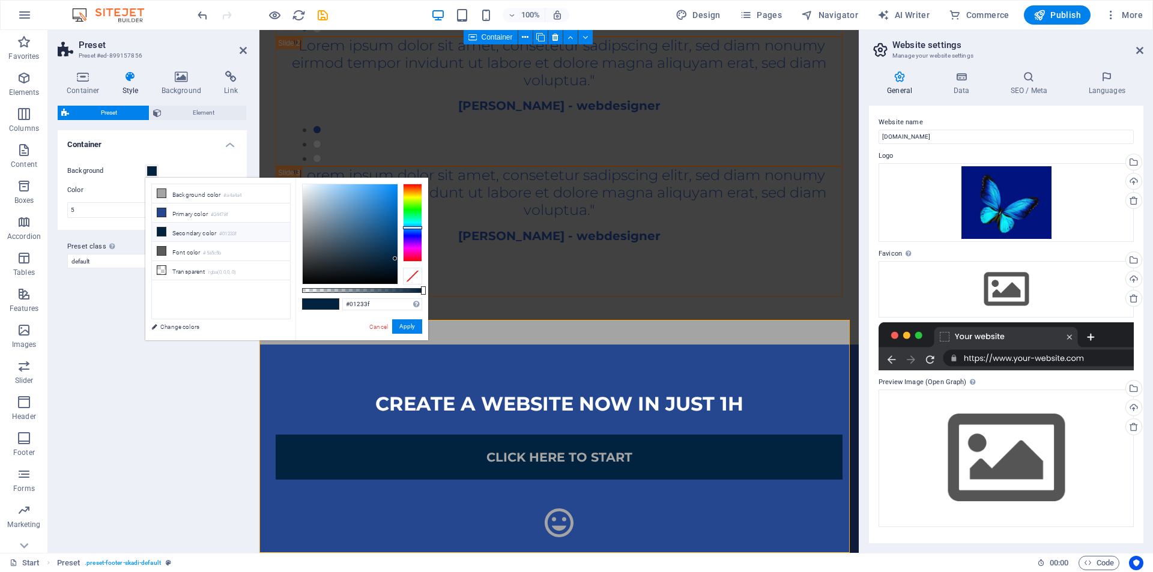
click at [184, 232] on li "Secondary color #01233f" at bounding box center [221, 232] width 138 height 19
click at [178, 218] on li "Primary color #24478f" at bounding box center [221, 213] width 138 height 19
click at [181, 228] on li "Secondary color #01233f" at bounding box center [221, 232] width 138 height 19
click at [190, 216] on li "Primary color #24478f" at bounding box center [221, 213] width 138 height 19
click at [327, 297] on div "#24478f Supported formats #0852ed rgb(8, 82, 237) rgba(8, 82, 237, 90%) hsv(221…" at bounding box center [361, 346] width 133 height 337
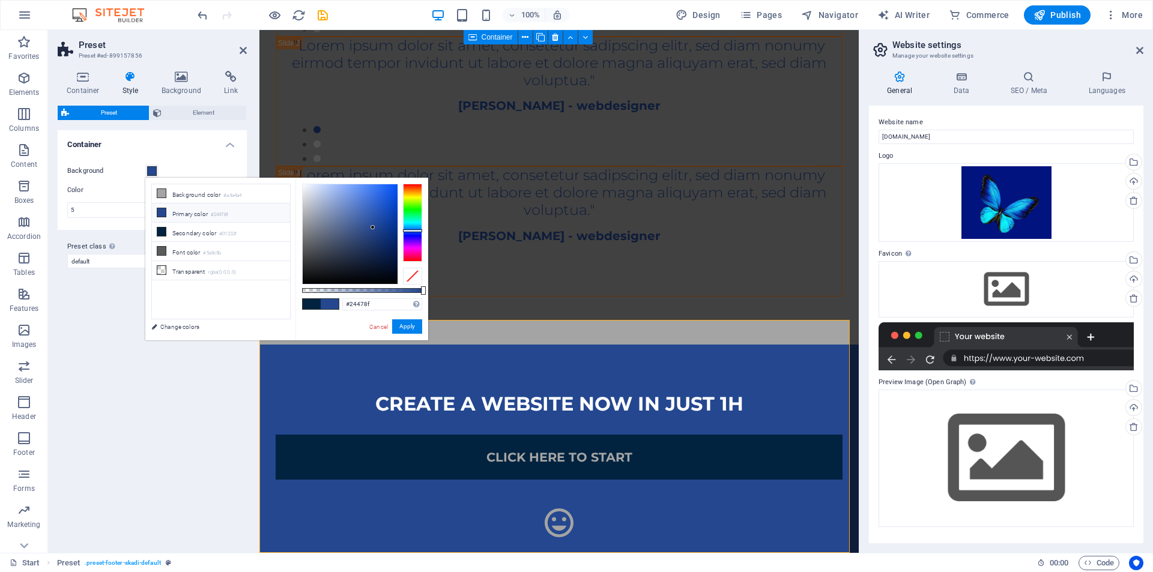
click at [330, 304] on span at bounding box center [330, 304] width 18 height 10
click at [376, 237] on div at bounding box center [350, 234] width 95 height 100
click at [385, 252] on div at bounding box center [350, 234] width 95 height 100
drag, startPoint x: 385, startPoint y: 249, endPoint x: 339, endPoint y: 279, distance: 54.8
click at [339, 279] on div at bounding box center [338, 278] width 4 height 4
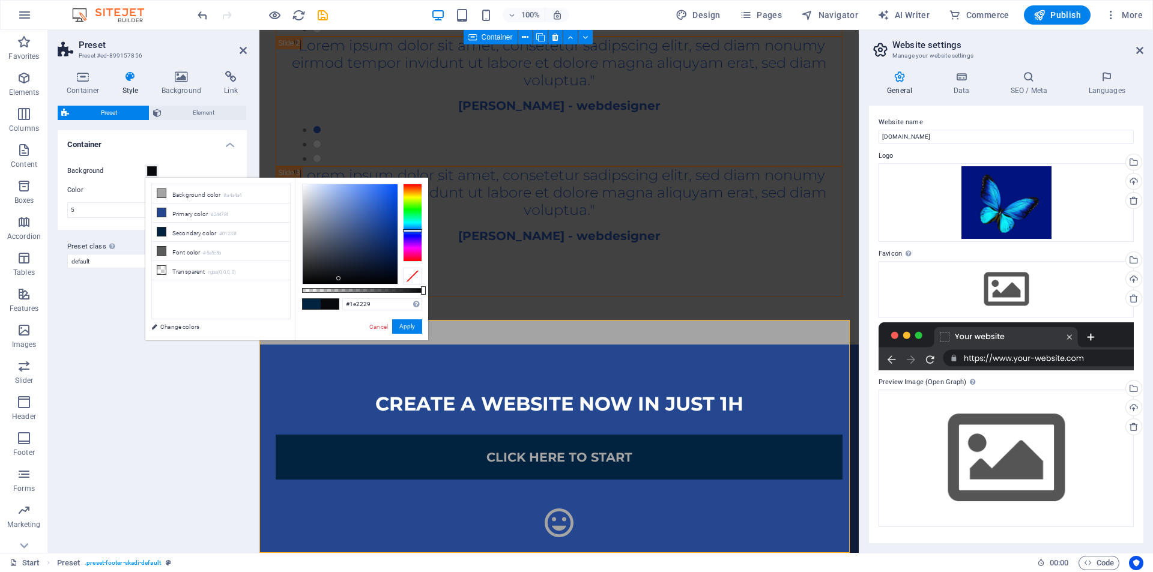
click at [328, 267] on div at bounding box center [350, 234] width 95 height 100
click at [356, 261] on div at bounding box center [350, 234] width 95 height 100
click at [365, 258] on div at bounding box center [350, 234] width 95 height 100
click at [381, 253] on div at bounding box center [350, 234] width 95 height 100
click at [384, 240] on div at bounding box center [350, 234] width 95 height 100
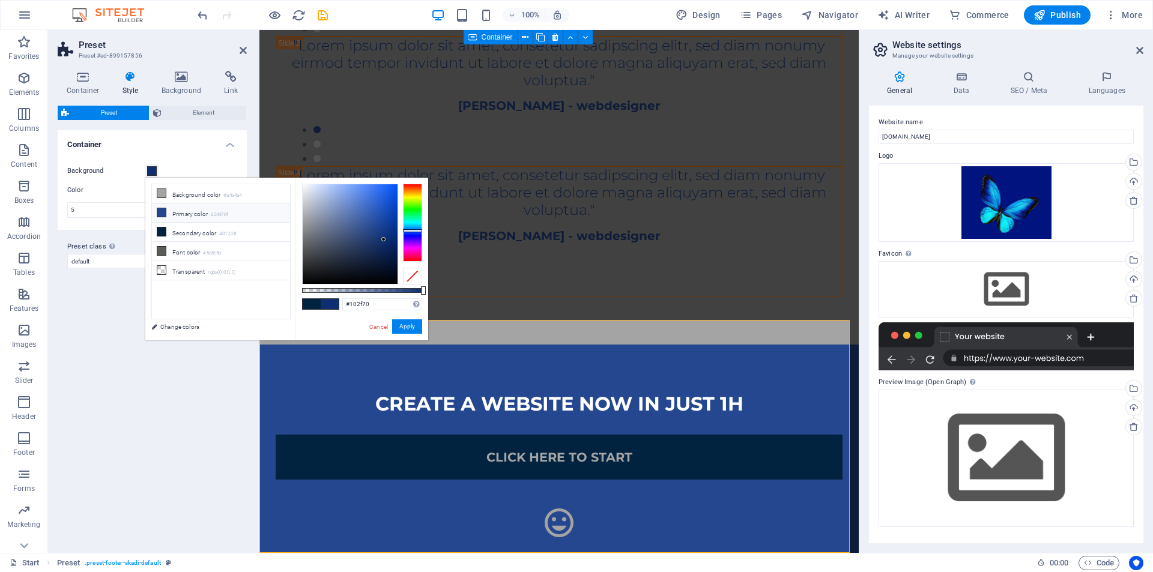
click at [256, 209] on li "Primary color #24478f" at bounding box center [221, 213] width 138 height 19
click at [270, 193] on li "Background color #a4a4a4" at bounding box center [221, 193] width 138 height 19
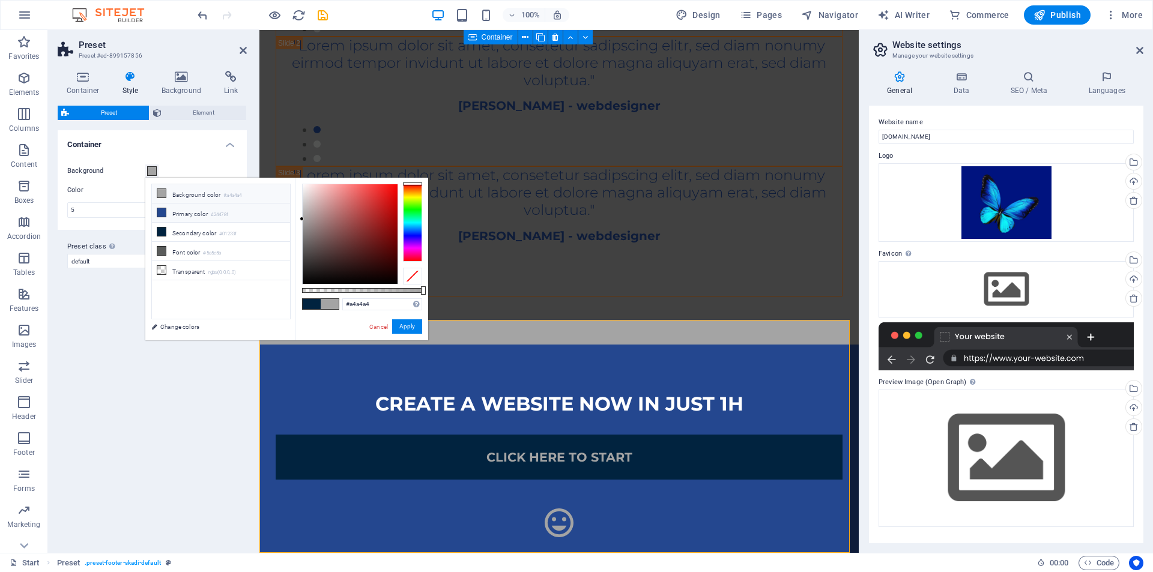
click at [196, 216] on li "Primary color #24478f" at bounding box center [221, 213] width 138 height 19
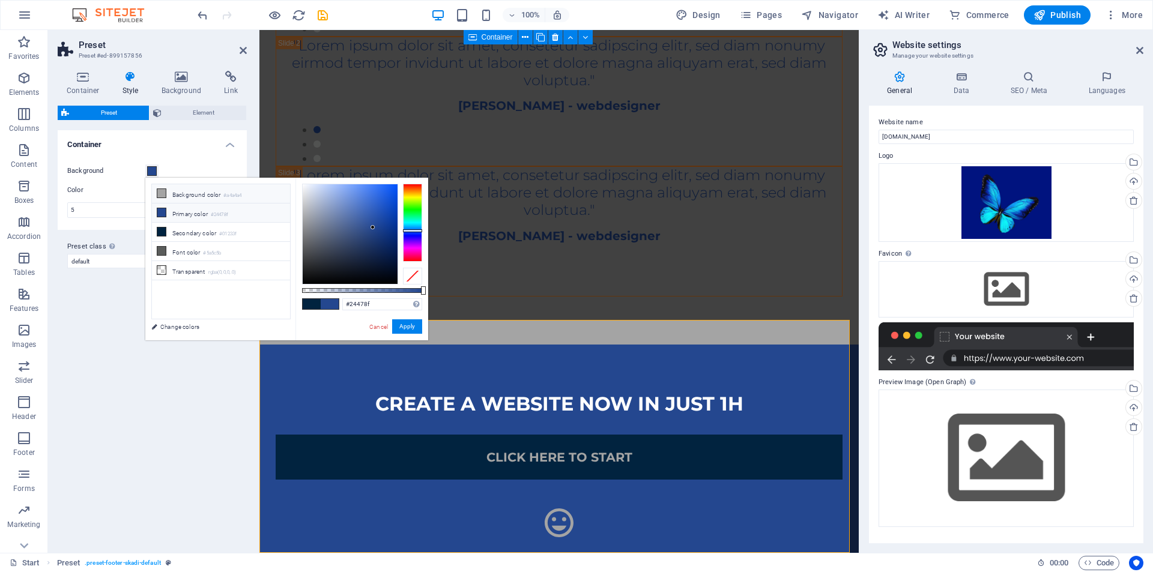
click at [214, 197] on li "Background color #a4a4a4" at bounding box center [221, 193] width 138 height 19
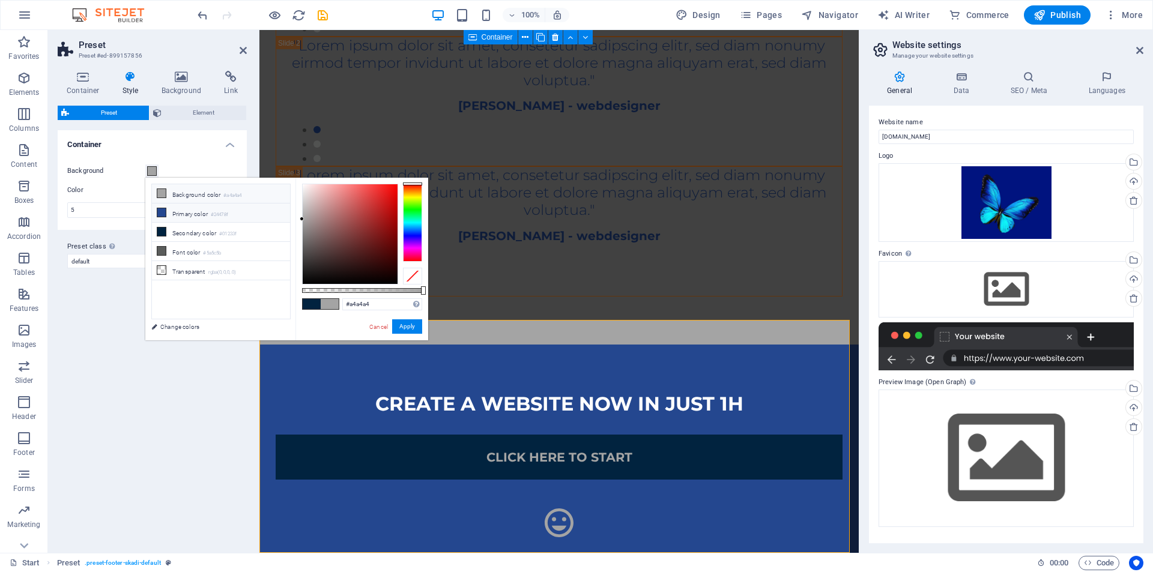
click at [213, 213] on li "Primary color #24478f" at bounding box center [221, 213] width 138 height 19
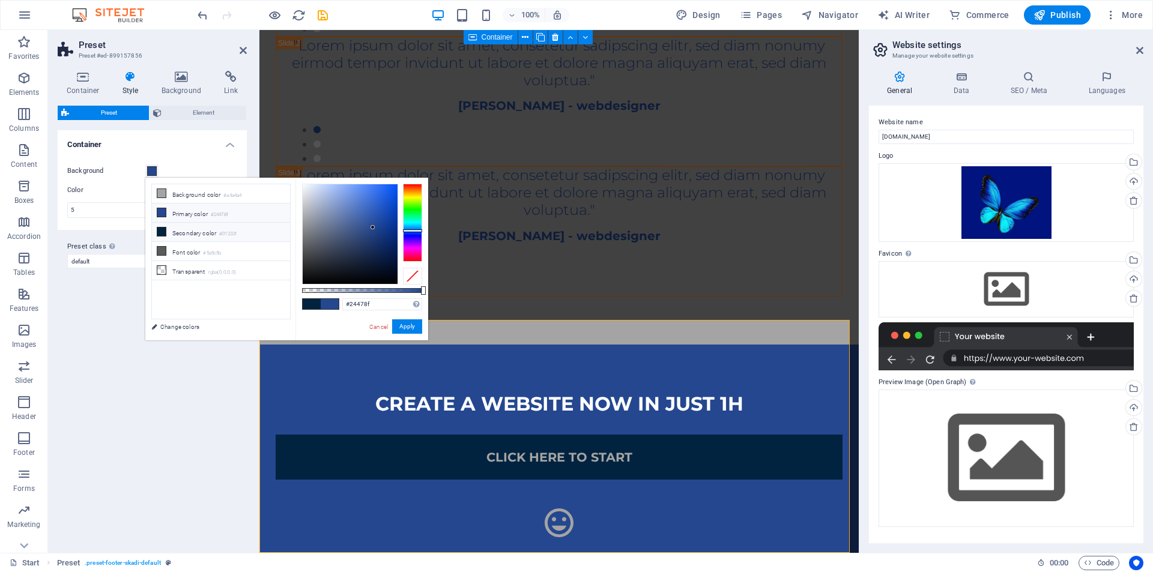
click at [198, 223] on li "Secondary color #01233f" at bounding box center [221, 232] width 138 height 19
click at [199, 214] on li "Primary color #24478f" at bounding box center [221, 213] width 138 height 19
click at [409, 233] on div at bounding box center [412, 223] width 19 height 78
click at [409, 236] on div at bounding box center [412, 223] width 19 height 78
click at [387, 232] on div at bounding box center [350, 234] width 95 height 100
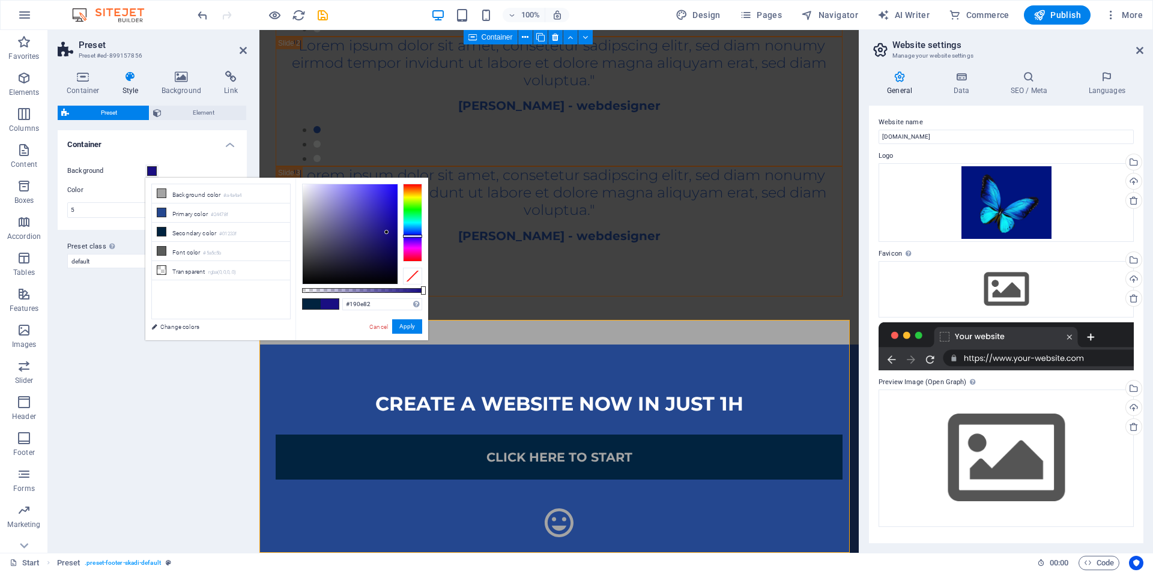
type input "#100483"
click at [394, 232] on div at bounding box center [350, 234] width 95 height 100
click at [408, 328] on button "Apply" at bounding box center [407, 326] width 30 height 14
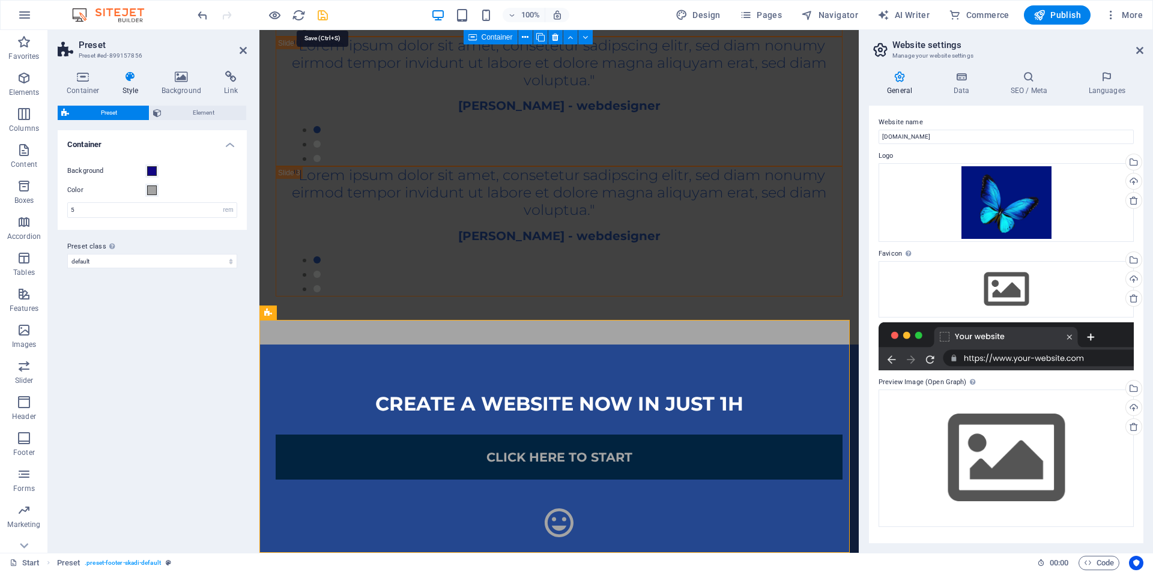
click at [324, 12] on icon "save" at bounding box center [323, 15] width 14 height 14
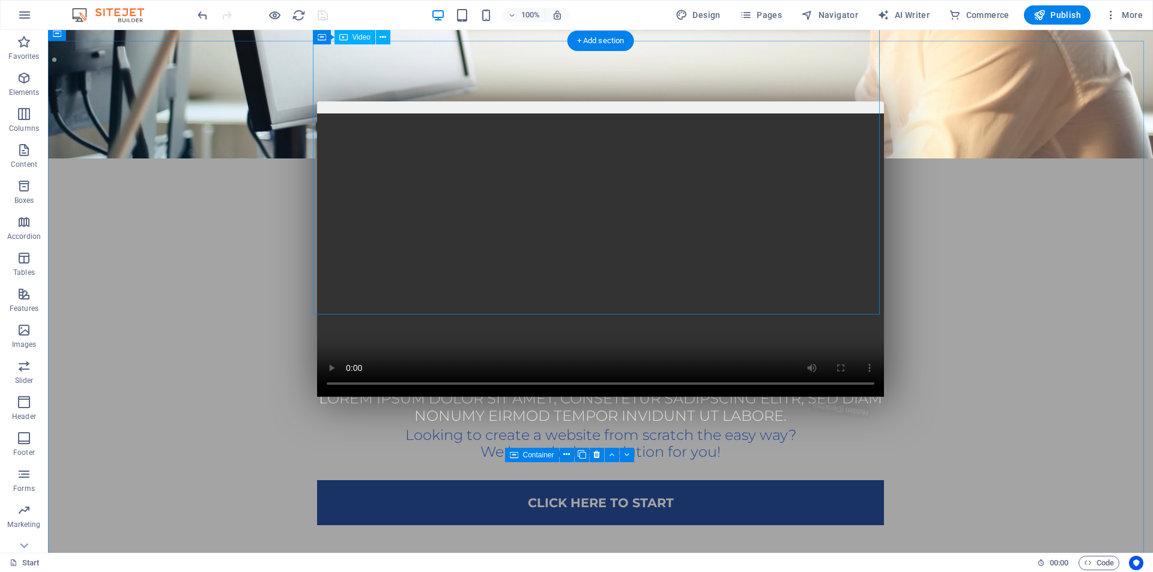
scroll to position [0, 0]
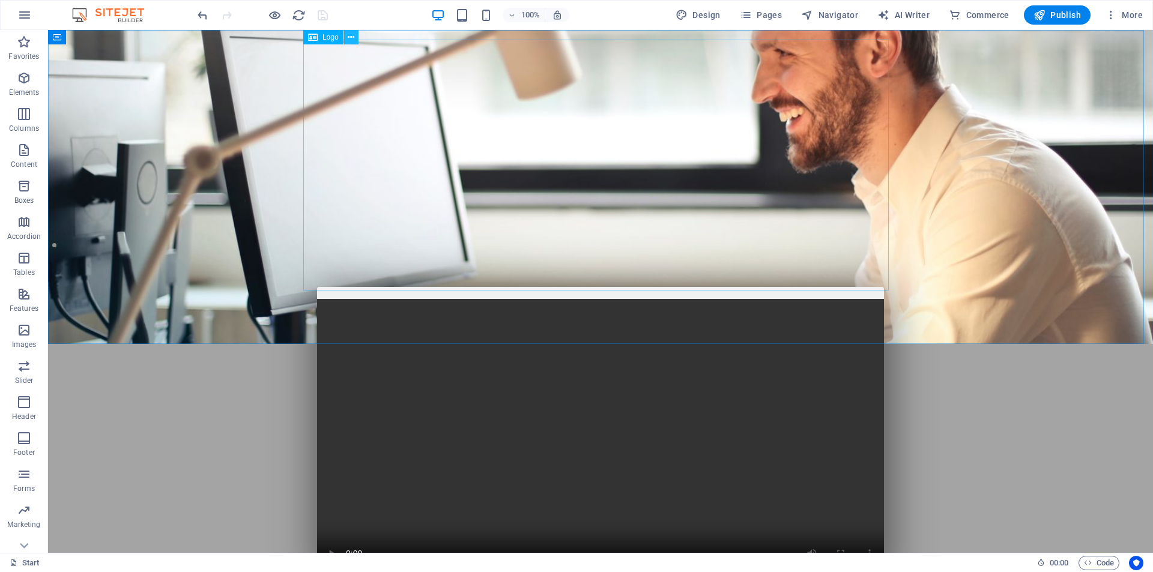
click at [352, 42] on icon at bounding box center [351, 37] width 7 height 13
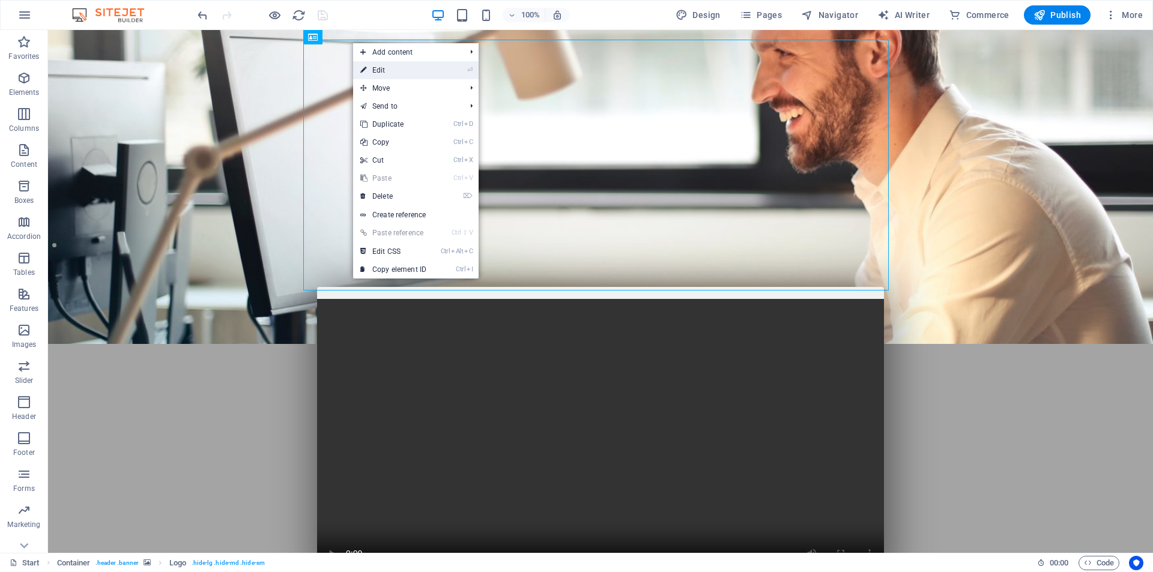
click at [376, 67] on link "⏎ Edit" at bounding box center [393, 70] width 80 height 18
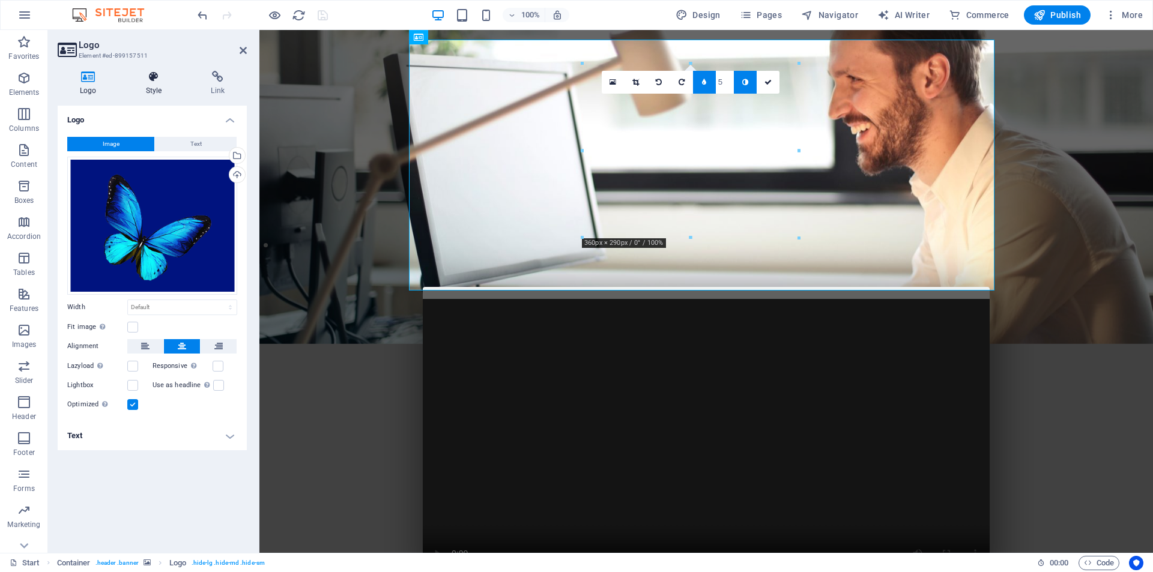
click at [151, 77] on icon at bounding box center [154, 77] width 61 height 12
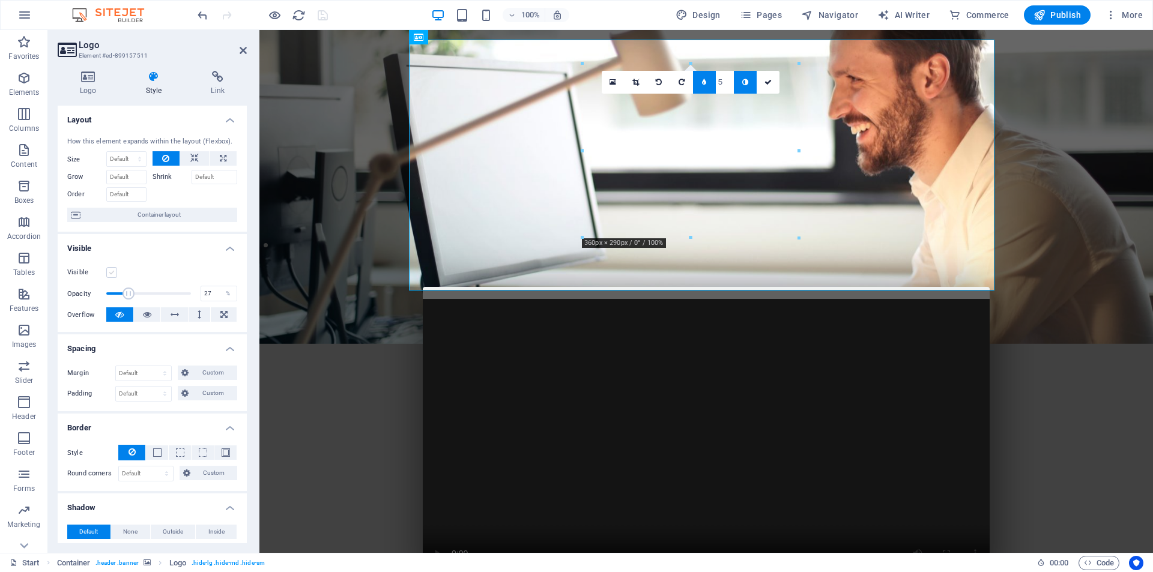
click at [110, 273] on label at bounding box center [111, 272] width 11 height 11
click at [0, 0] on input "Visible" at bounding box center [0, 0] width 0 height 0
click at [769, 86] on icon at bounding box center [767, 82] width 7 height 7
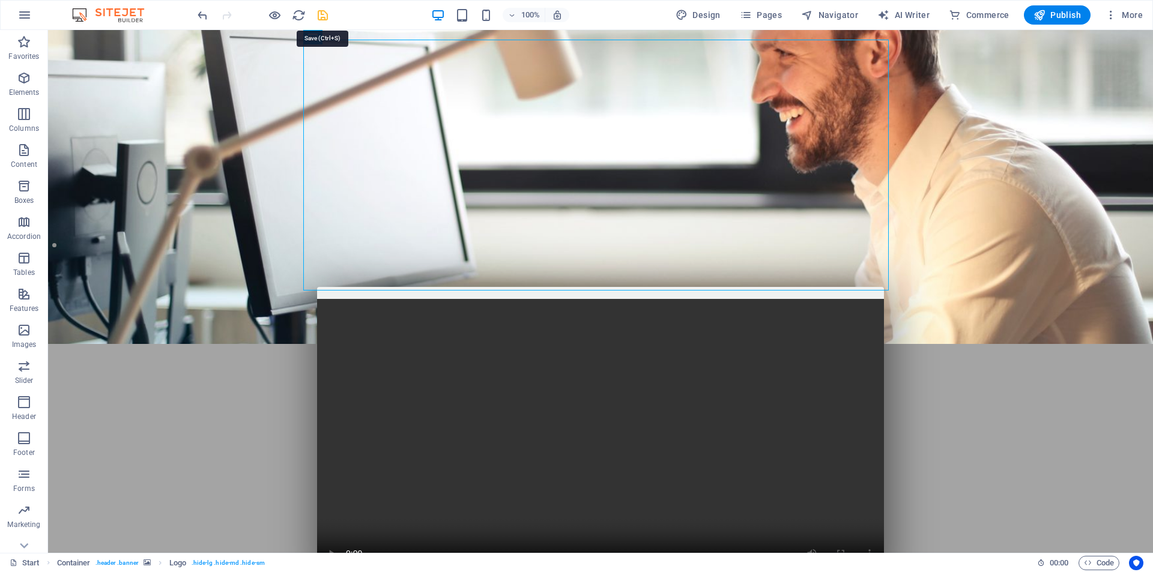
click at [316, 14] on icon "save" at bounding box center [323, 15] width 14 height 14
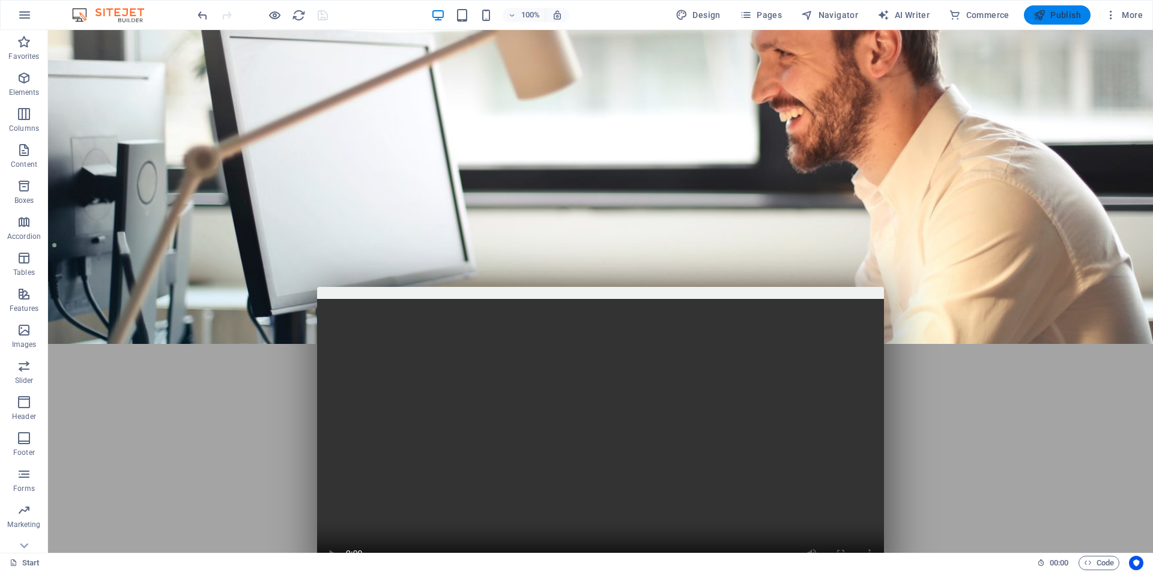
click at [1068, 20] on span "Publish" at bounding box center [1056, 15] width 47 height 12
